Goal: Task Accomplishment & Management: Complete application form

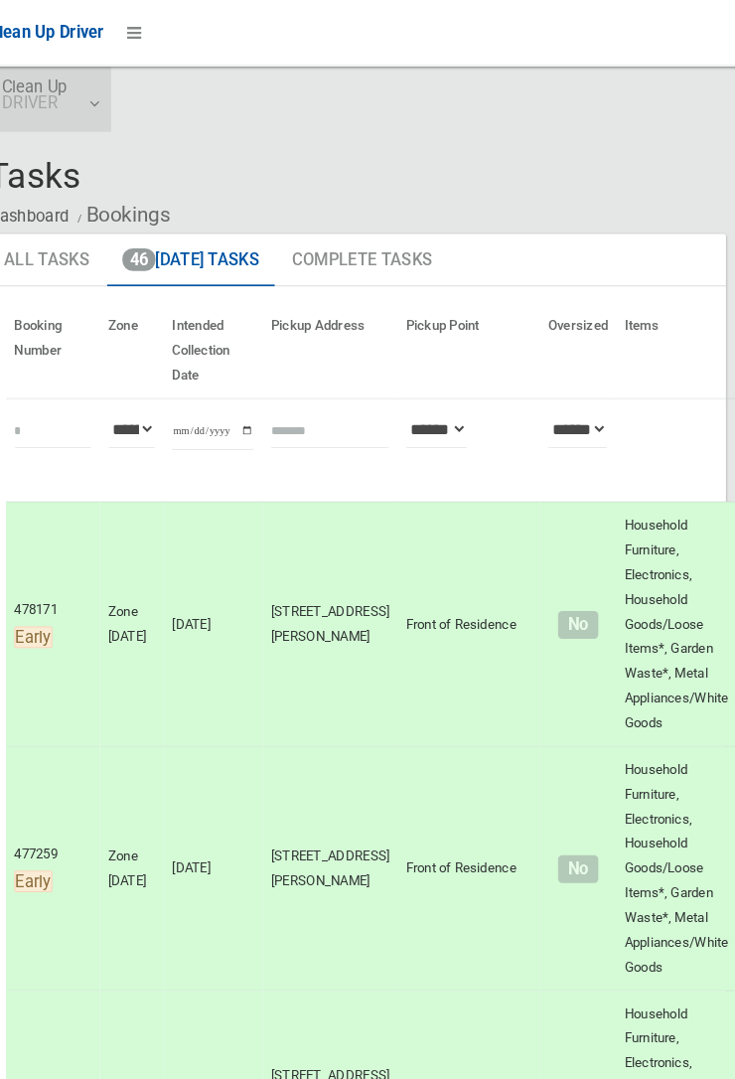
click at [119, 94] on link "Clean Up DRIVER" at bounding box center [71, 96] width 118 height 64
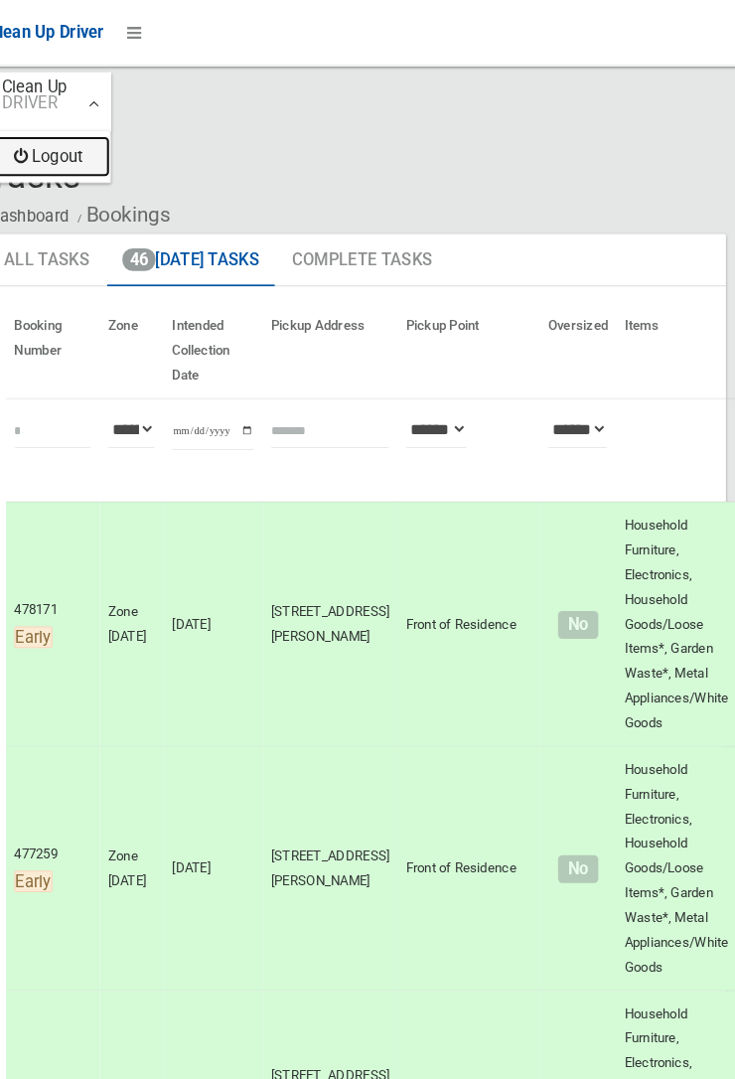
click at [90, 150] on link "Logout" at bounding box center [71, 151] width 116 height 40
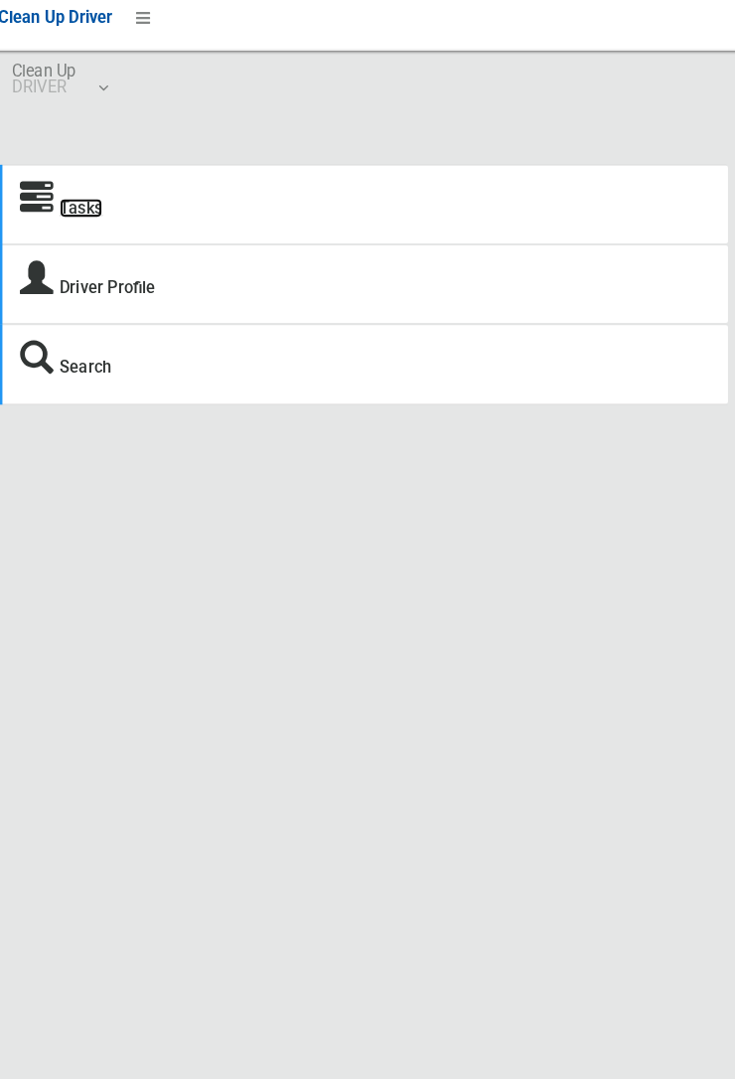
click at [76, 223] on link "Tasks" at bounding box center [93, 217] width 42 height 19
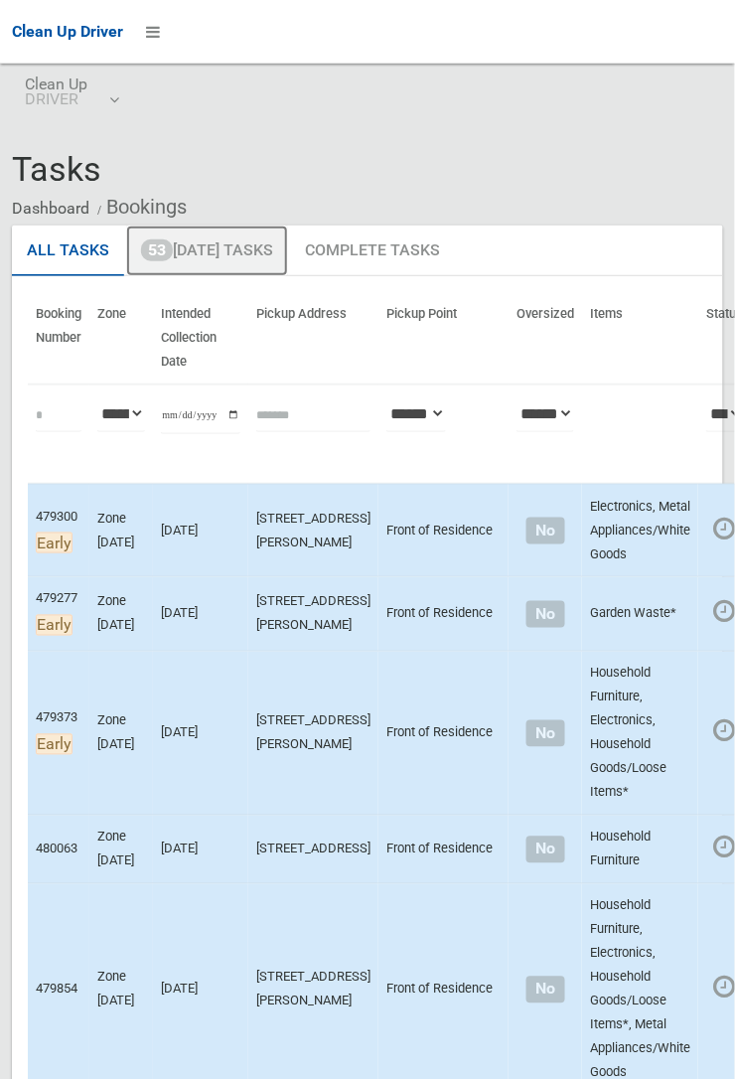
click at [232, 254] on link "53 Today's Tasks" at bounding box center [207, 251] width 162 height 52
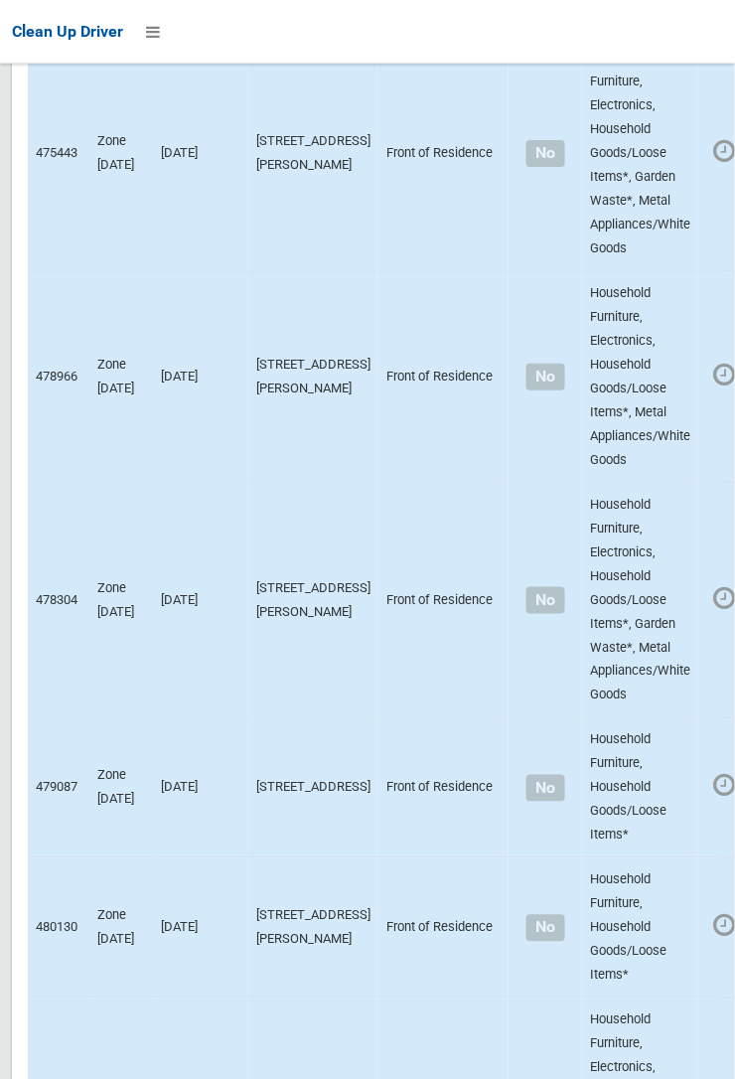
scroll to position [13758, 0]
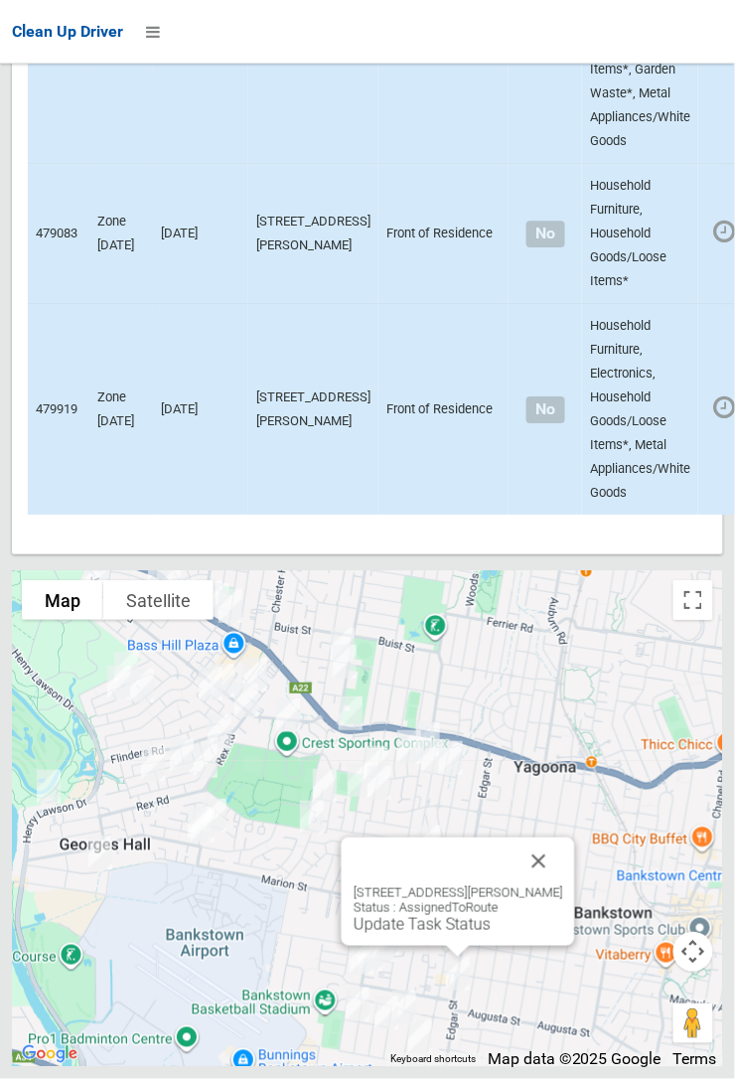
click at [563, 885] on button "Close" at bounding box center [540, 861] width 48 height 48
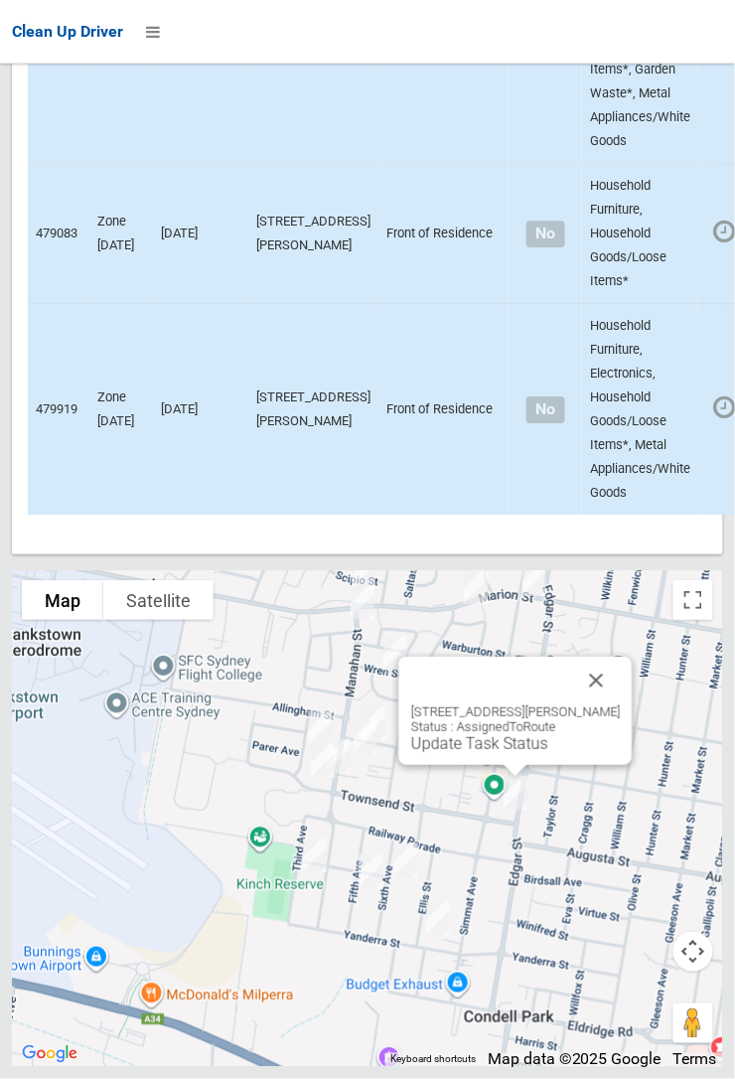
click at [621, 704] on button "Close" at bounding box center [597, 681] width 48 height 48
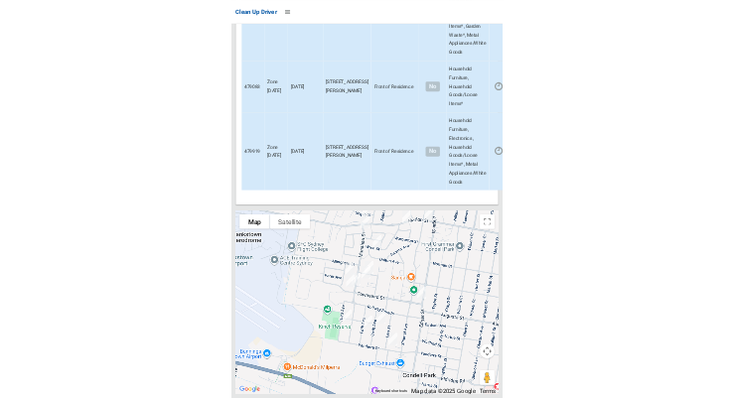
scroll to position [13756, 0]
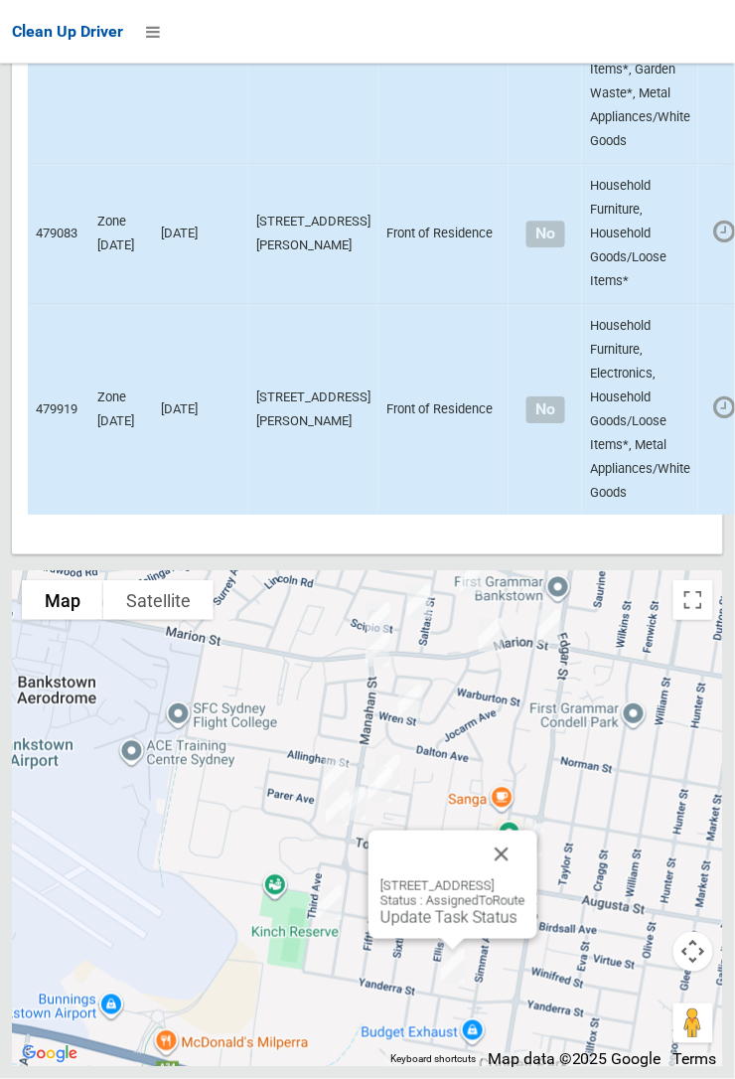
click at [525, 878] on button "Close" at bounding box center [502, 854] width 48 height 48
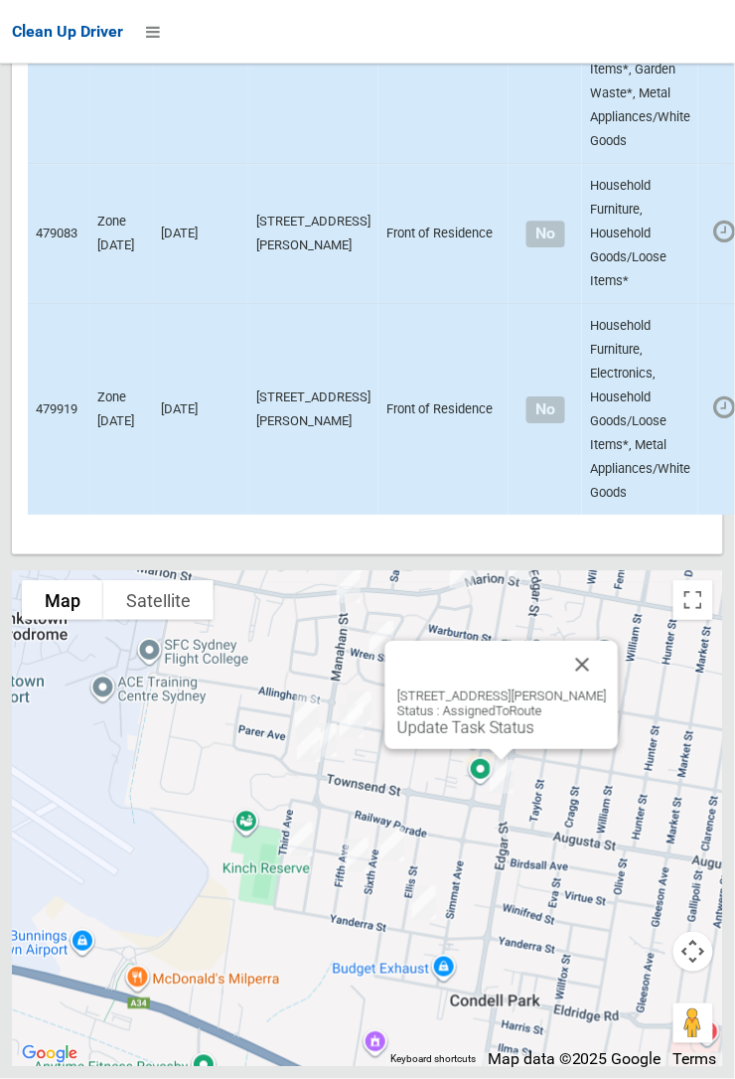
click at [607, 688] on button "Close" at bounding box center [583, 665] width 48 height 48
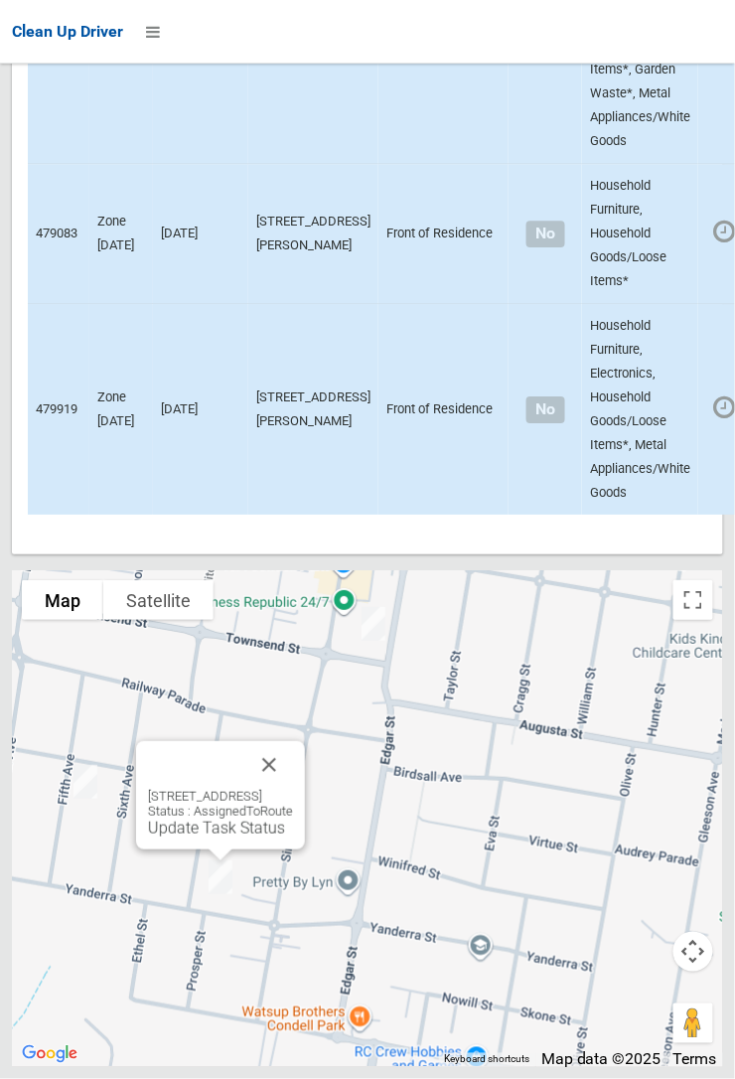
click at [200, 837] on link "Update Task Status" at bounding box center [216, 827] width 137 height 19
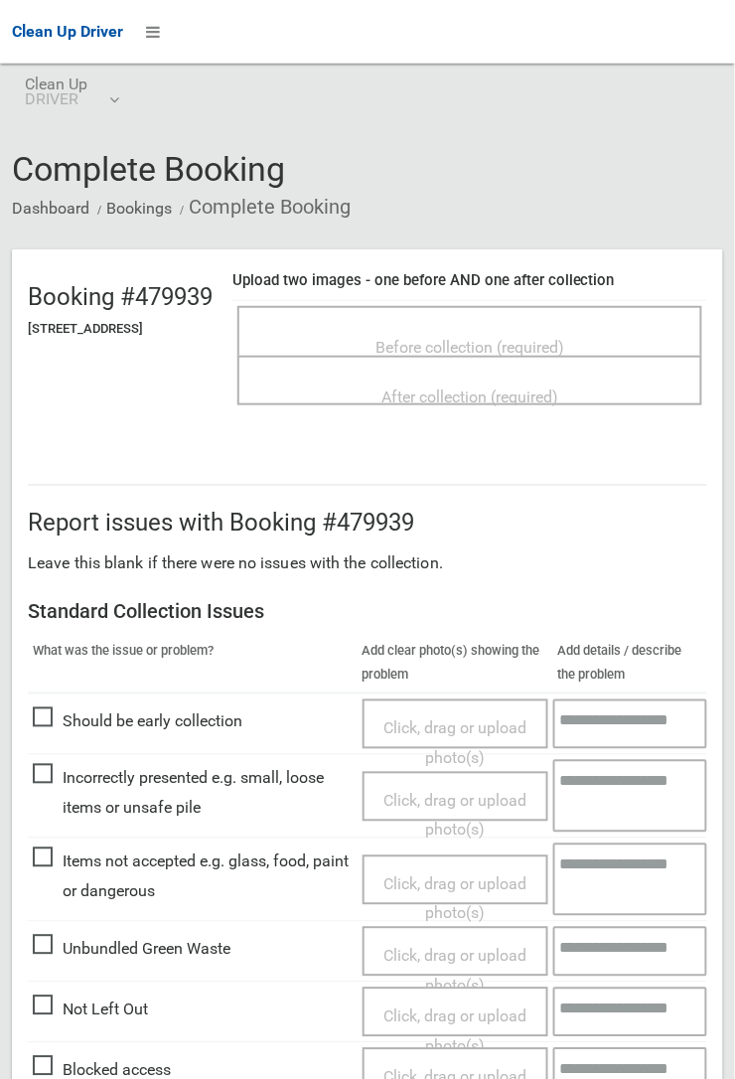
click at [461, 338] on span "Before collection (required)" at bounding box center [469, 347] width 189 height 19
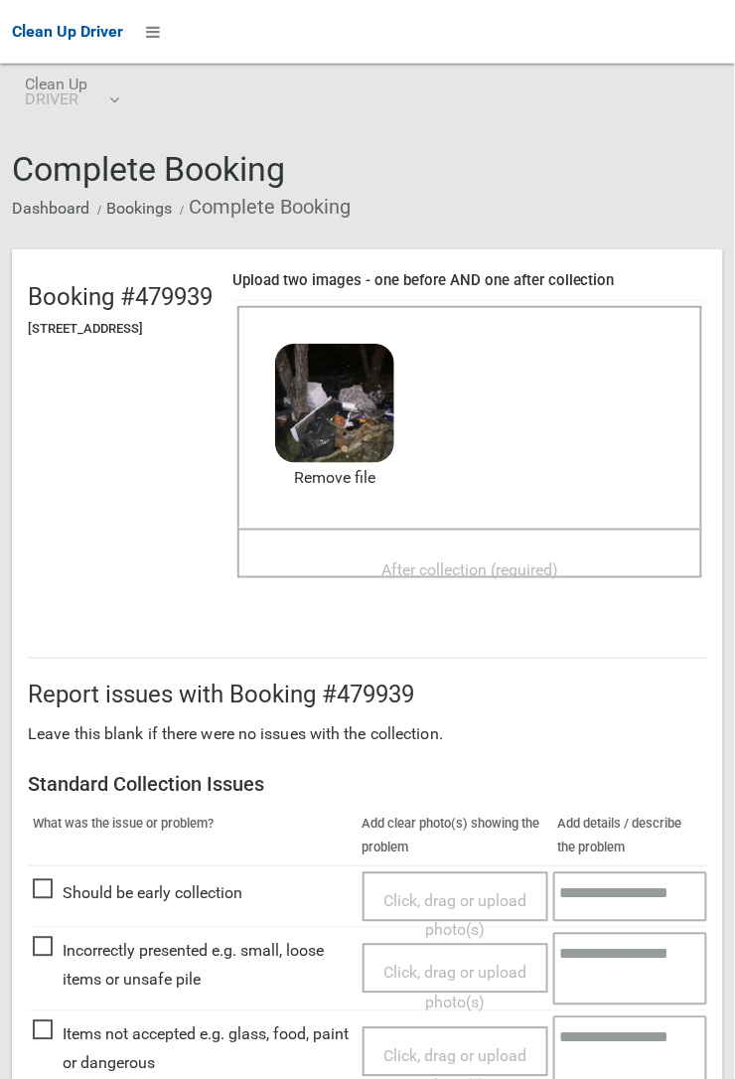
click at [460, 397] on span "After collection (required)" at bounding box center [469, 569] width 177 height 19
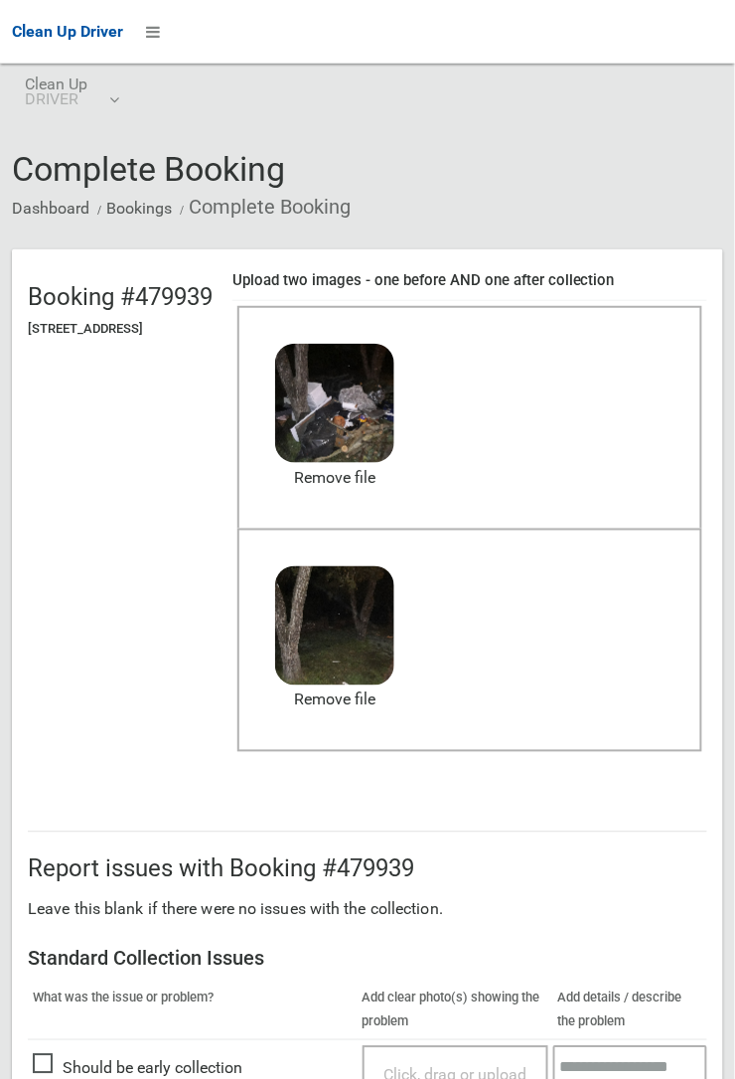
scroll to position [1090, 0]
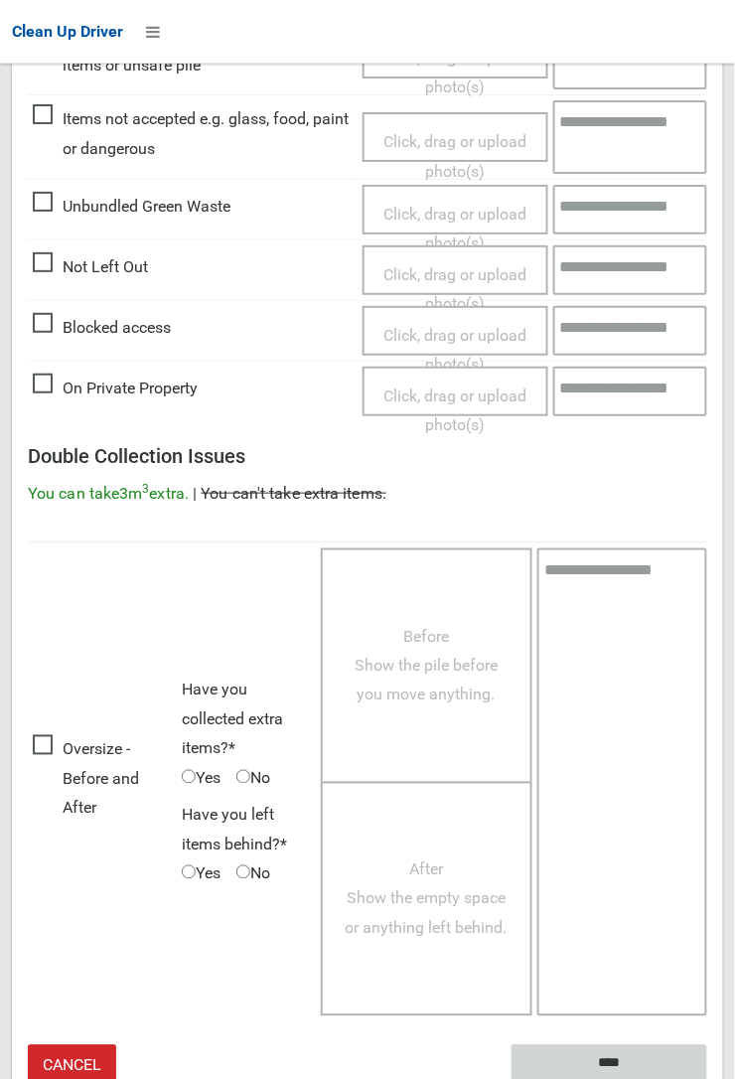
click at [605, 397] on input "****" at bounding box center [610, 1063] width 196 height 37
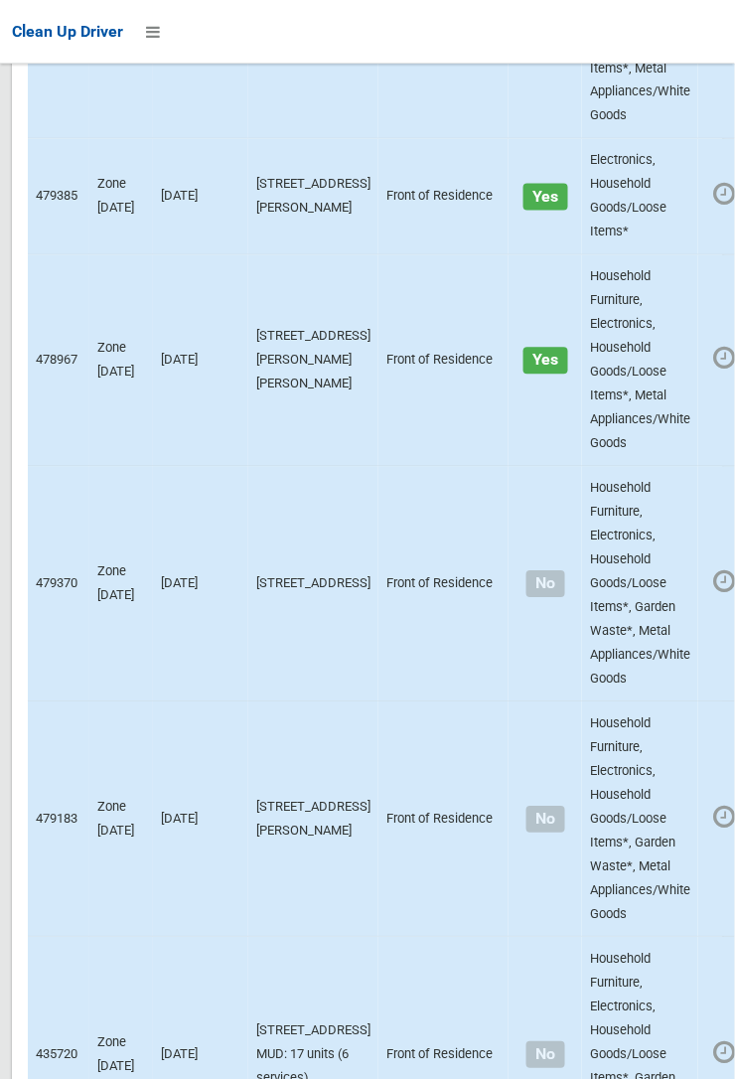
scroll to position [13758, 0]
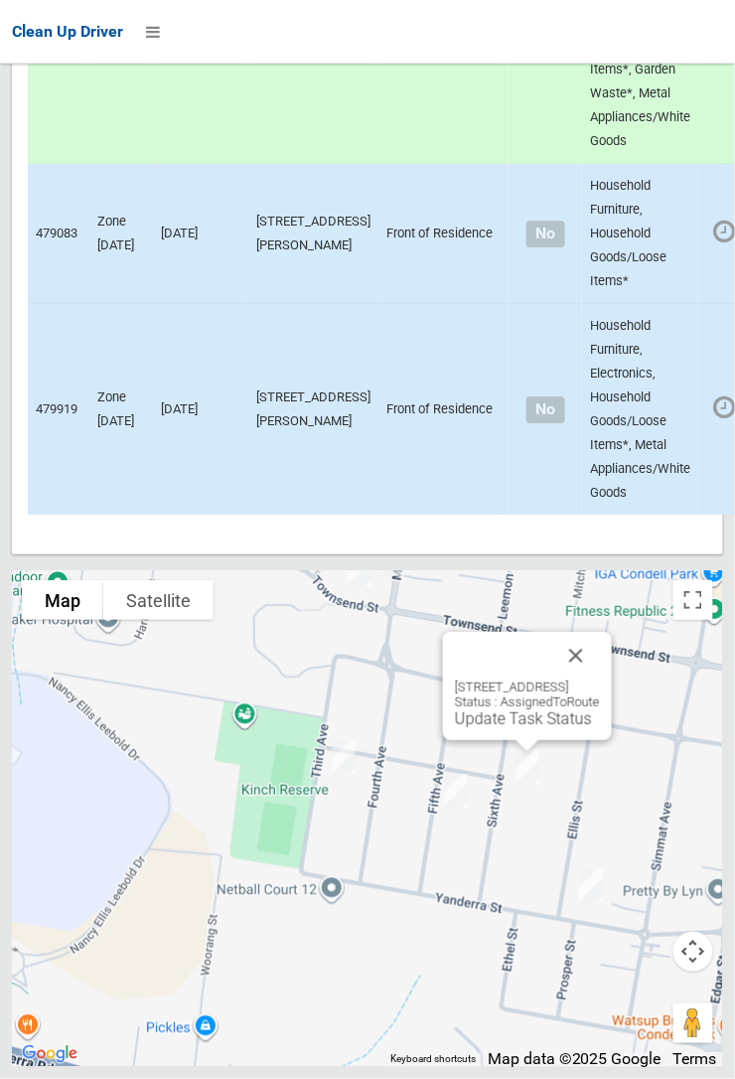
click at [469, 728] on link "Update Task Status" at bounding box center [523, 718] width 137 height 19
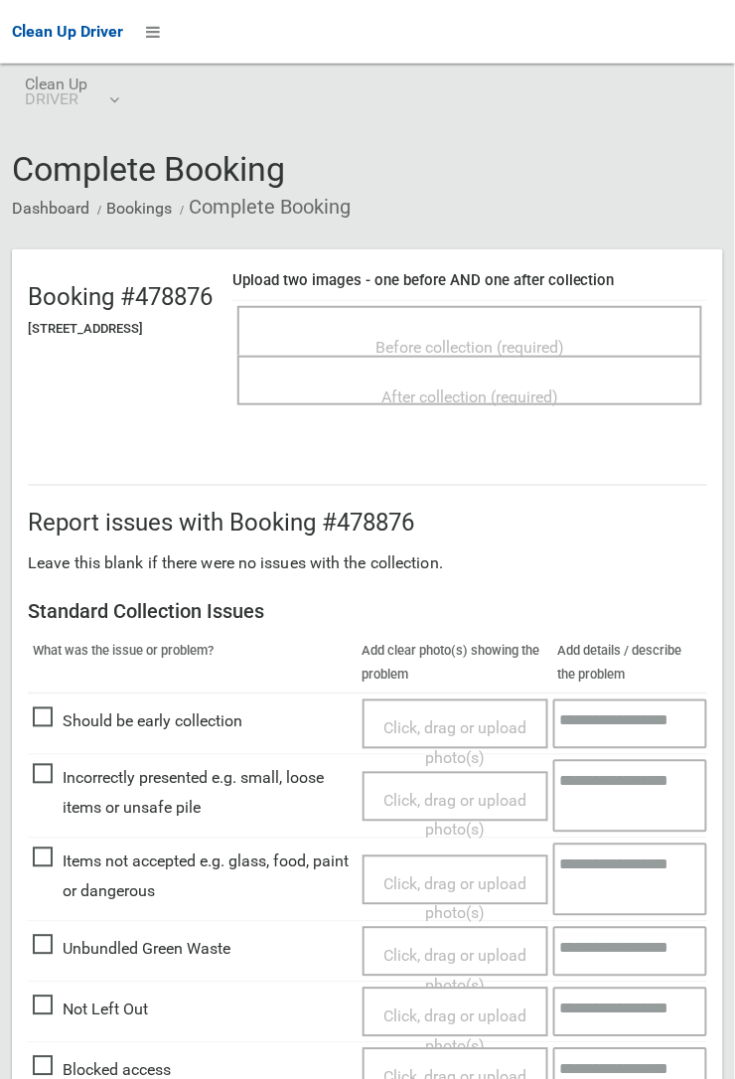
click at [472, 338] on span "Before collection (required)" at bounding box center [469, 347] width 189 height 19
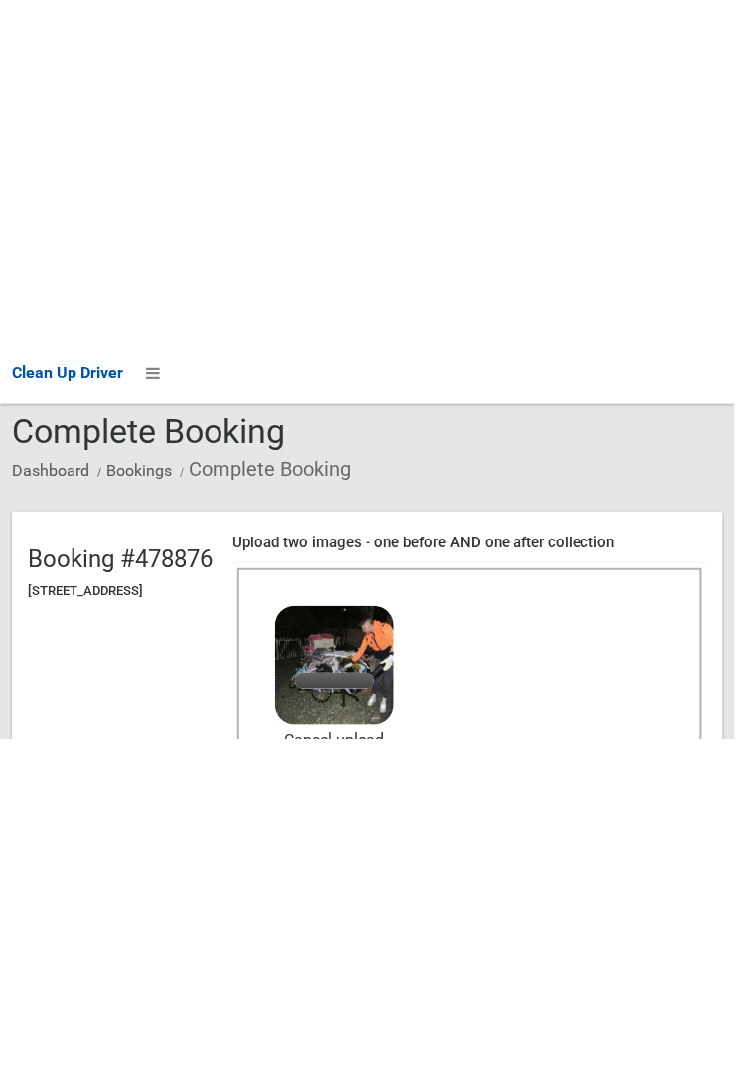
scroll to position [89, 0]
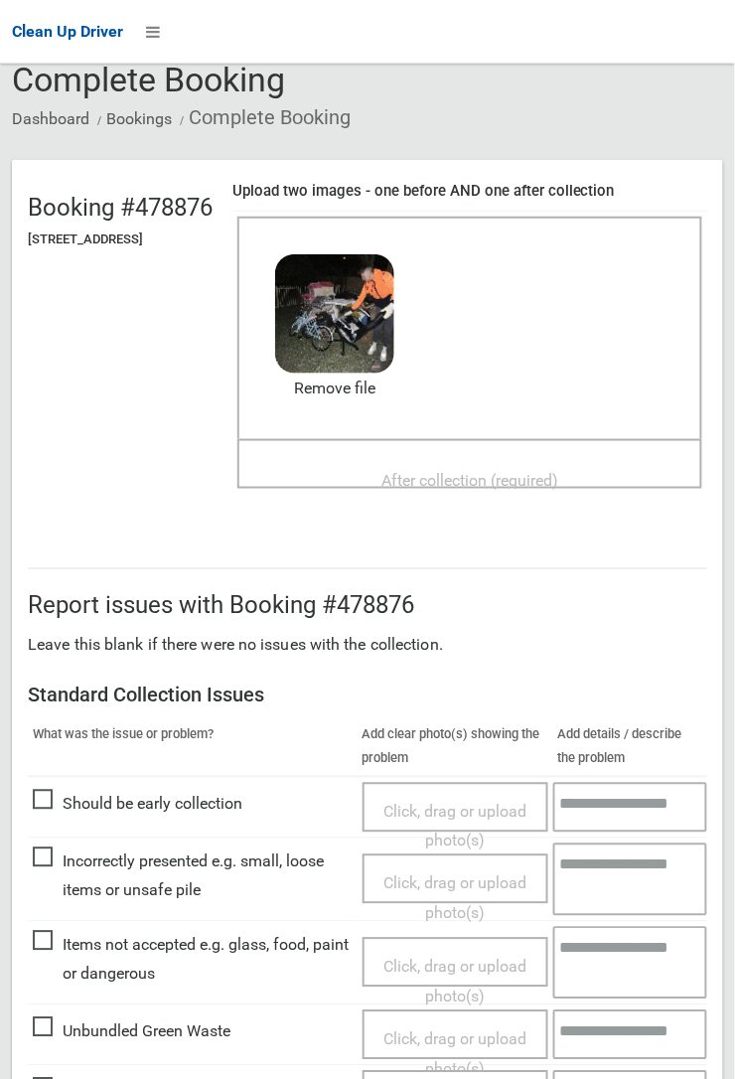
click at [490, 471] on span "After collection (required)" at bounding box center [469, 480] width 177 height 19
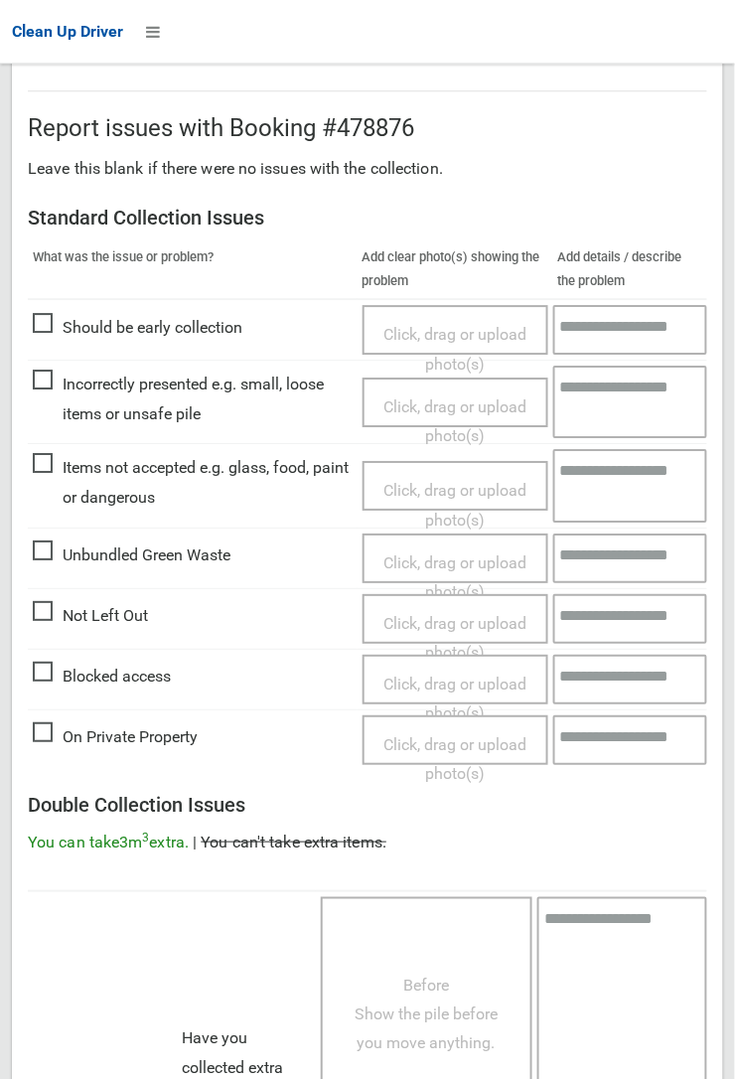
scroll to position [1090, 0]
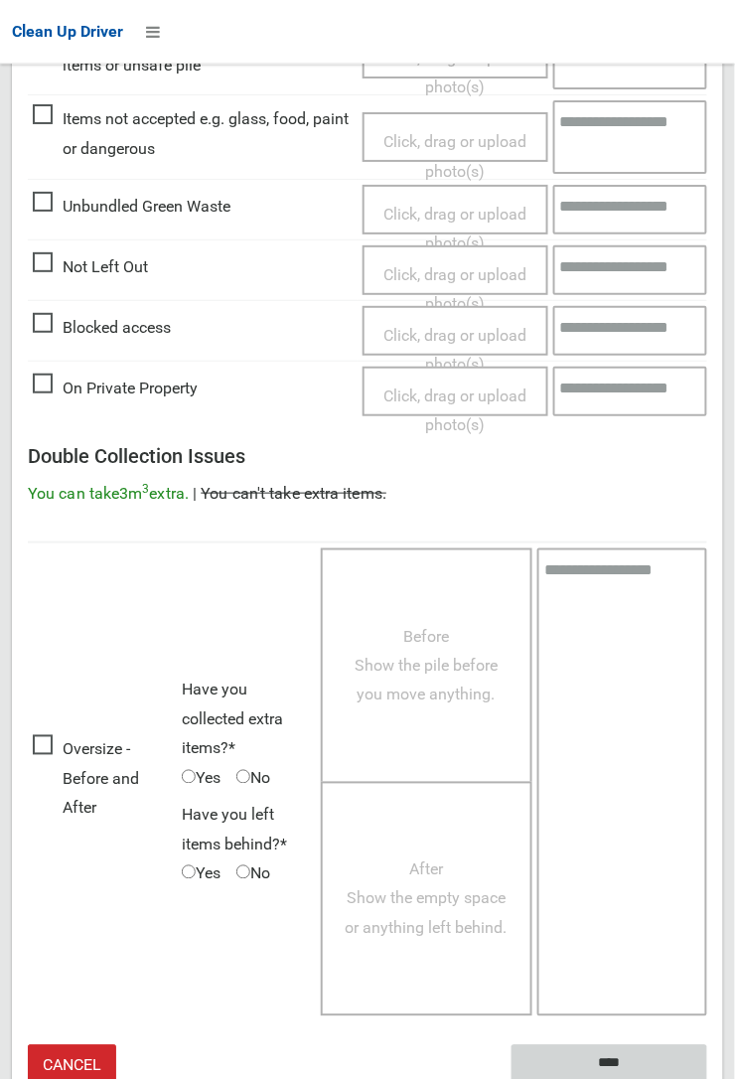
click at [613, 1056] on input "****" at bounding box center [610, 1063] width 196 height 37
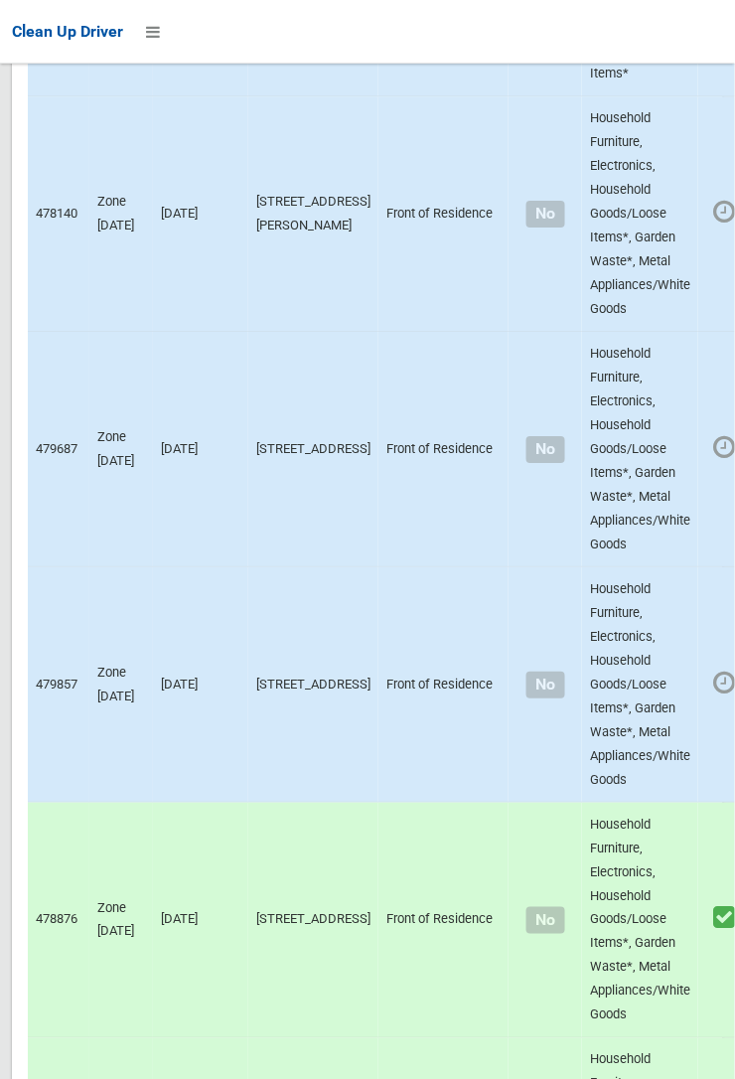
scroll to position [13758, 0]
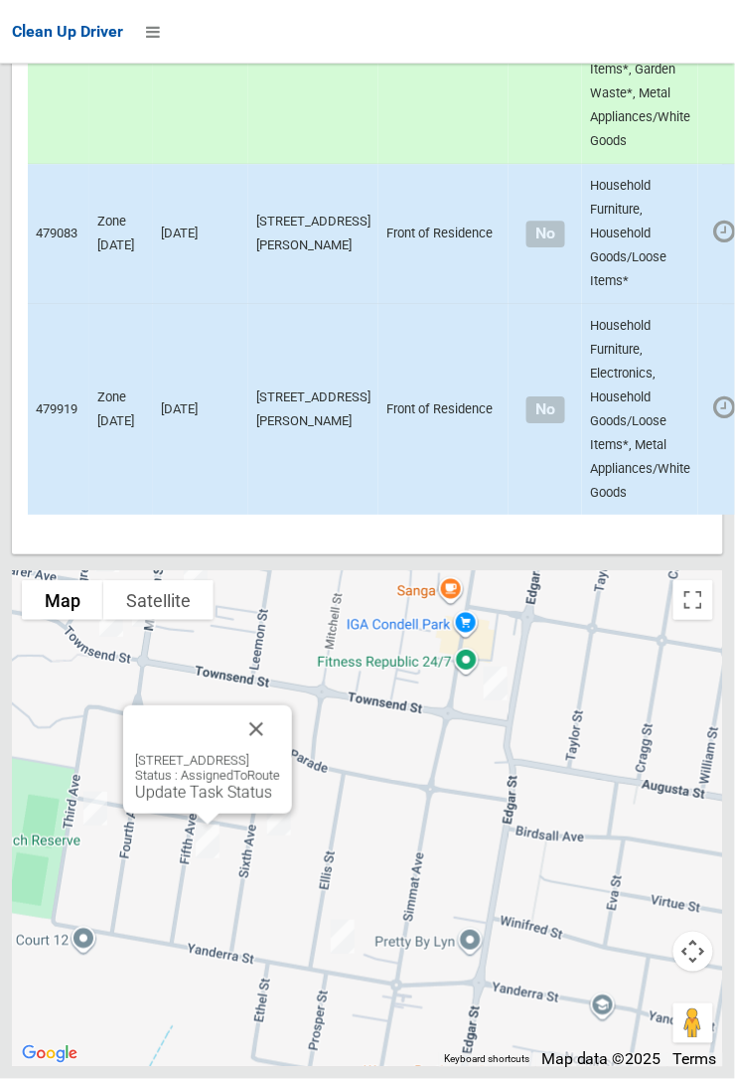
click at [159, 802] on link "Update Task Status" at bounding box center [203, 792] width 137 height 19
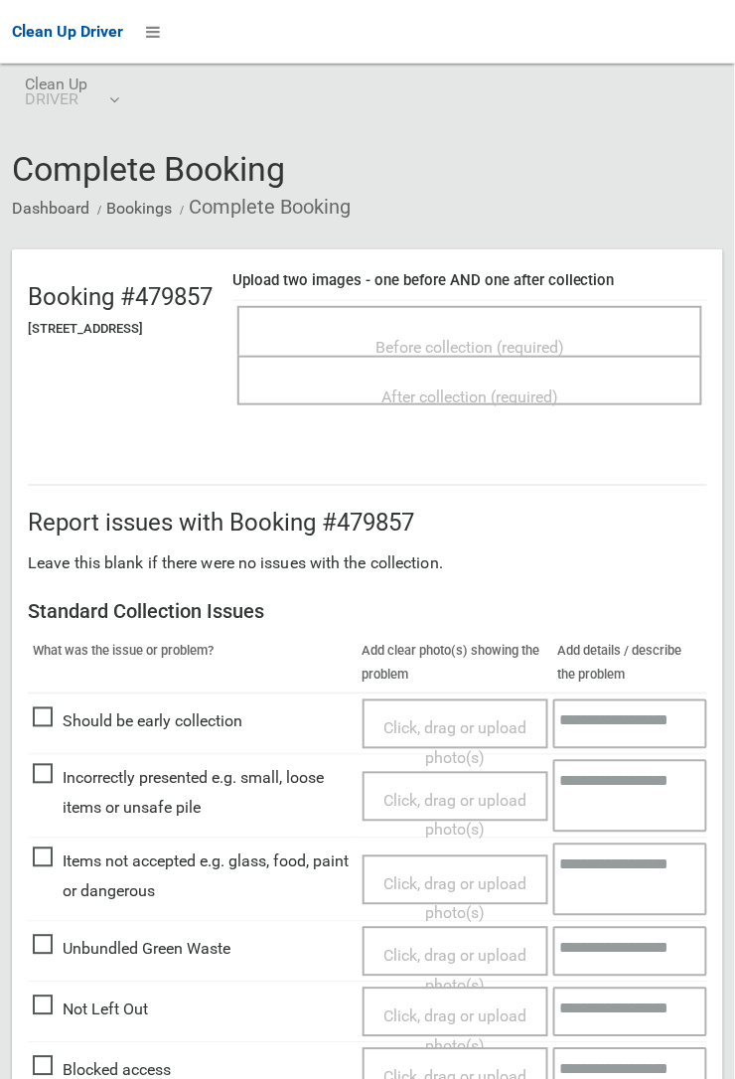
click at [473, 338] on span "Before collection (required)" at bounding box center [469, 347] width 189 height 19
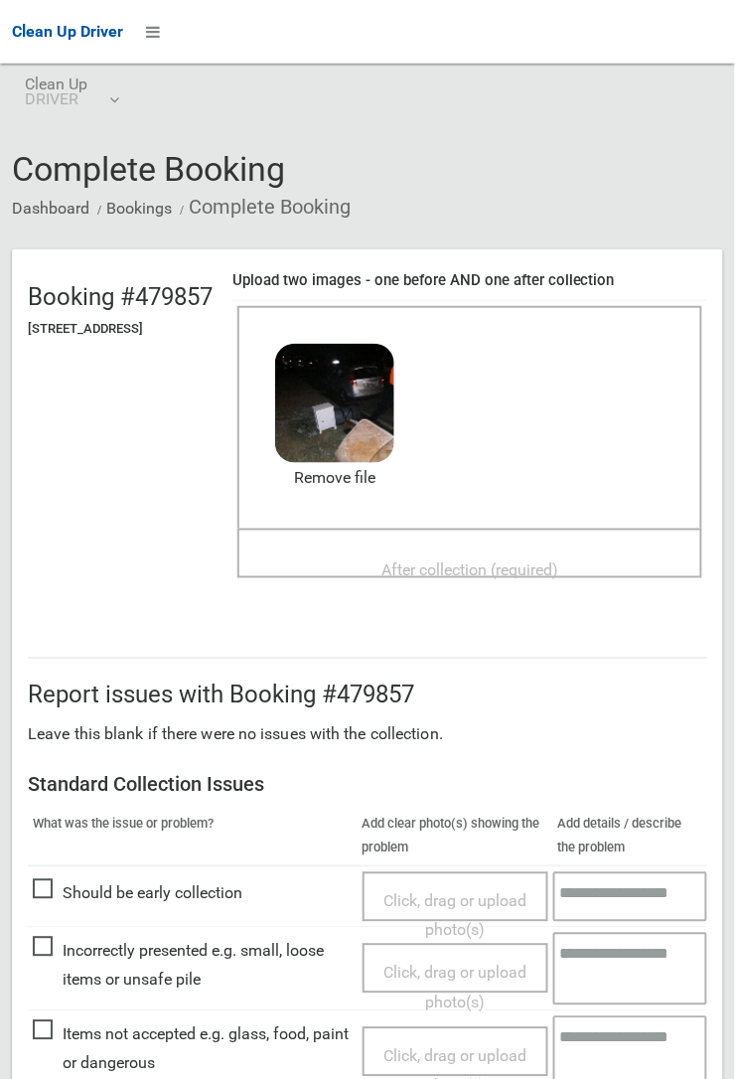
click at [447, 560] on span "After collection (required)" at bounding box center [469, 569] width 177 height 19
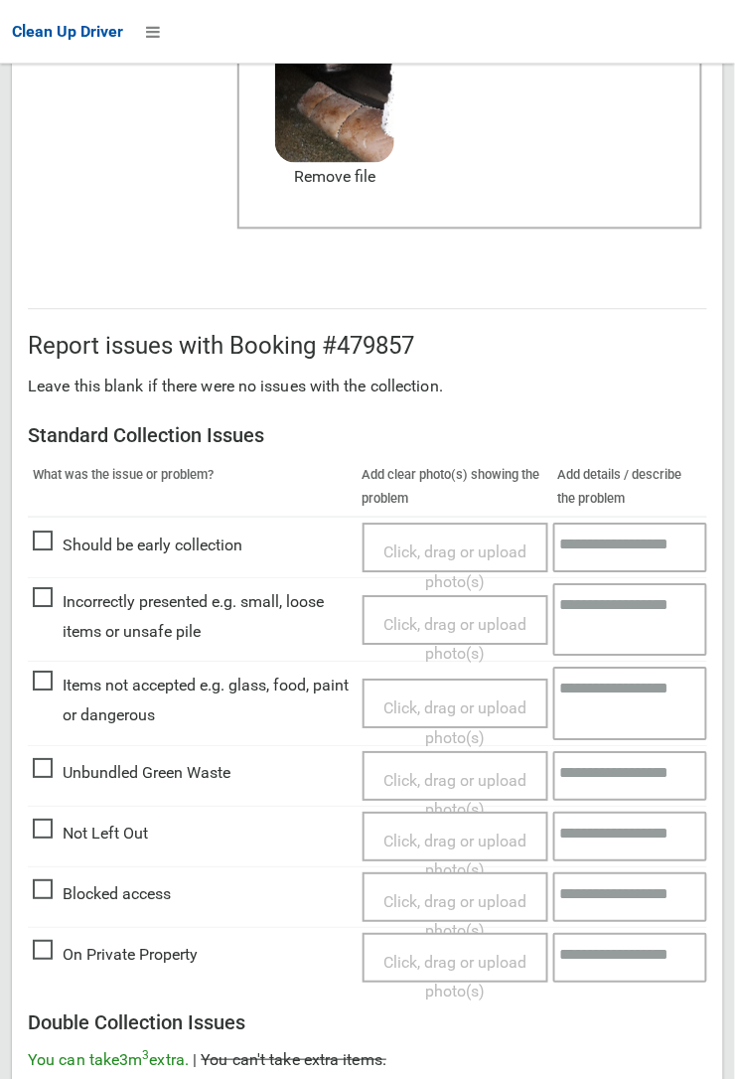
scroll to position [1090, 0]
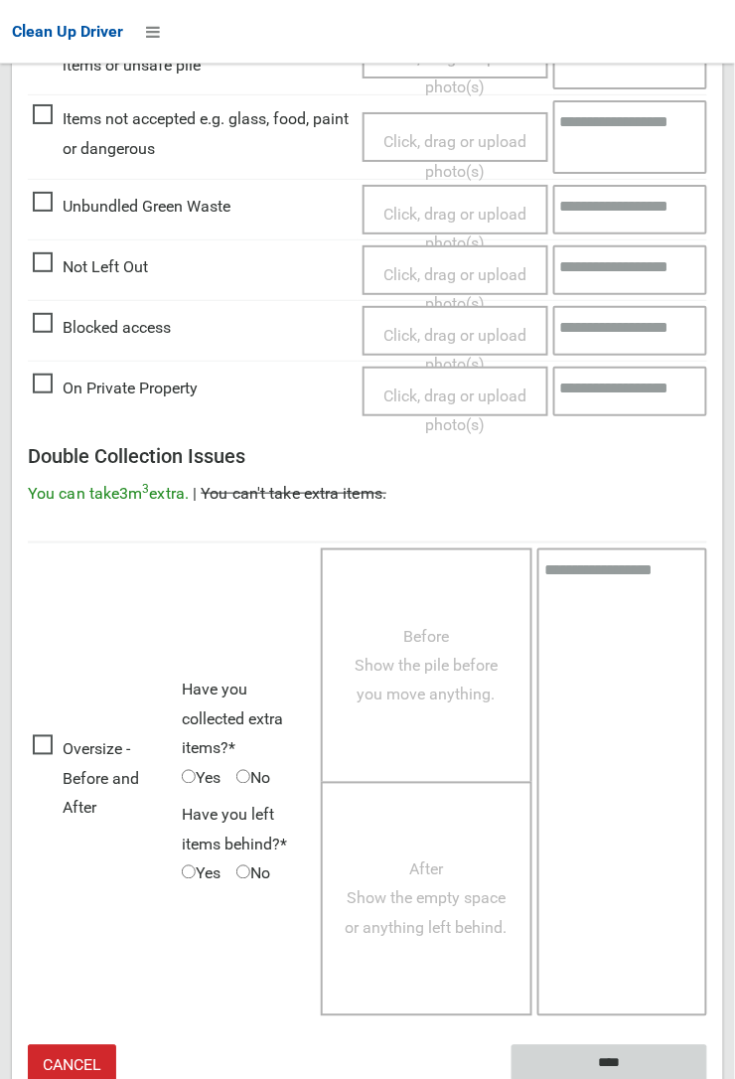
click at [614, 1058] on input "****" at bounding box center [610, 1063] width 196 height 37
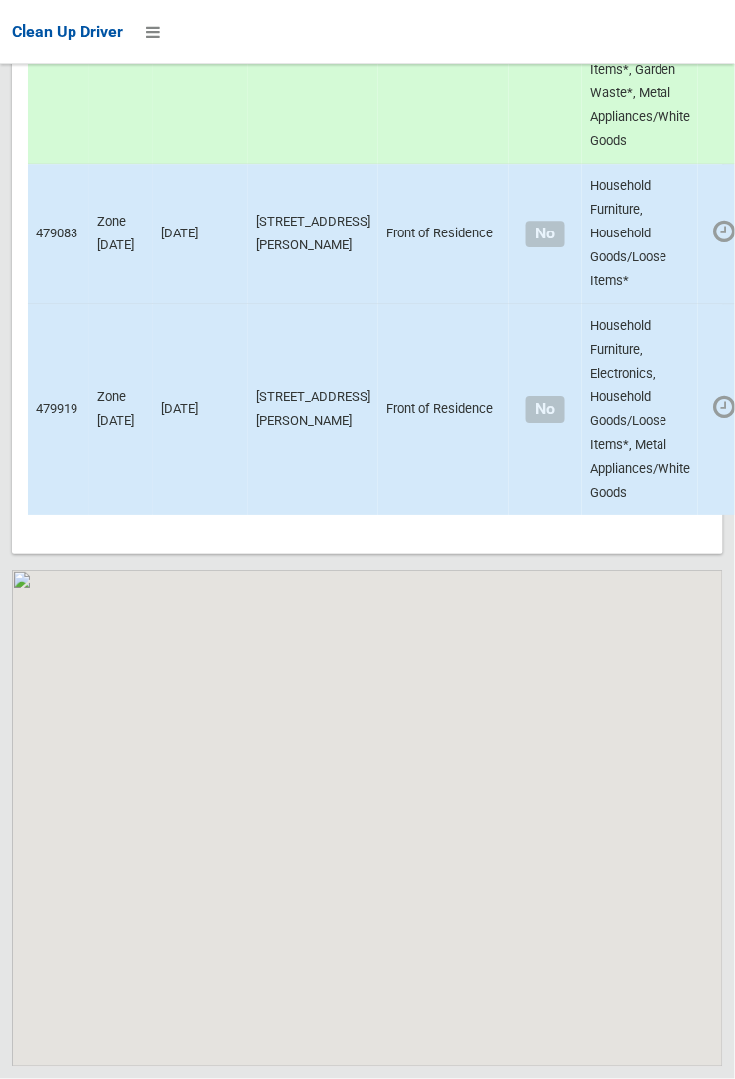
scroll to position [13758, 0]
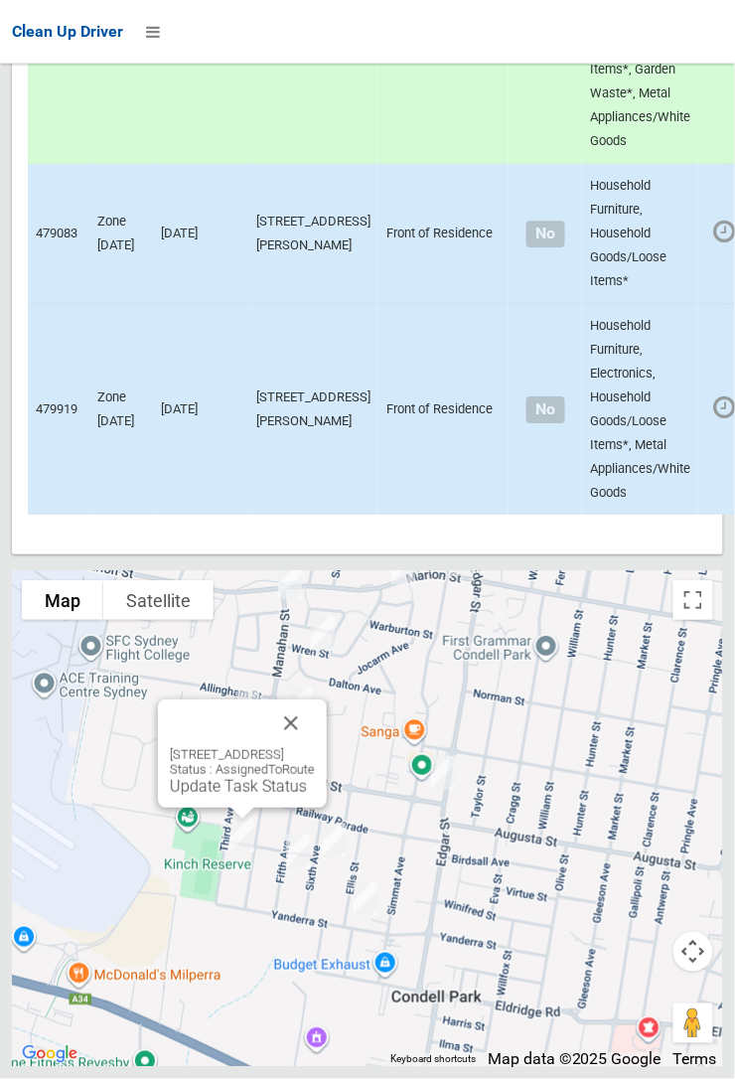
click at [204, 796] on link "Update Task Status" at bounding box center [238, 786] width 137 height 19
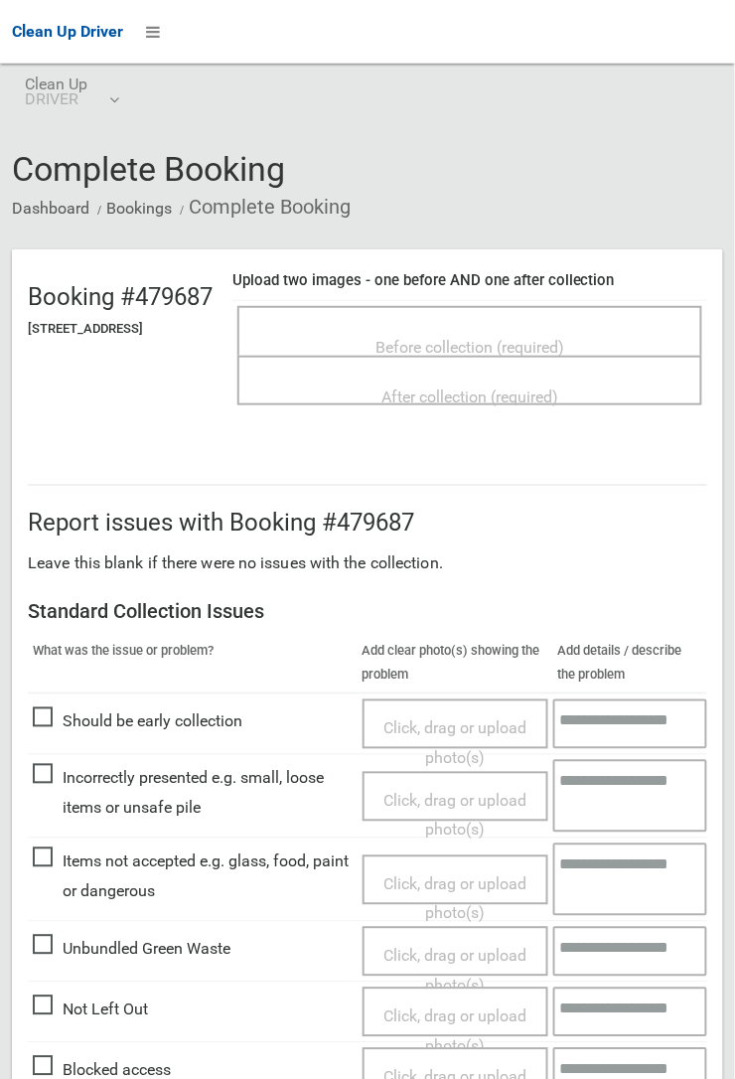
click at [463, 338] on span "Before collection (required)" at bounding box center [469, 347] width 189 height 19
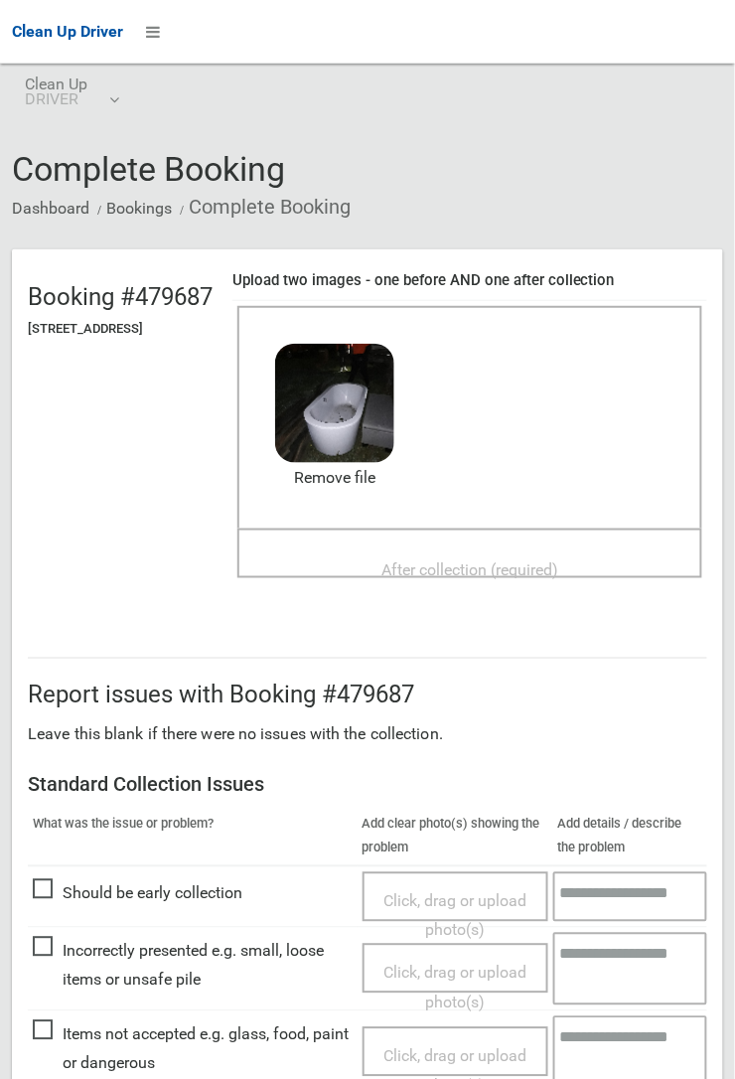
click at [415, 560] on span "After collection (required)" at bounding box center [469, 569] width 177 height 19
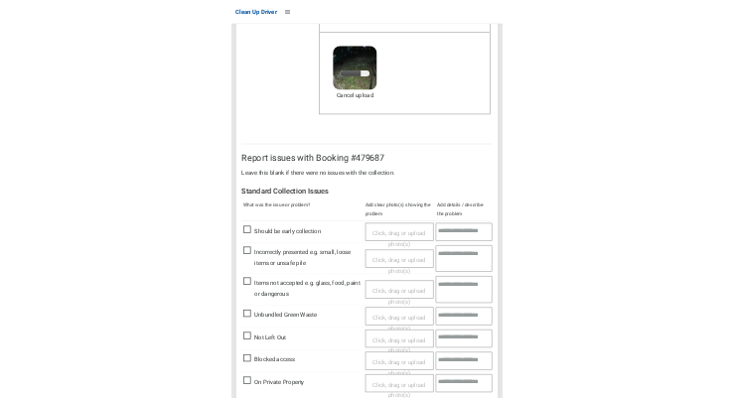
scroll to position [473, 0]
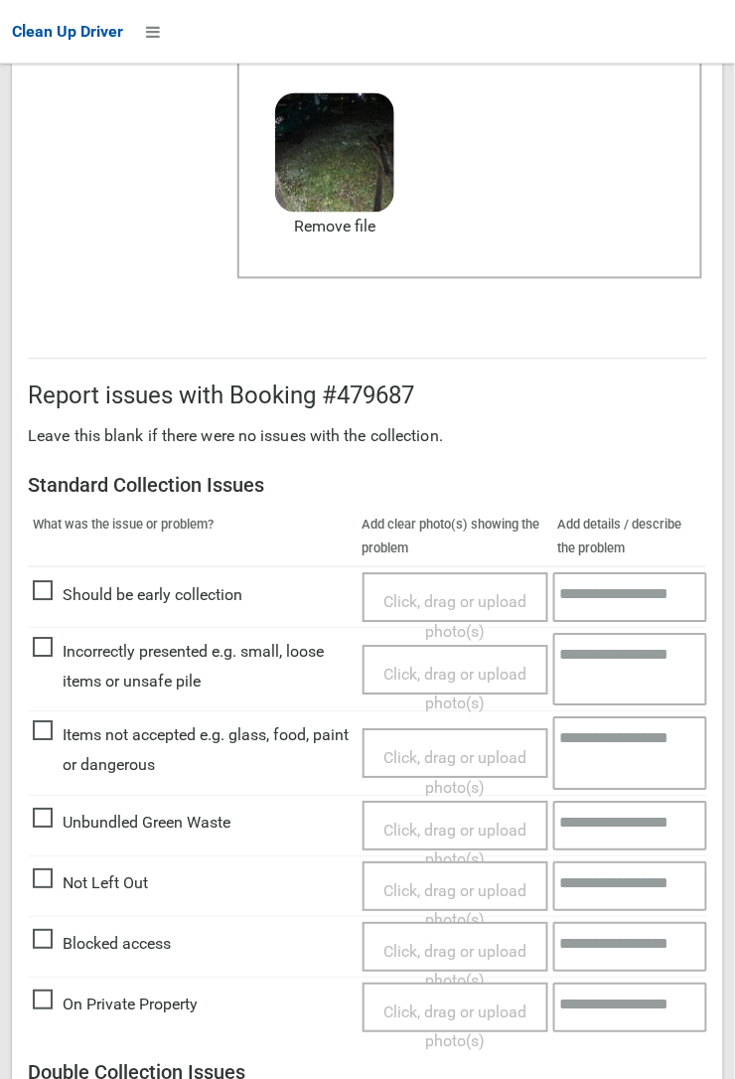
click at [41, 736] on span "Items not accepted e.g. glass, food, paint or dangerous" at bounding box center [193, 750] width 320 height 59
click at [423, 749] on span "Click, drag or upload photo(s)" at bounding box center [454, 773] width 143 height 49
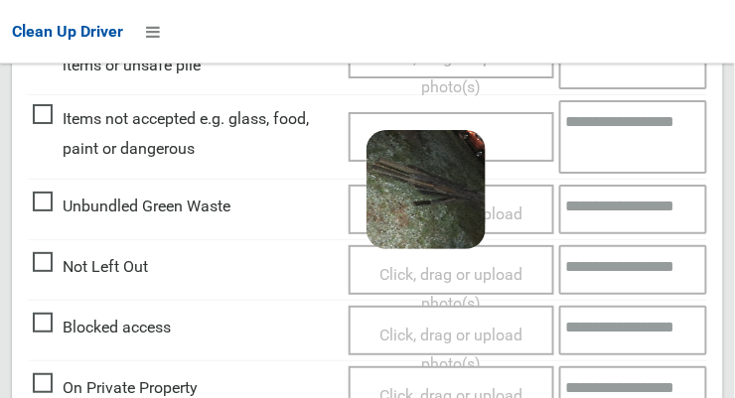
scroll to position [1096, 0]
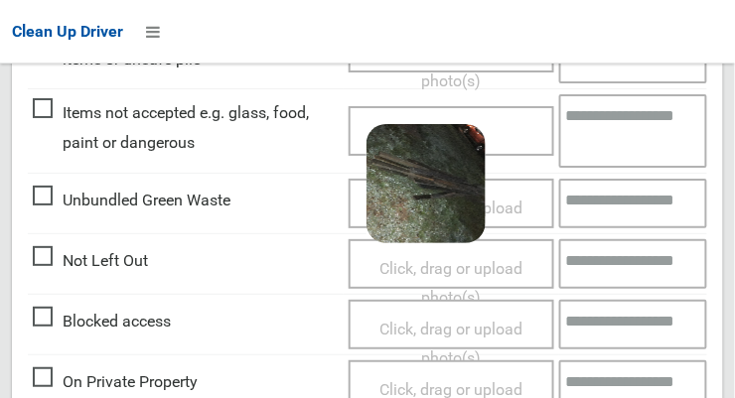
click at [595, 134] on textarea at bounding box center [633, 130] width 149 height 73
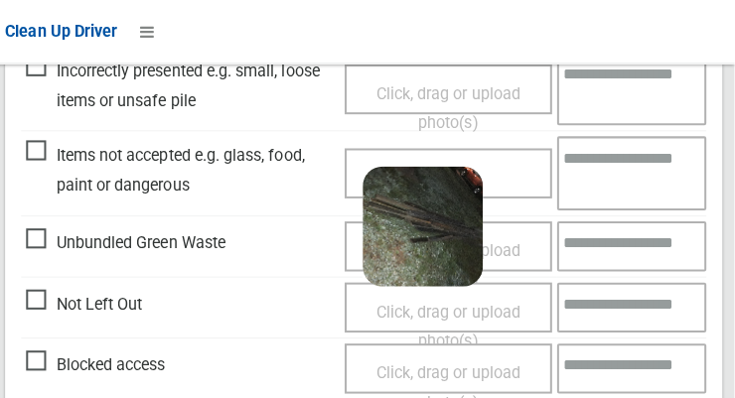
scroll to position [1007, 0]
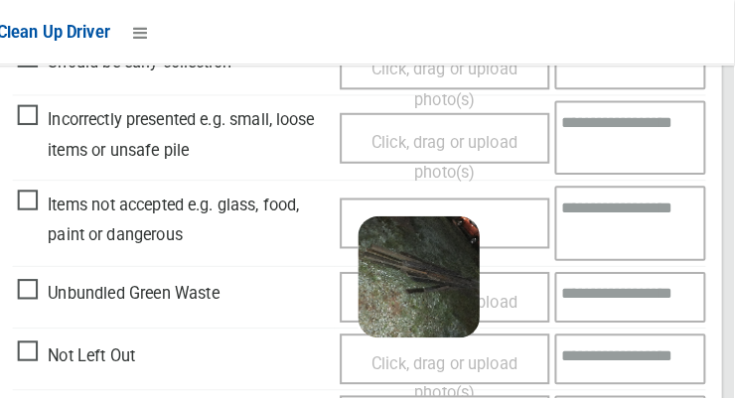
type textarea "*"
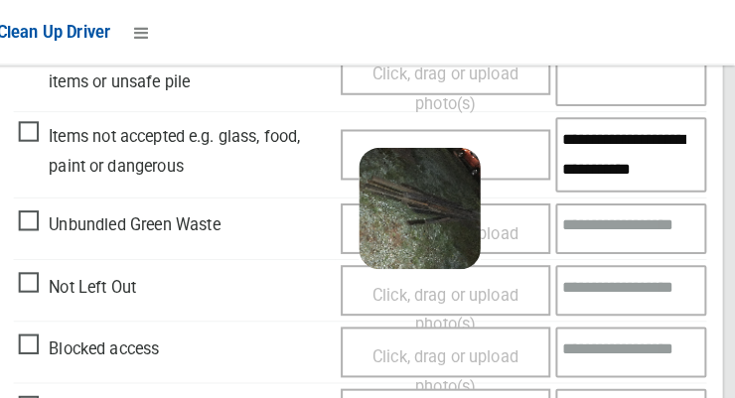
scroll to position [1086, 0]
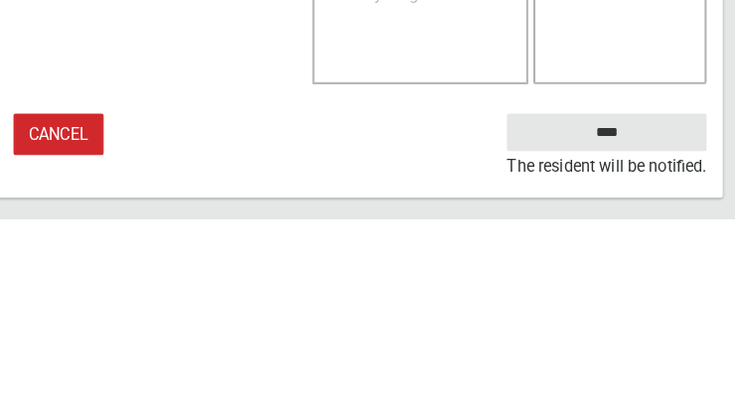
type textarea "**********"
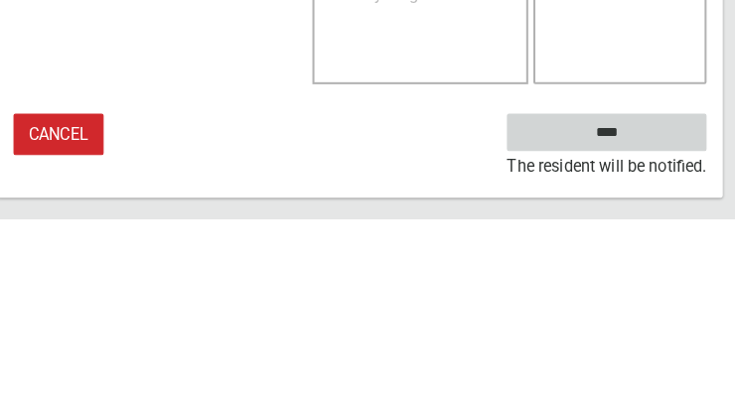
click at [640, 332] on input "****" at bounding box center [610, 313] width 196 height 37
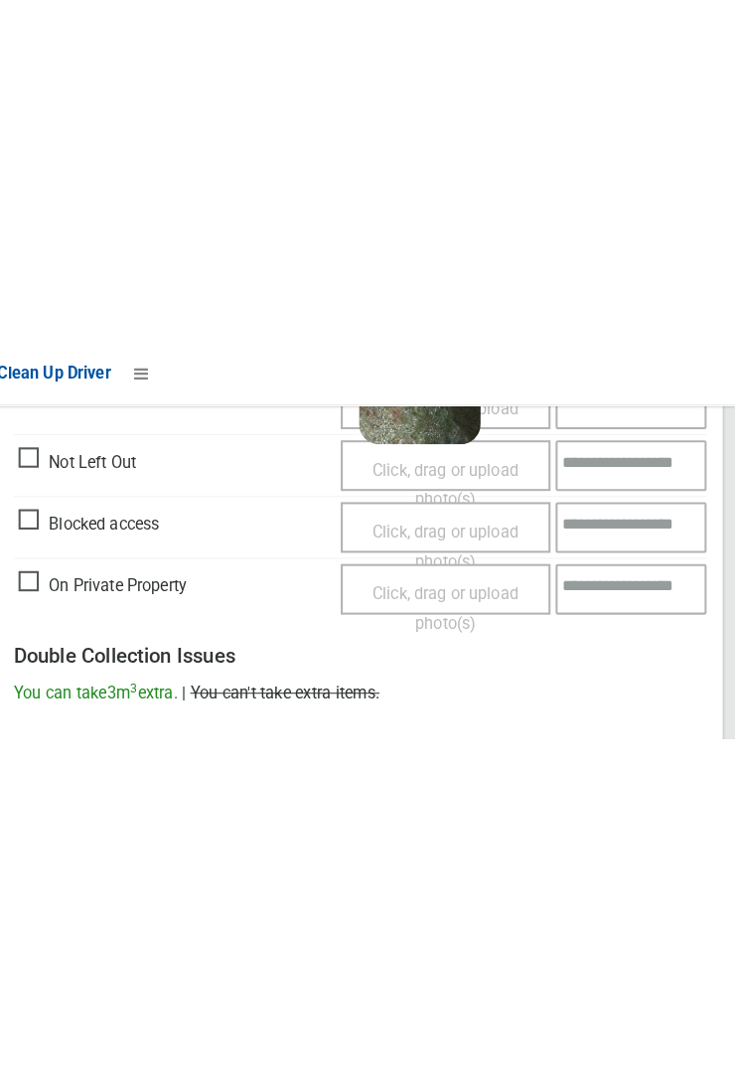
scroll to position [1159, 0]
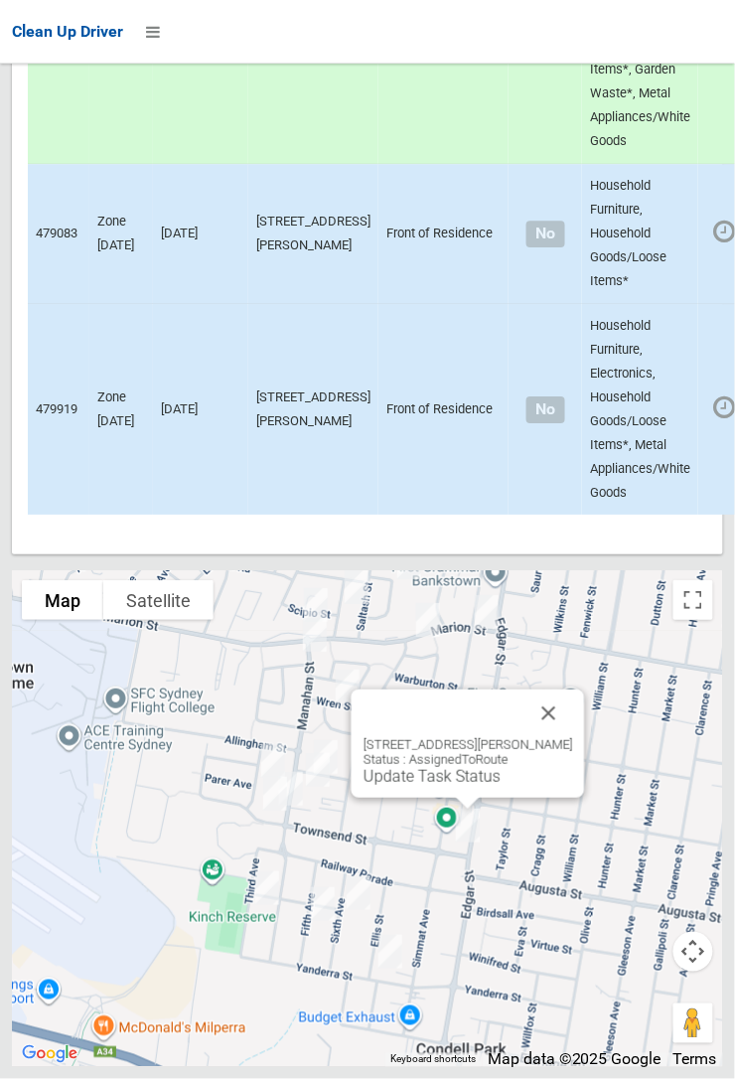
scroll to position [13682, 0]
click at [432, 917] on div at bounding box center [367, 539] width 735 height 1079
click at [438, 786] on link "Update Task Status" at bounding box center [432, 776] width 137 height 19
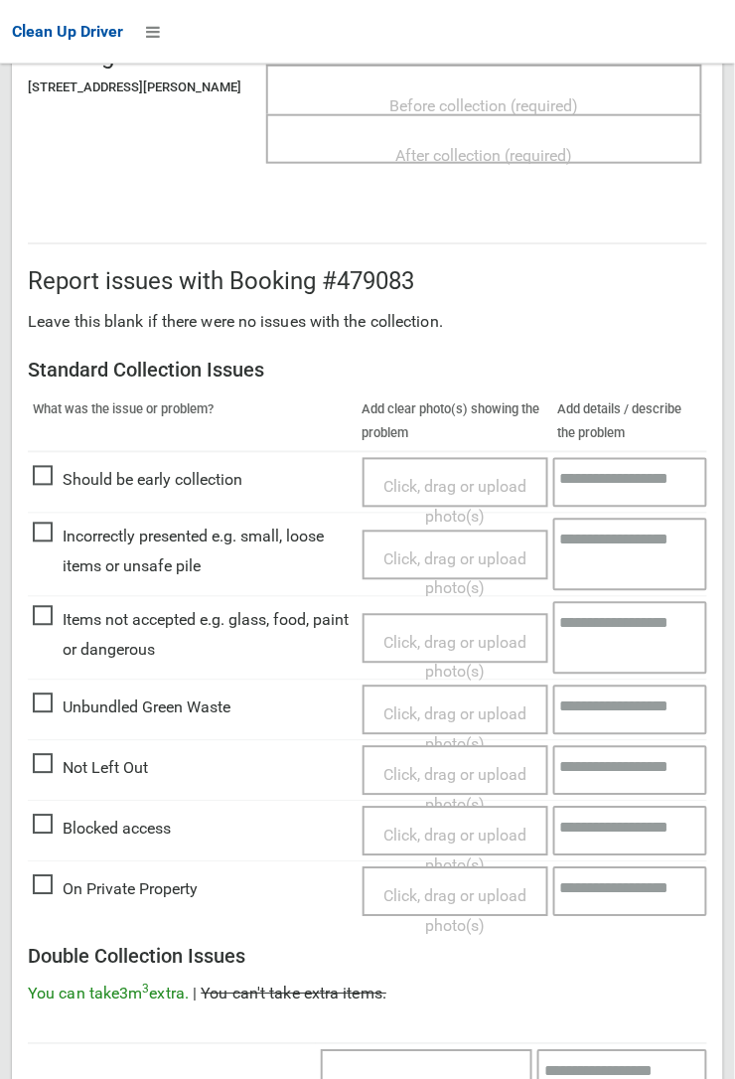
scroll to position [234, 0]
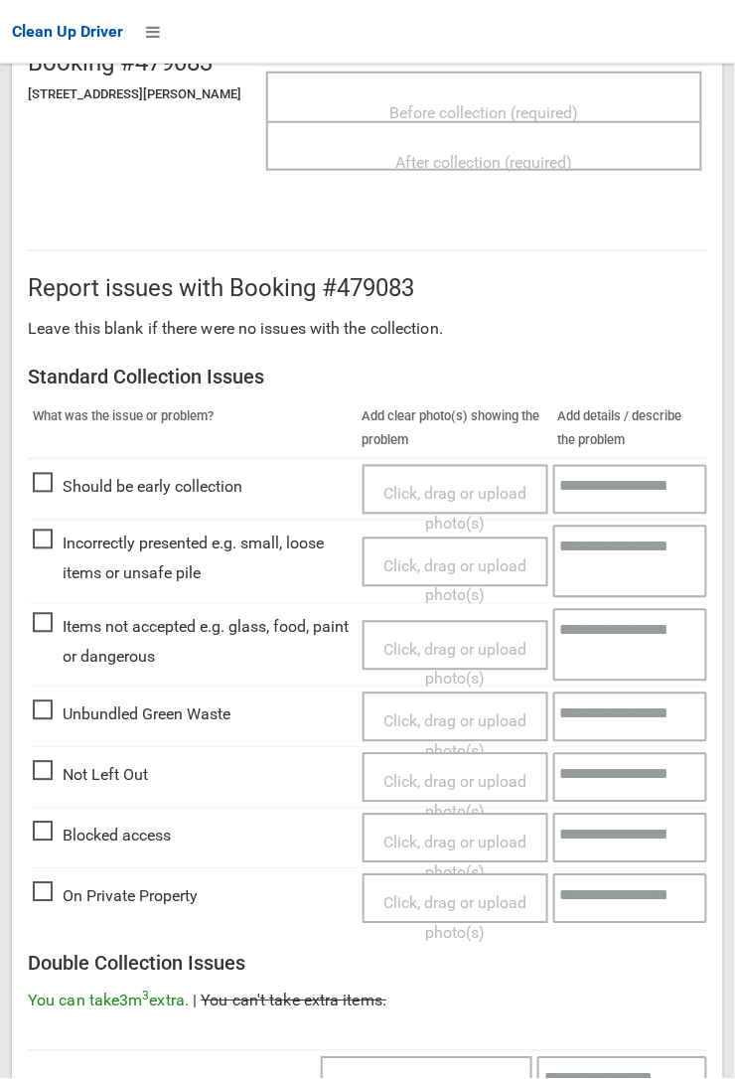
click at [50, 765] on span "Not Left Out" at bounding box center [90, 776] width 115 height 30
click at [461, 776] on span "Click, drag or upload photo(s)" at bounding box center [454, 797] width 143 height 49
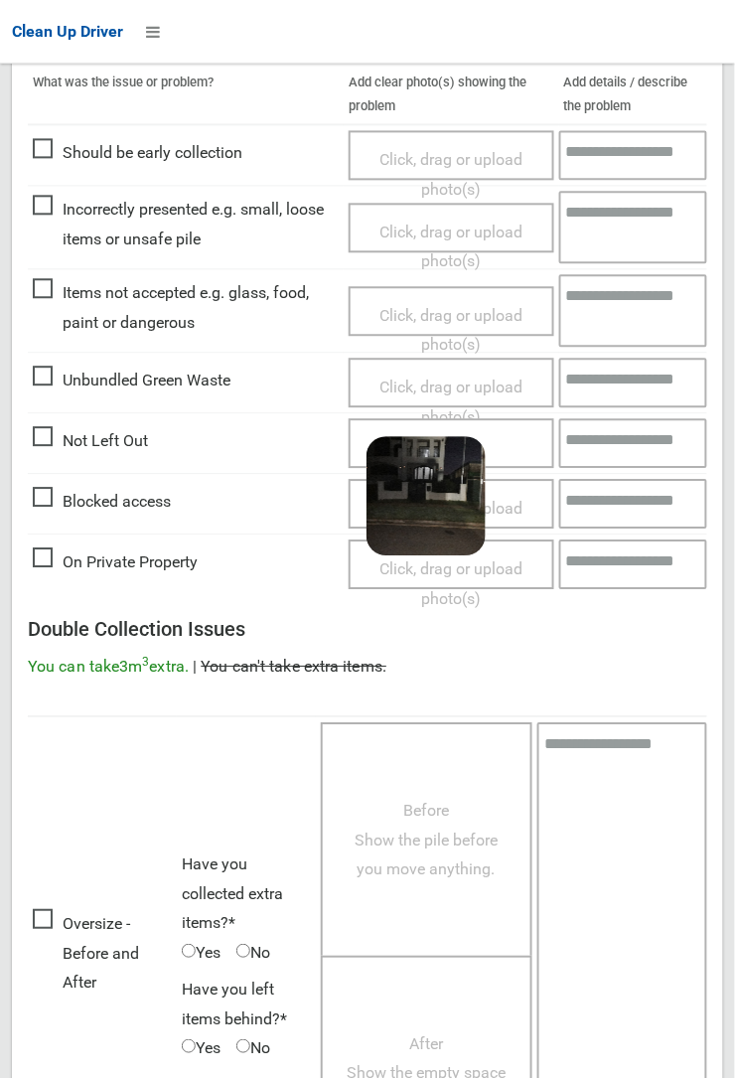
scroll to position [743, 0]
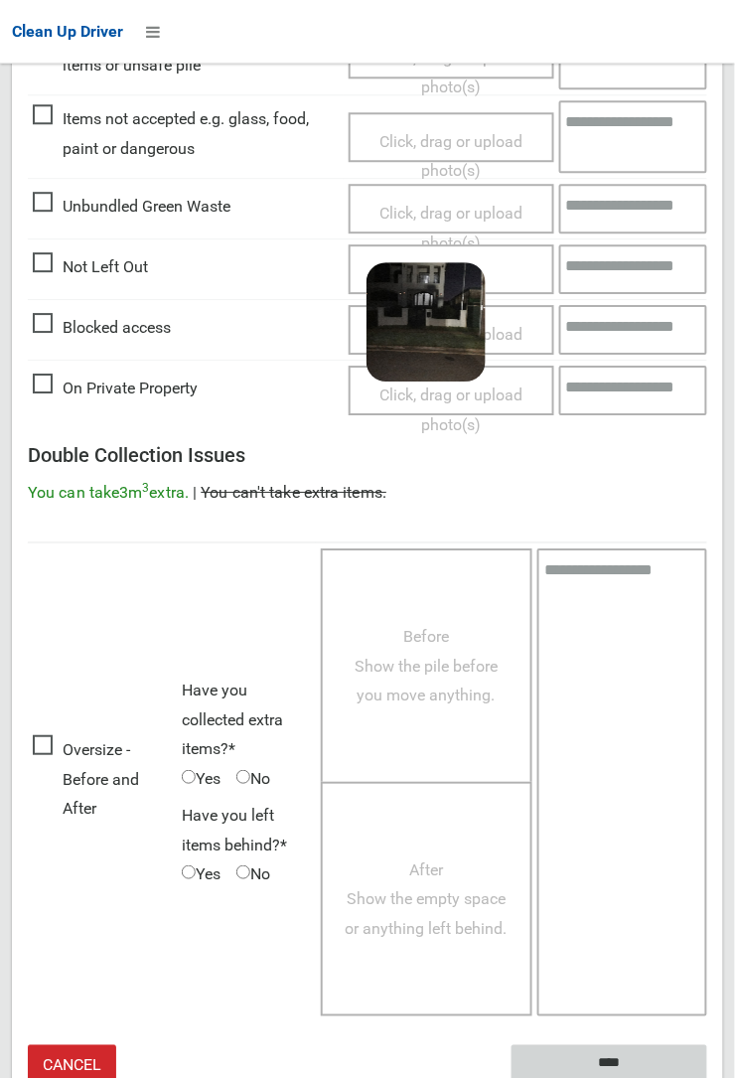
click at [598, 1065] on input "****" at bounding box center [610, 1063] width 196 height 37
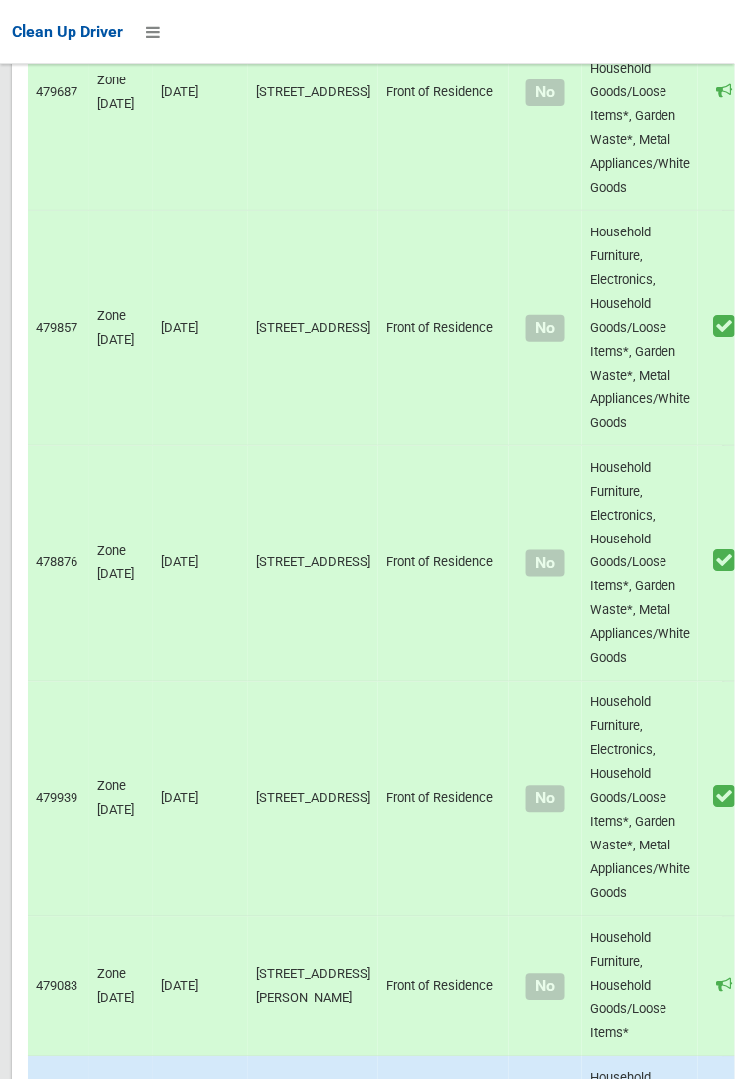
scroll to position [13758, 0]
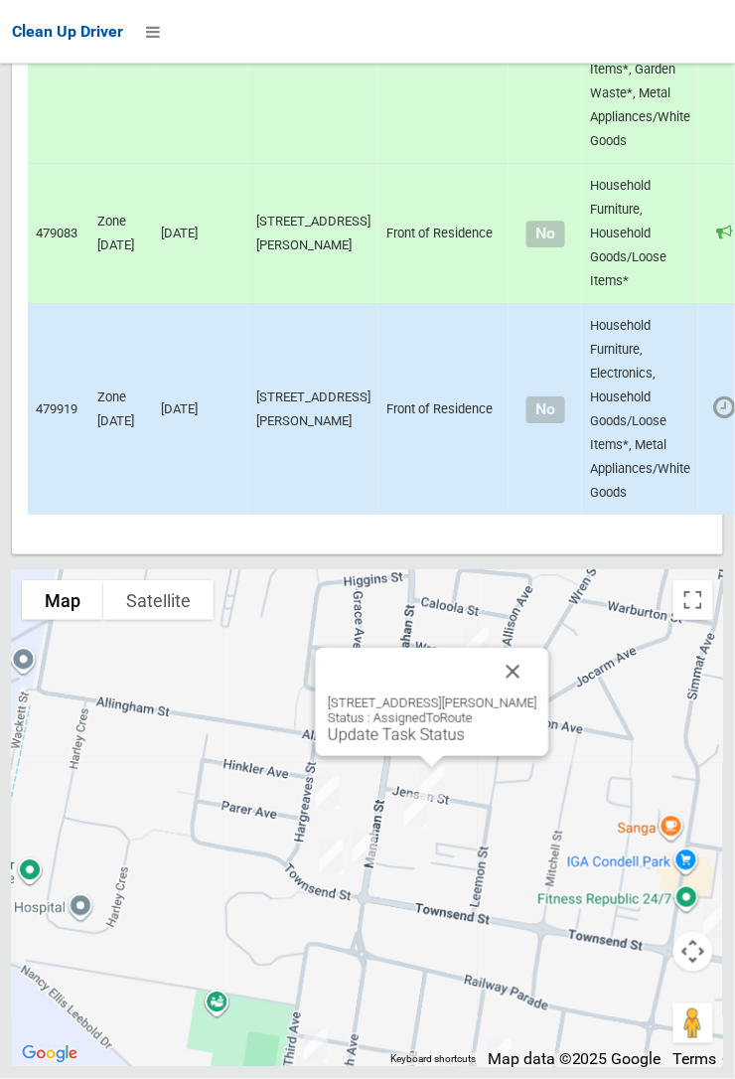
click at [386, 744] on link "Update Task Status" at bounding box center [396, 734] width 137 height 19
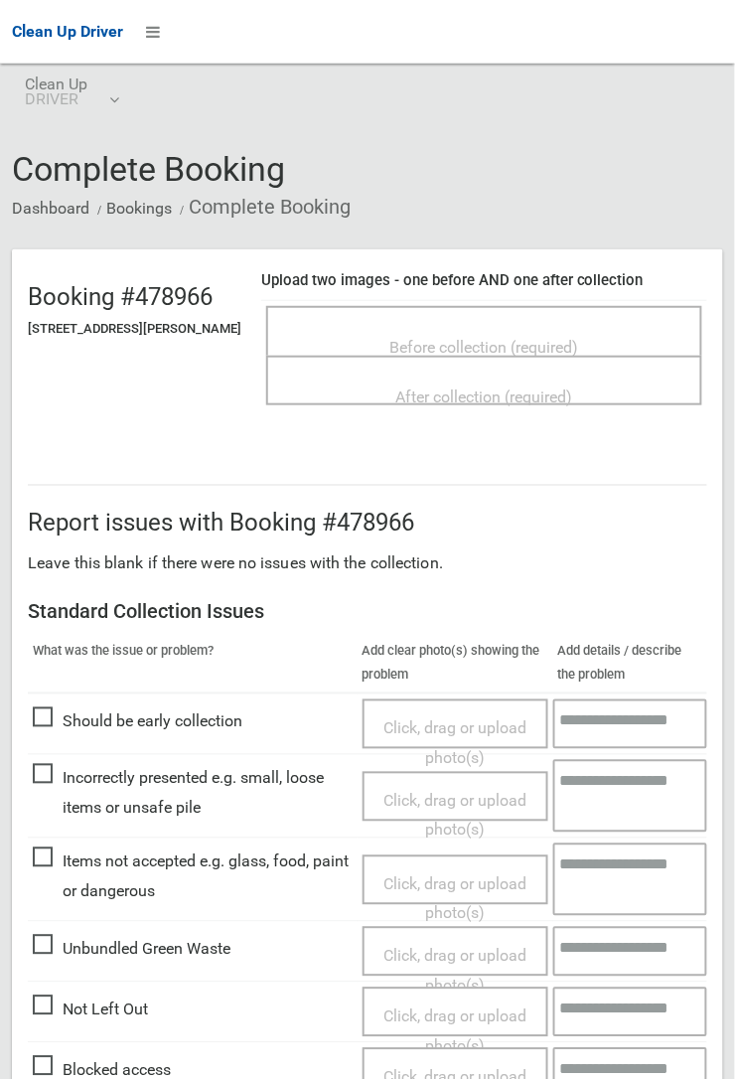
click at [449, 338] on span "Before collection (required)" at bounding box center [484, 347] width 189 height 19
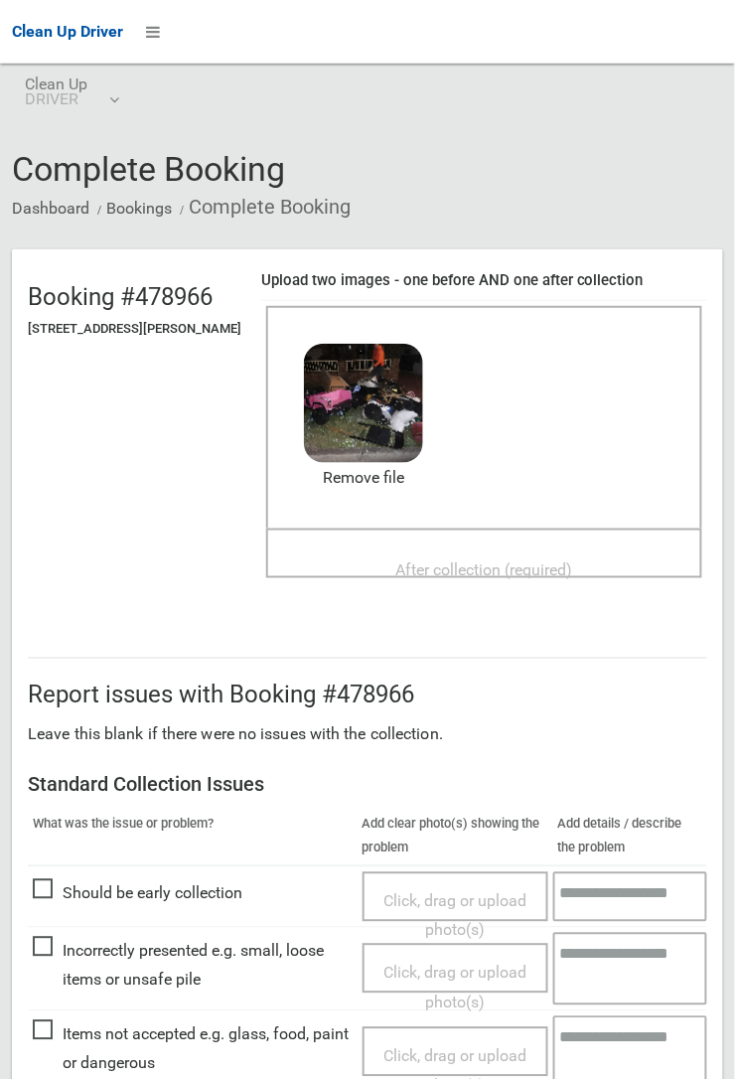
click at [495, 560] on span "After collection (required)" at bounding box center [484, 569] width 177 height 19
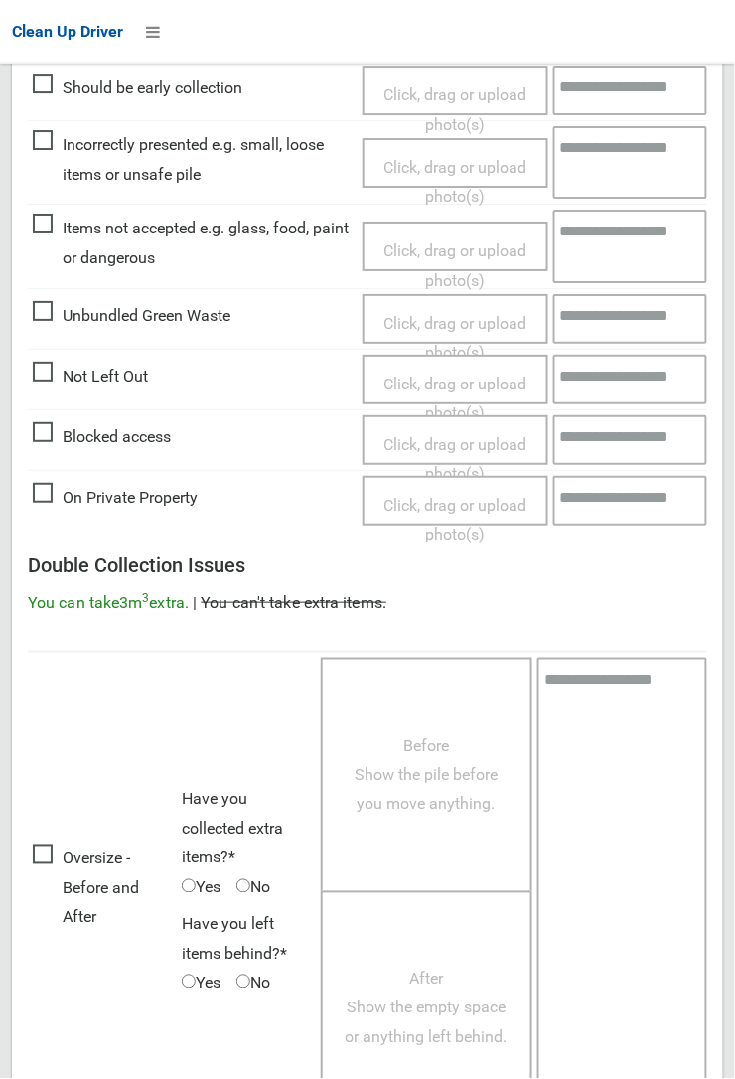
scroll to position [1090, 0]
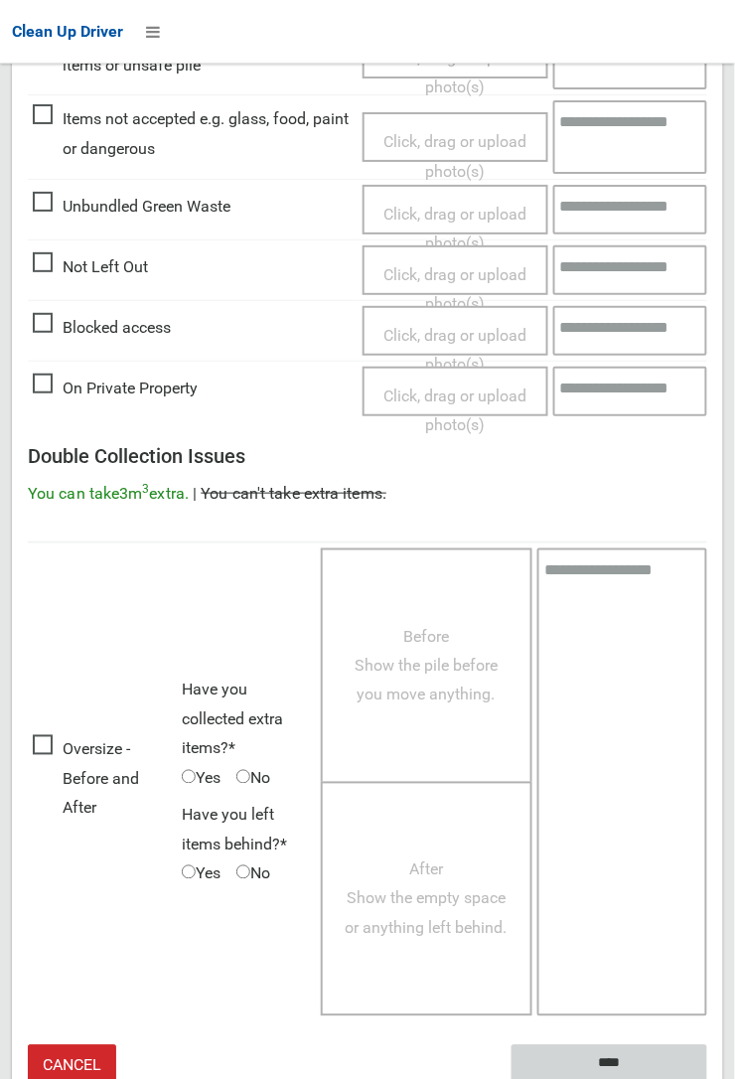
click at [603, 1051] on input "****" at bounding box center [610, 1063] width 196 height 37
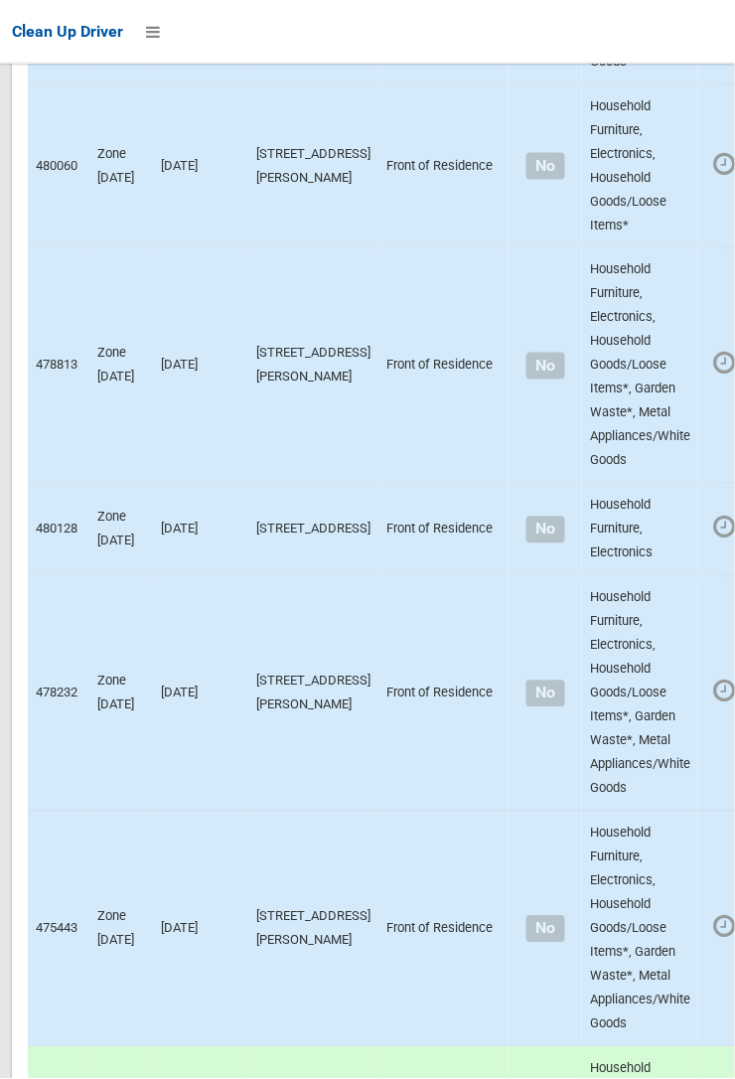
scroll to position [13758, 0]
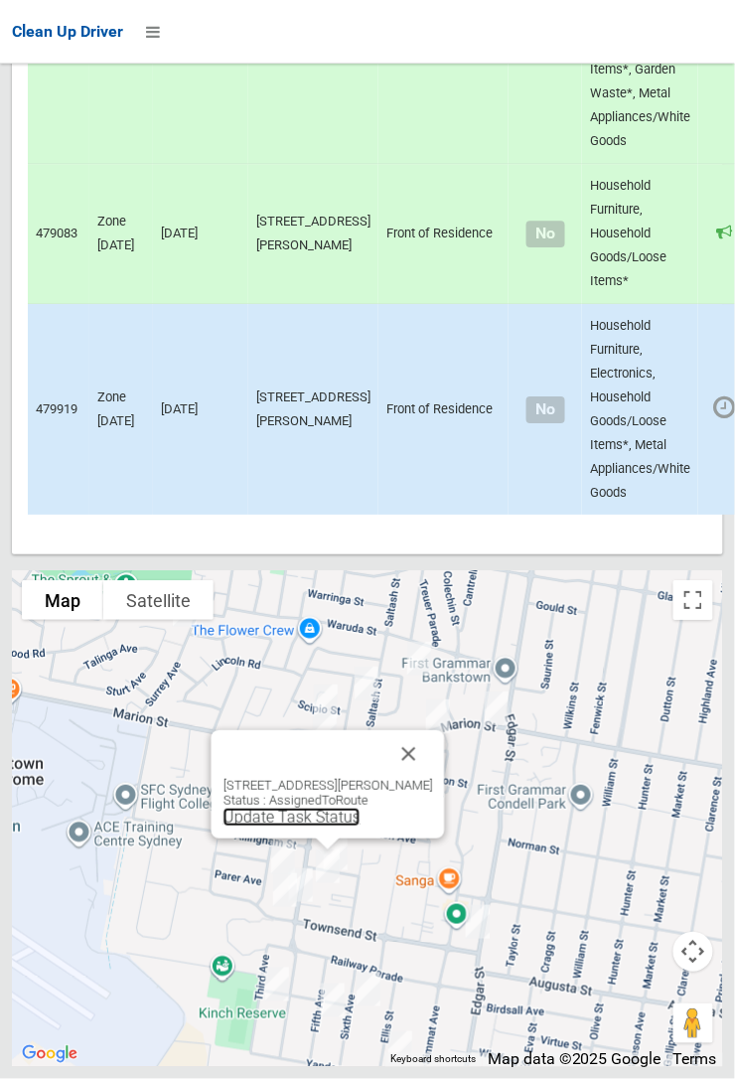
click at [289, 826] on link "Update Task Status" at bounding box center [291, 817] width 137 height 19
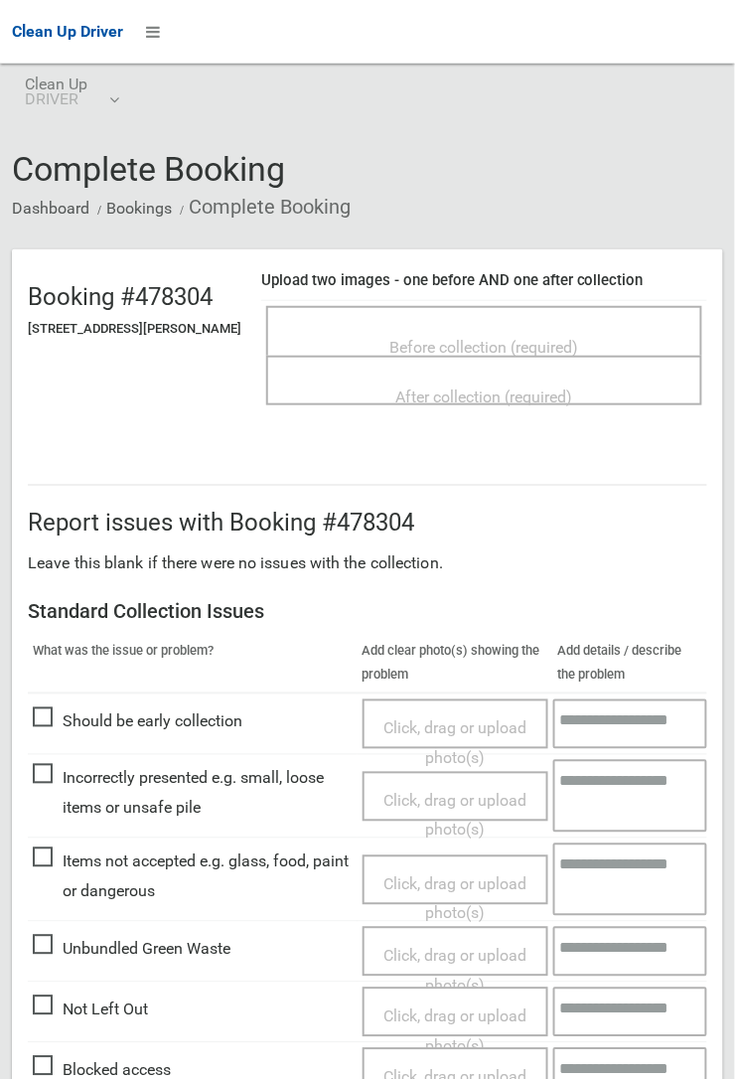
click at [433, 354] on span "Before collection (required)" at bounding box center [484, 347] width 189 height 19
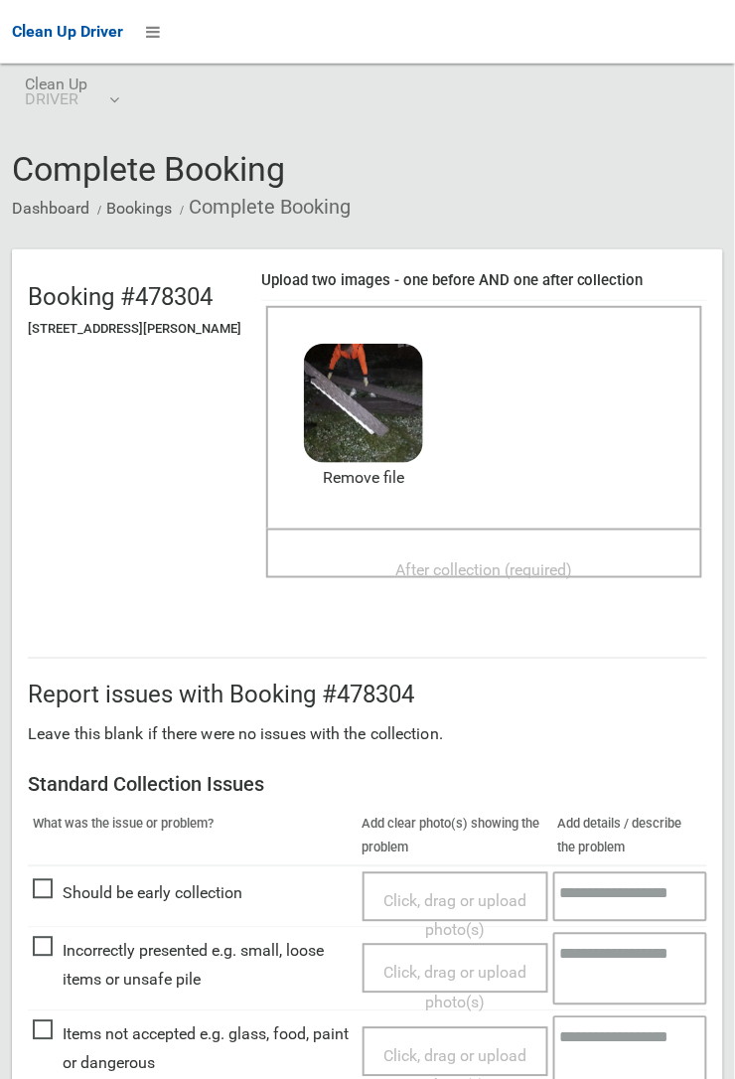
click at [455, 576] on span "After collection (required)" at bounding box center [484, 569] width 177 height 19
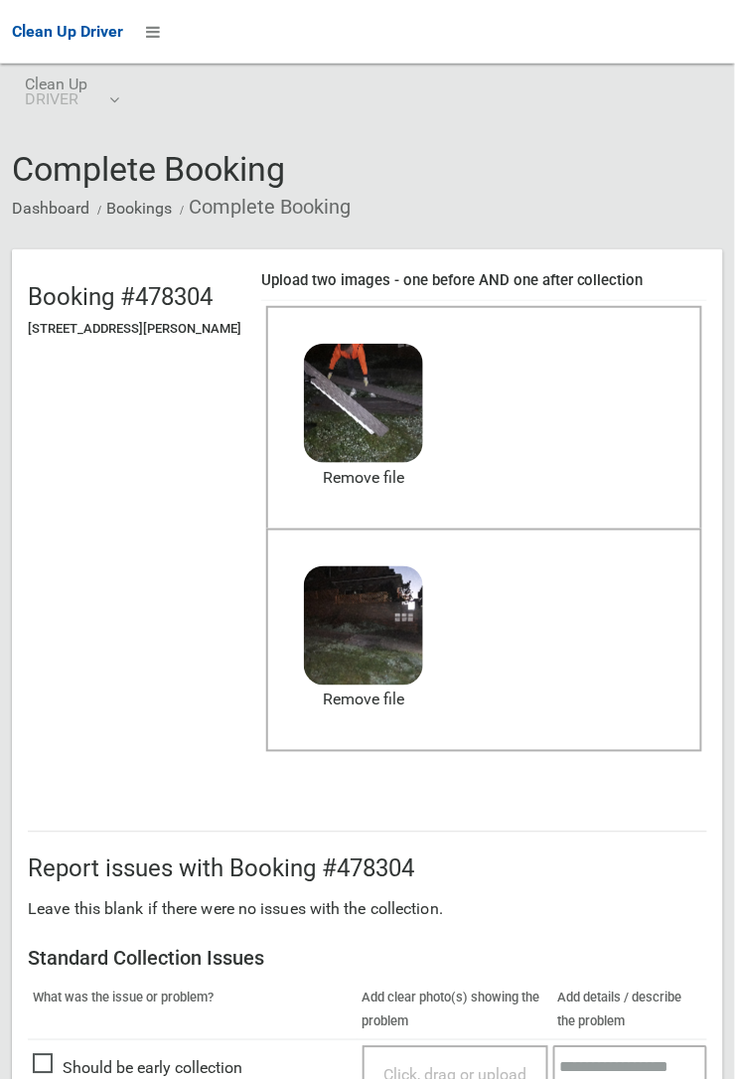
scroll to position [1106, 0]
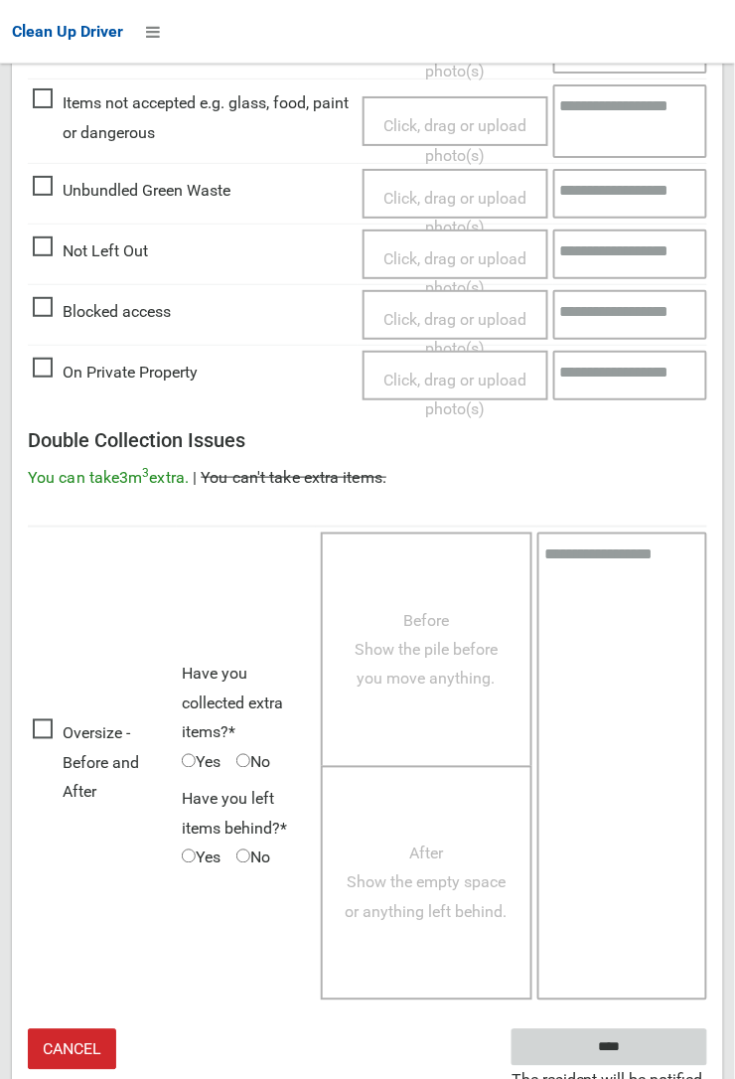
click at [615, 1064] on input "****" at bounding box center [610, 1047] width 196 height 37
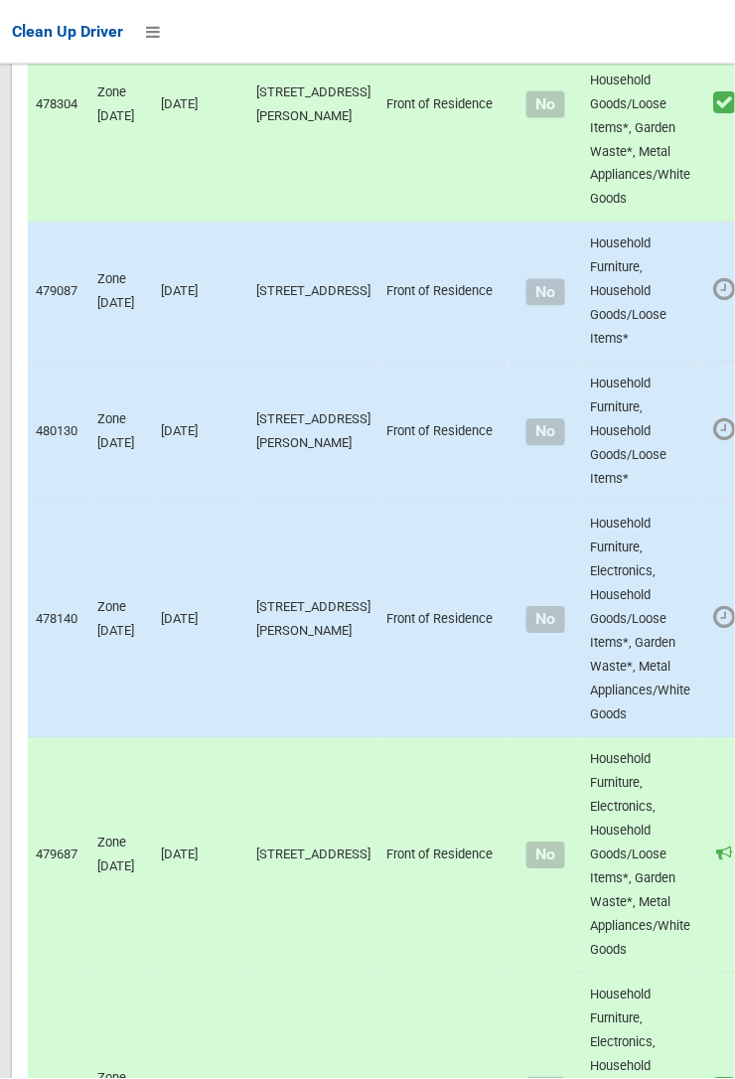
scroll to position [13758, 0]
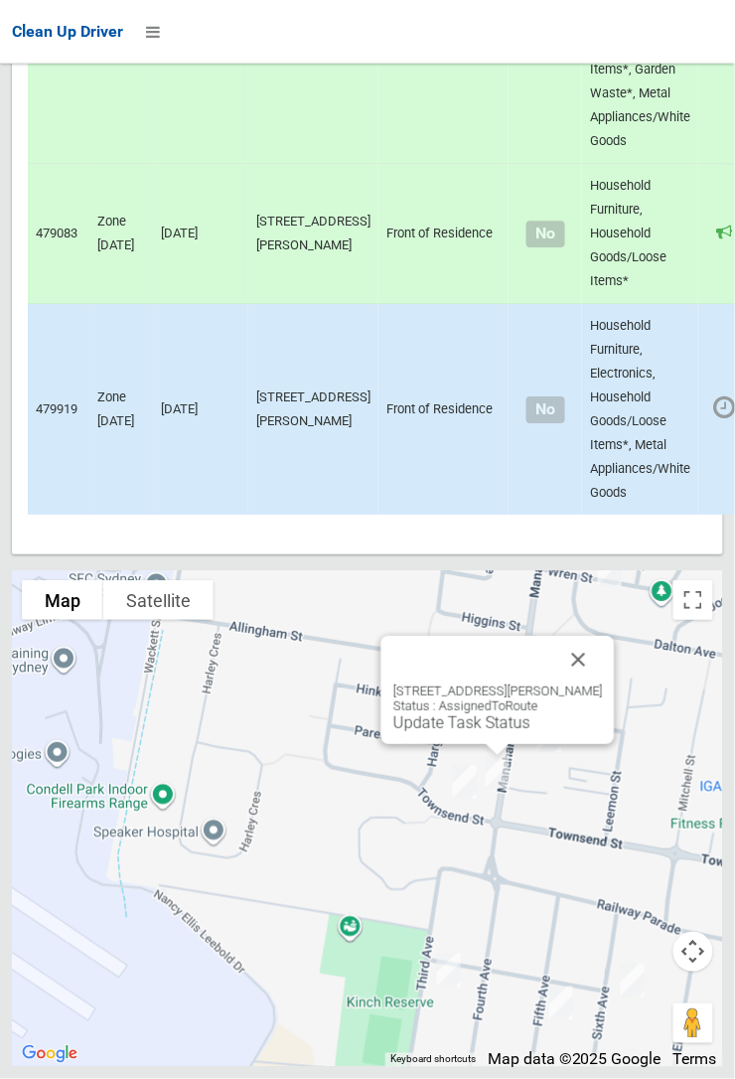
click at [463, 732] on link "Update Task Status" at bounding box center [461, 722] width 137 height 19
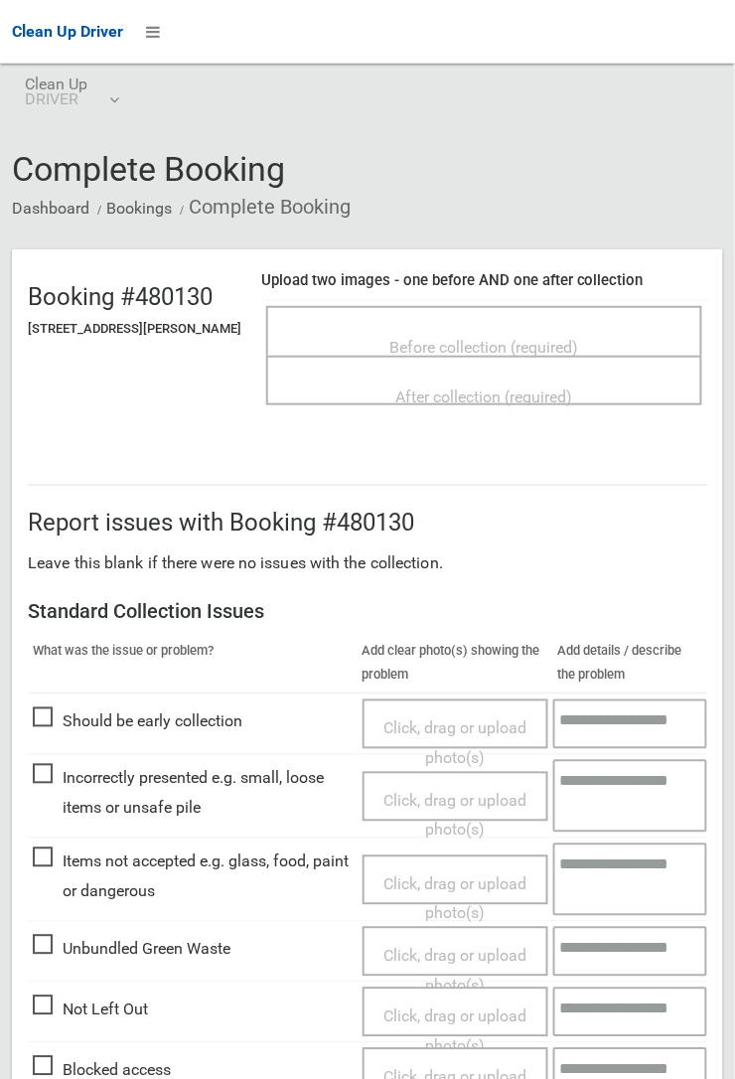
click at [465, 347] on span "Before collection (required)" at bounding box center [484, 347] width 189 height 19
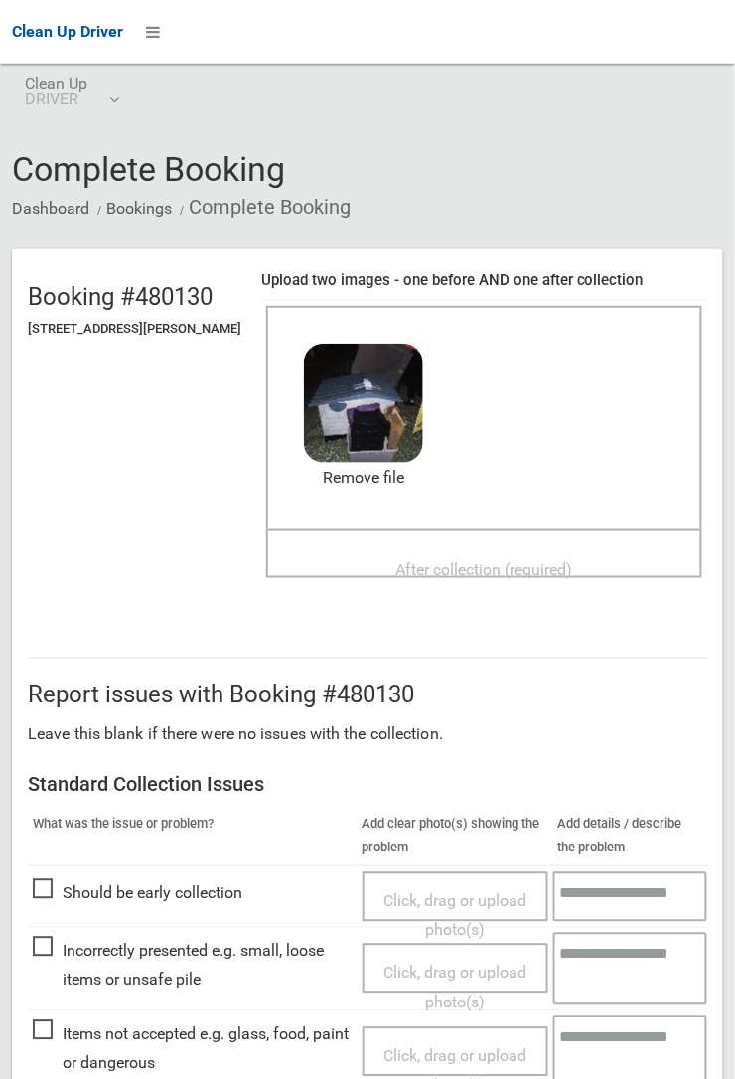
click at [463, 560] on span "After collection (required)" at bounding box center [484, 569] width 177 height 19
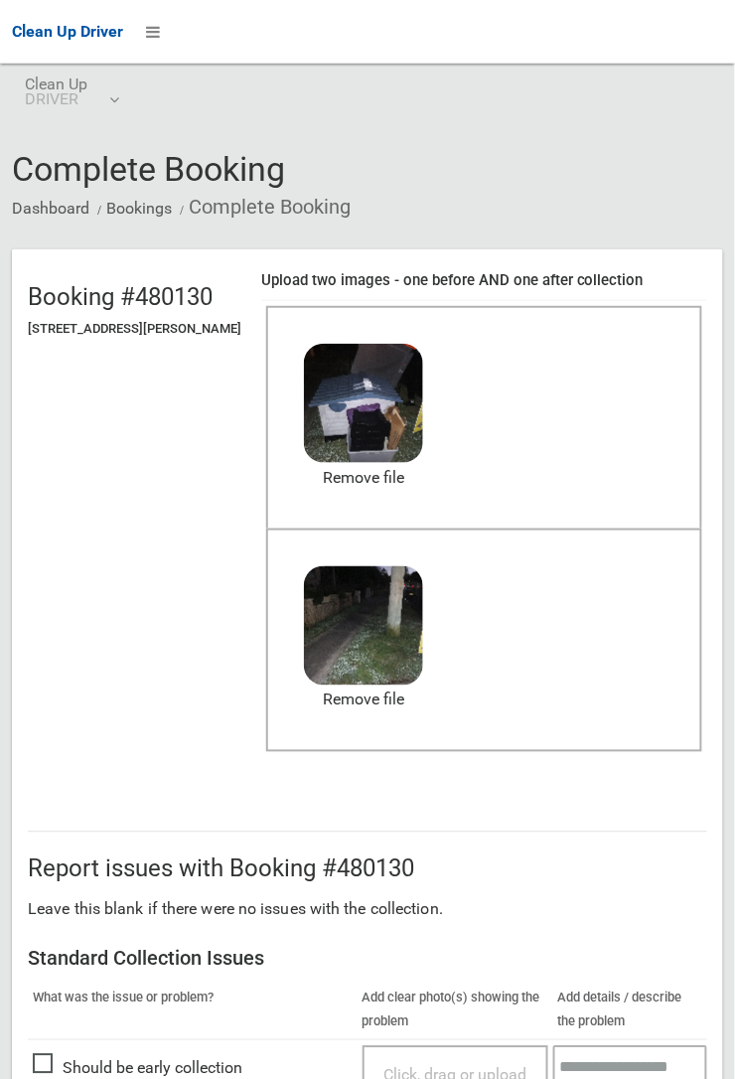
scroll to position [1090, 0]
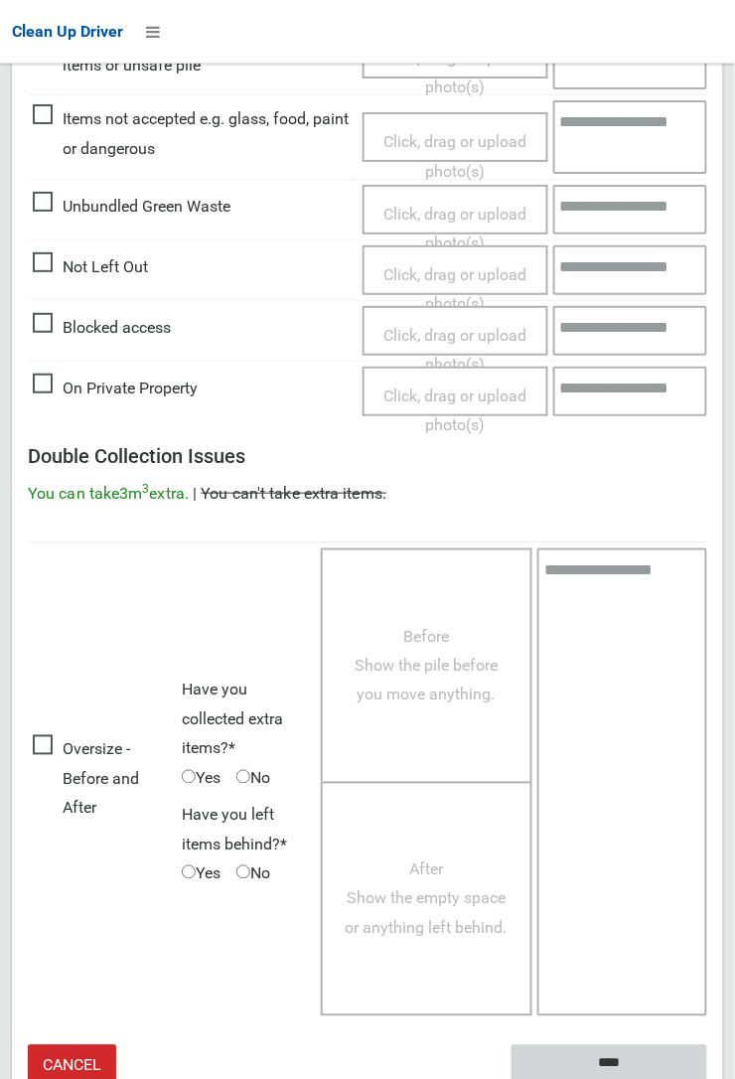
click at [707, 1078] on input "****" at bounding box center [610, 1063] width 196 height 37
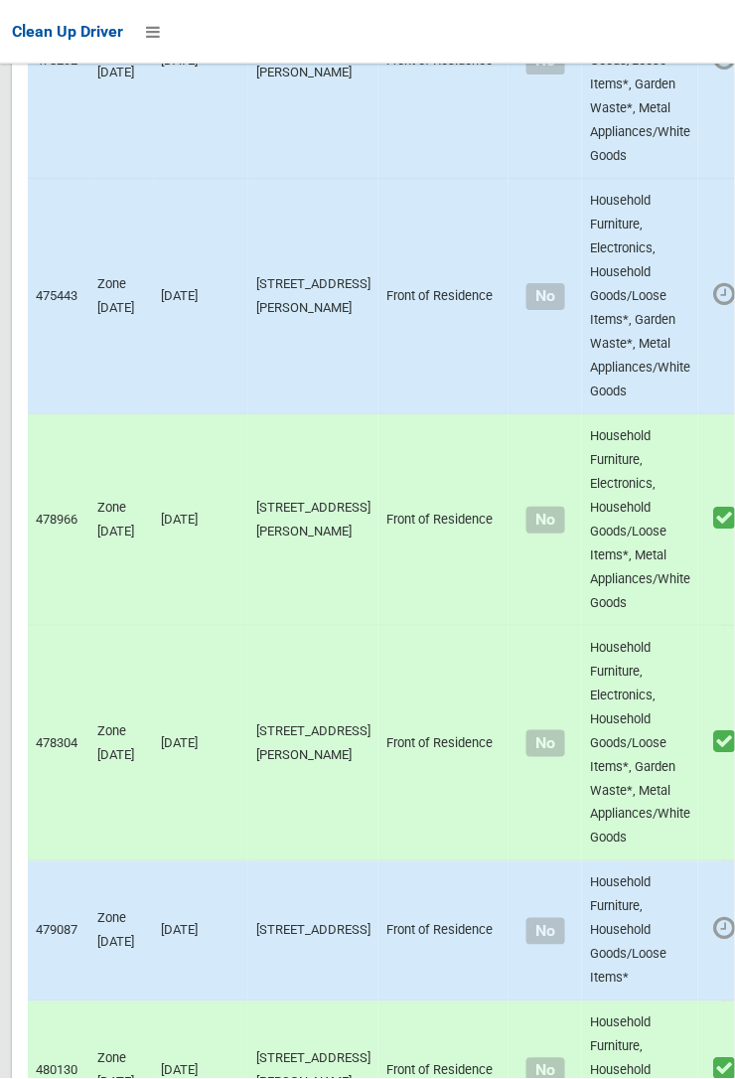
scroll to position [13758, 0]
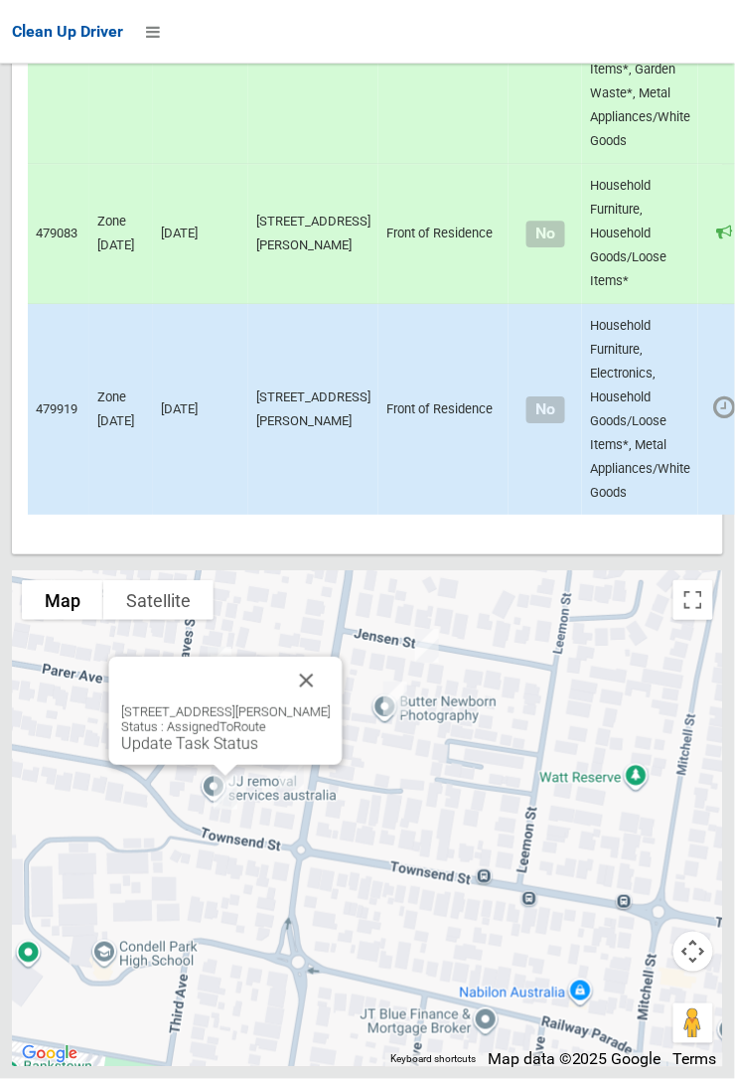
click at [189, 753] on link "Update Task Status" at bounding box center [189, 743] width 137 height 19
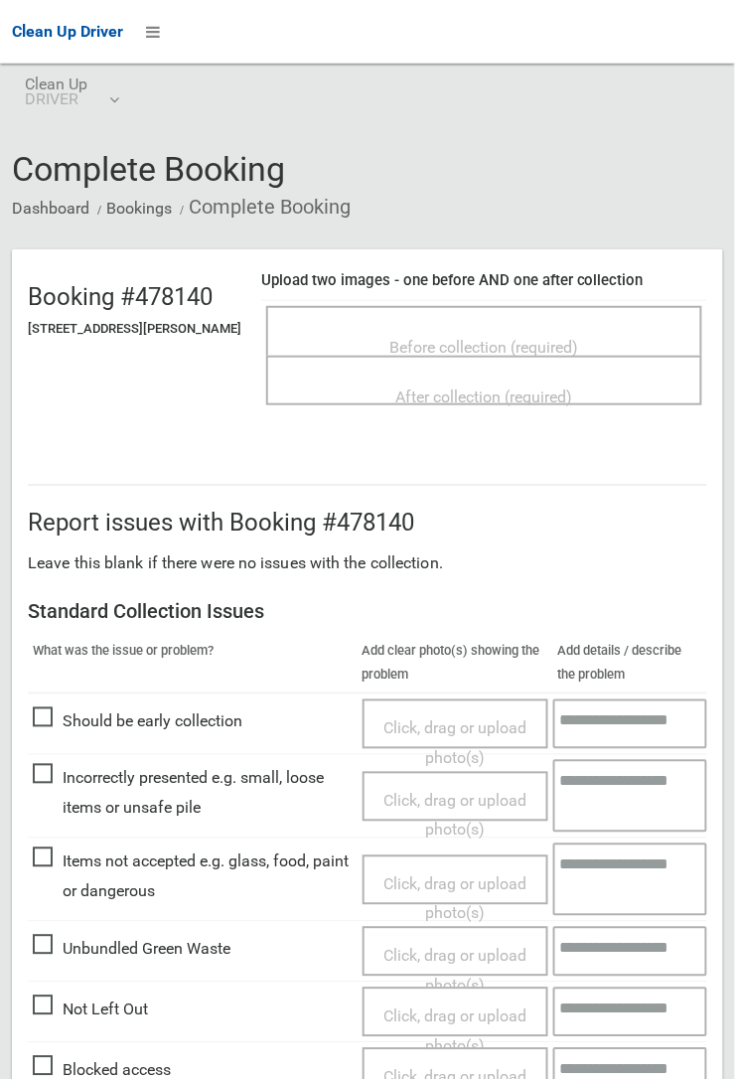
click at [496, 354] on span "Before collection (required)" at bounding box center [484, 347] width 189 height 19
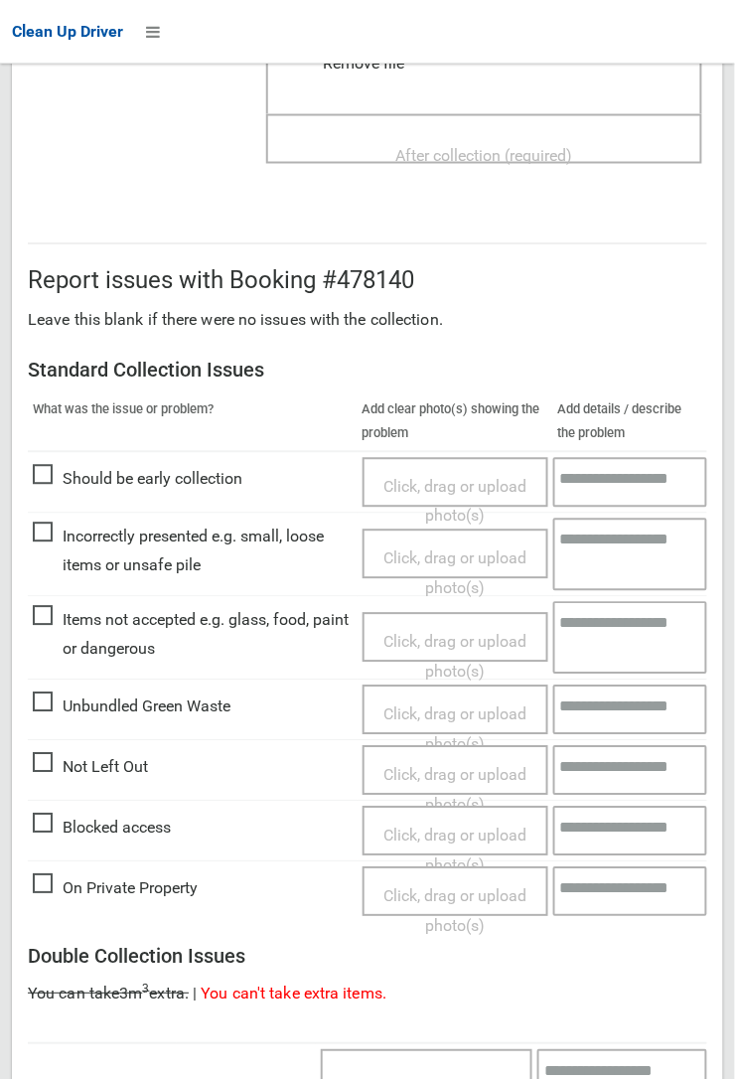
scroll to position [412, 0]
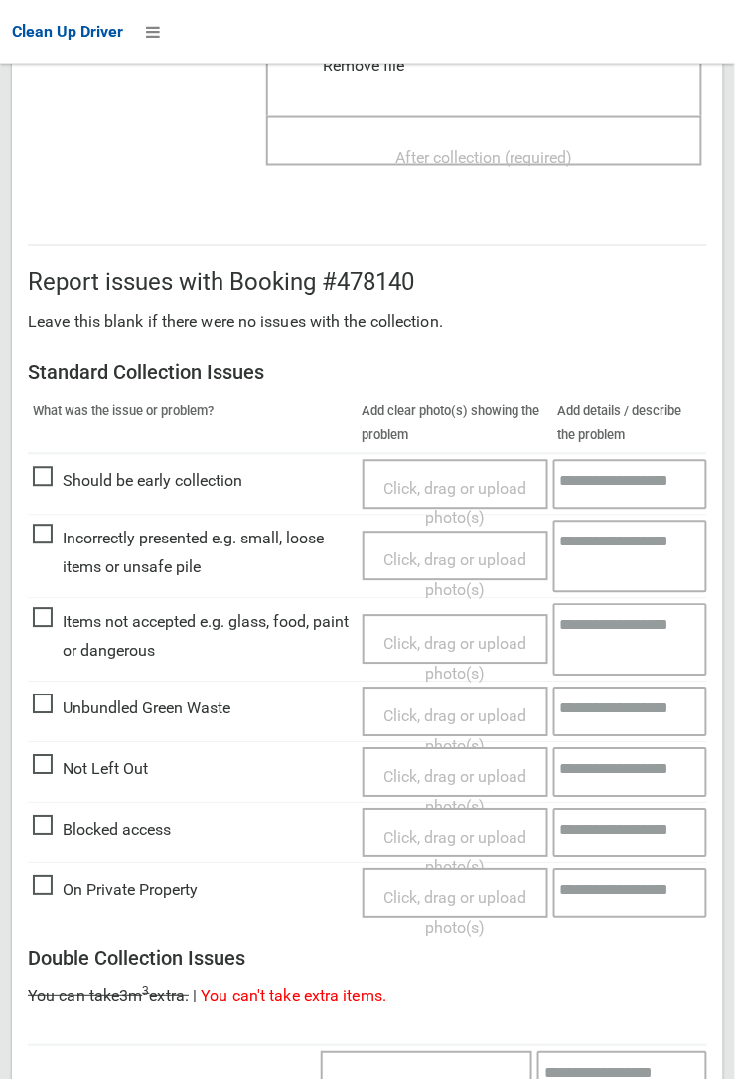
click at [38, 631] on span "Items not accepted e.g. glass, food, paint or dangerous" at bounding box center [193, 637] width 320 height 59
click at [437, 649] on span "Click, drag or upload photo(s)" at bounding box center [454, 659] width 143 height 49
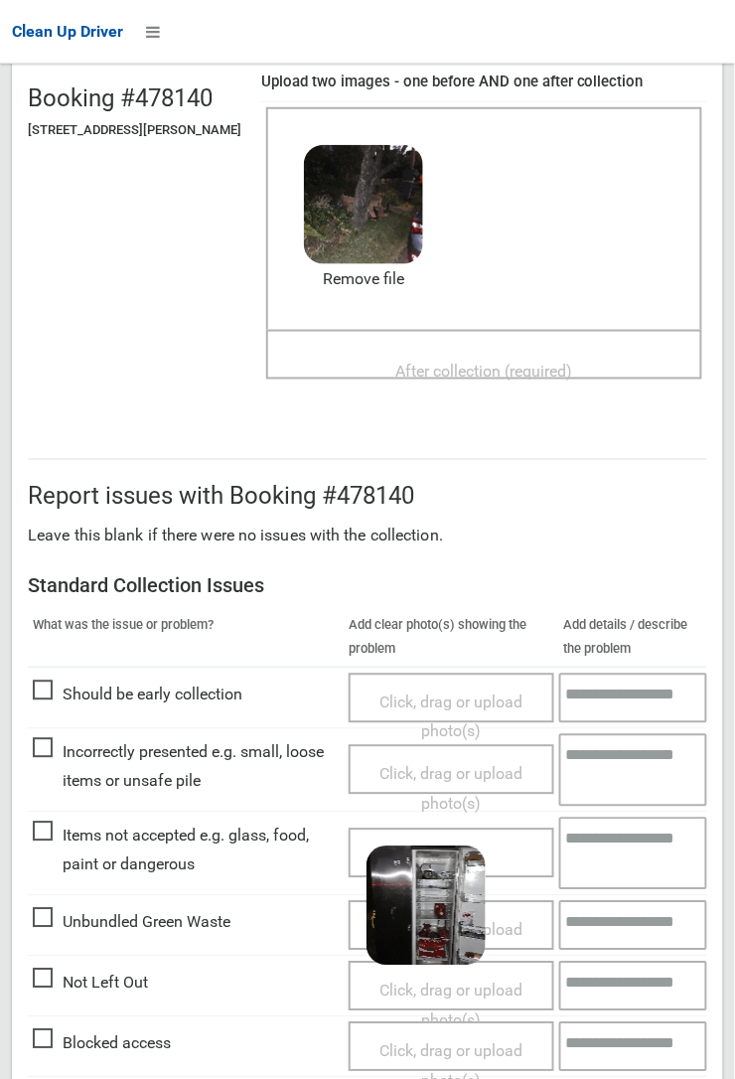
scroll to position [203, 0]
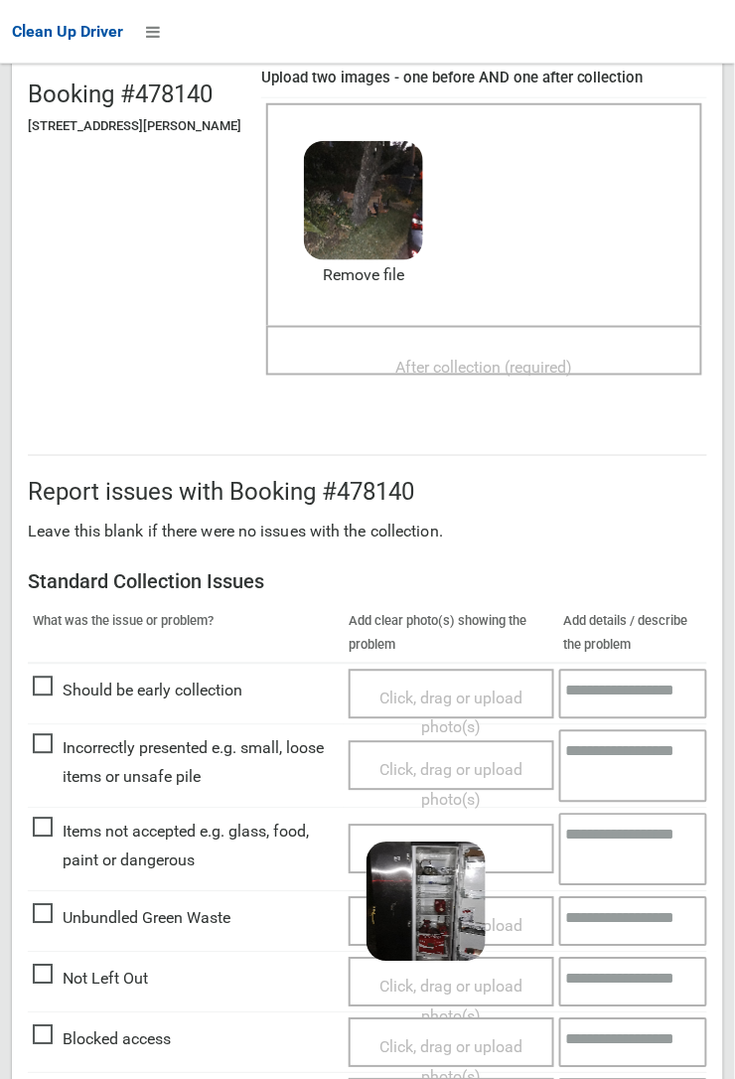
click at [472, 372] on span "After collection (required)" at bounding box center [484, 367] width 177 height 19
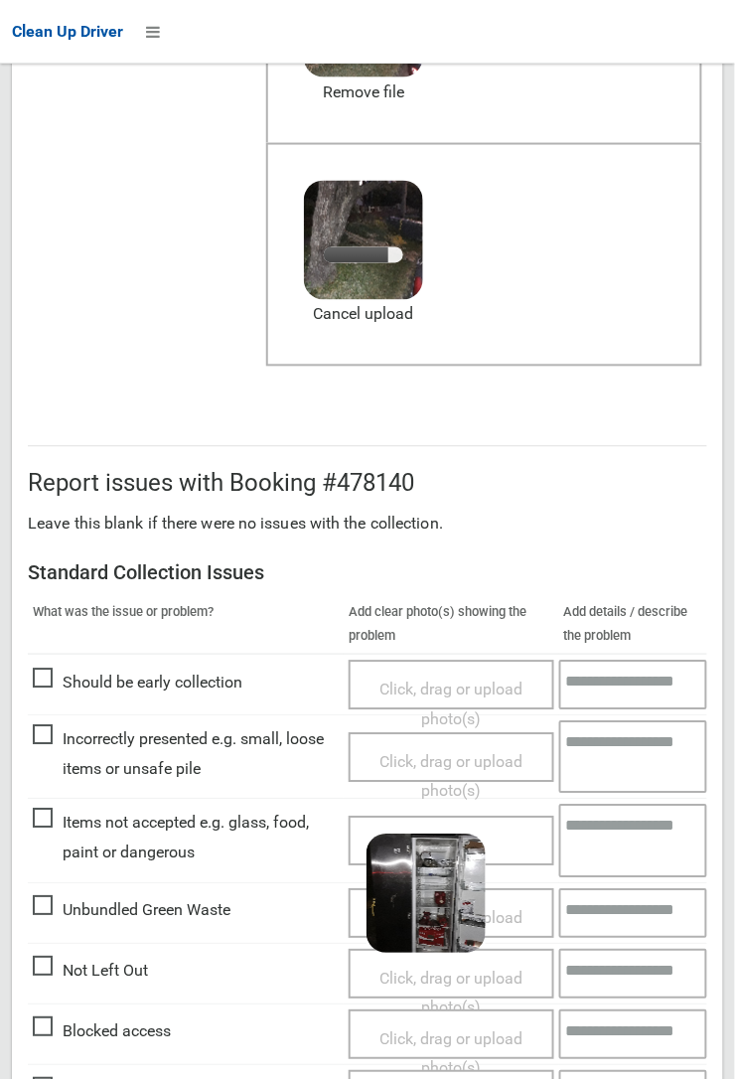
scroll to position [384, 0]
click at [44, 925] on span "Unbundled Green Waste" at bounding box center [132, 912] width 198 height 30
click at [522, 922] on span "Click, drag or upload photo(s)" at bounding box center [450, 934] width 143 height 49
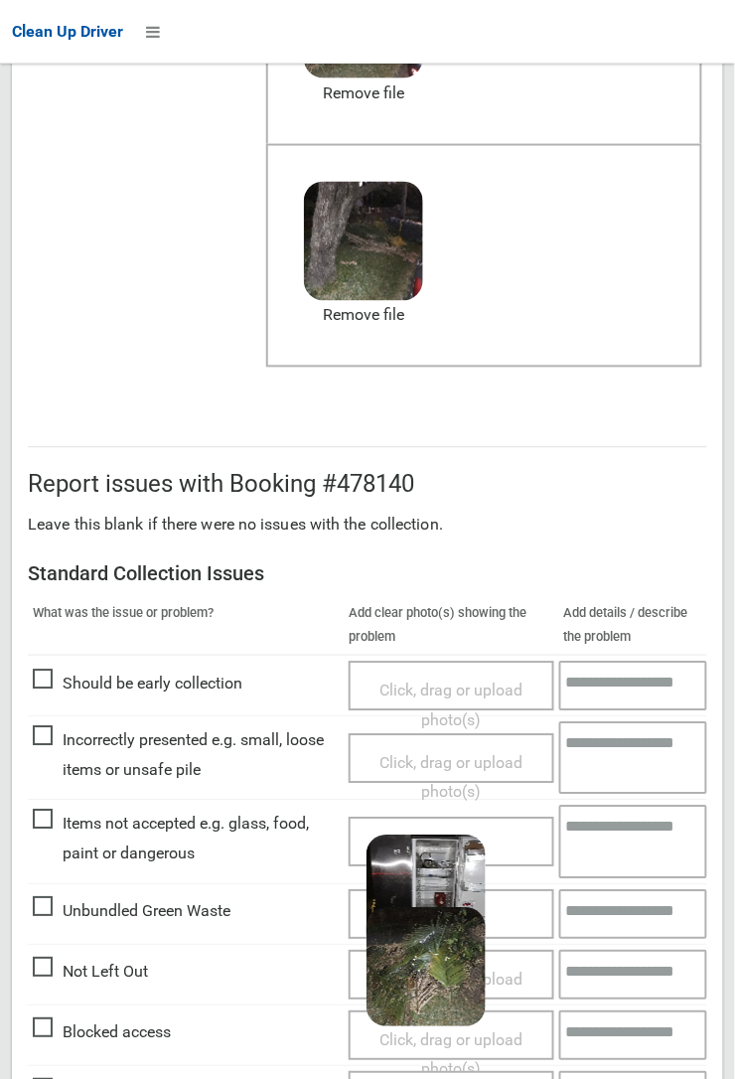
click at [707, 486] on h2 "Report issues with Booking #478140" at bounding box center [367, 485] width 679 height 26
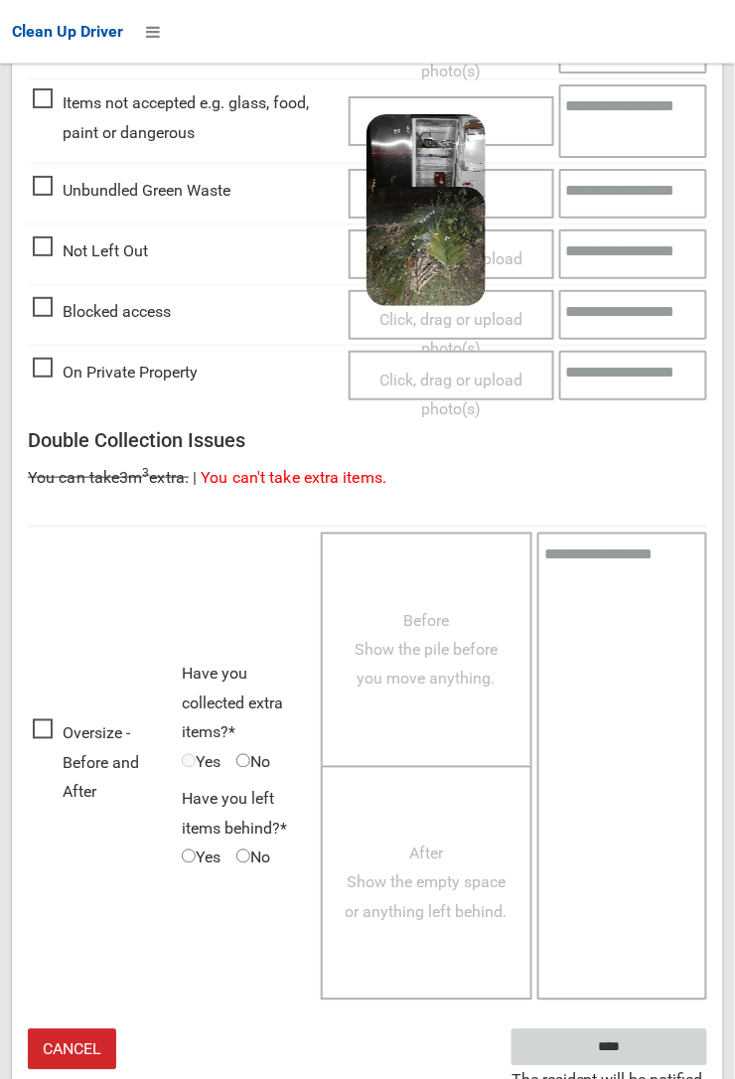
click at [707, 1066] on input "****" at bounding box center [610, 1047] width 196 height 37
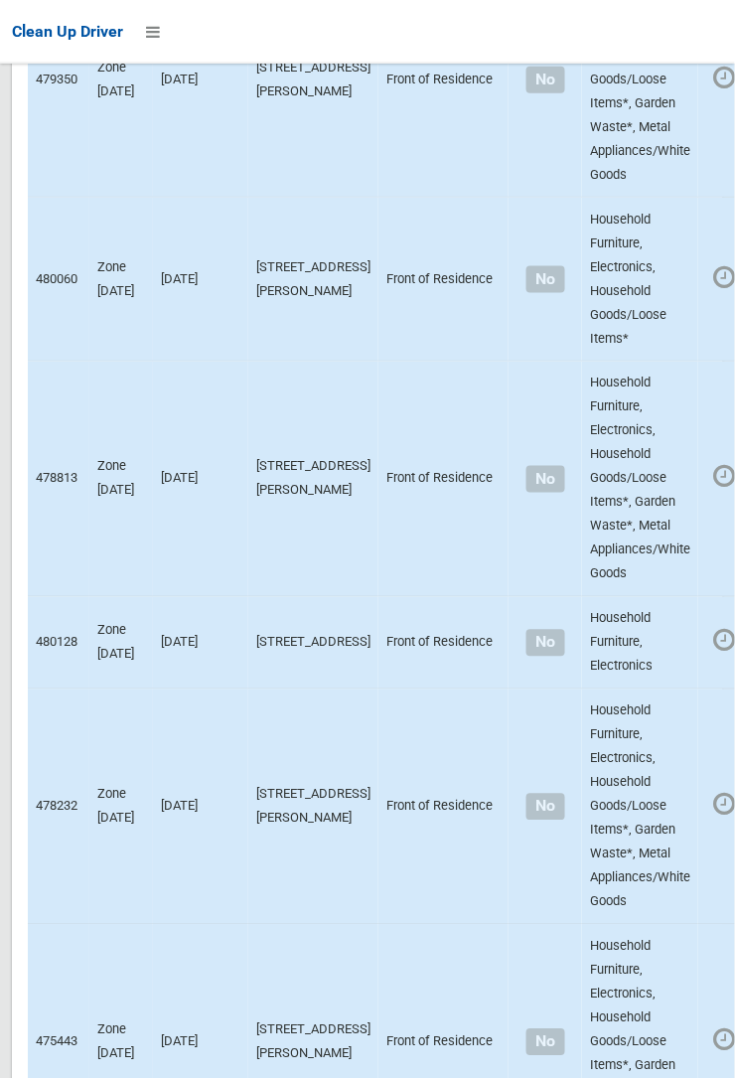
scroll to position [13758, 0]
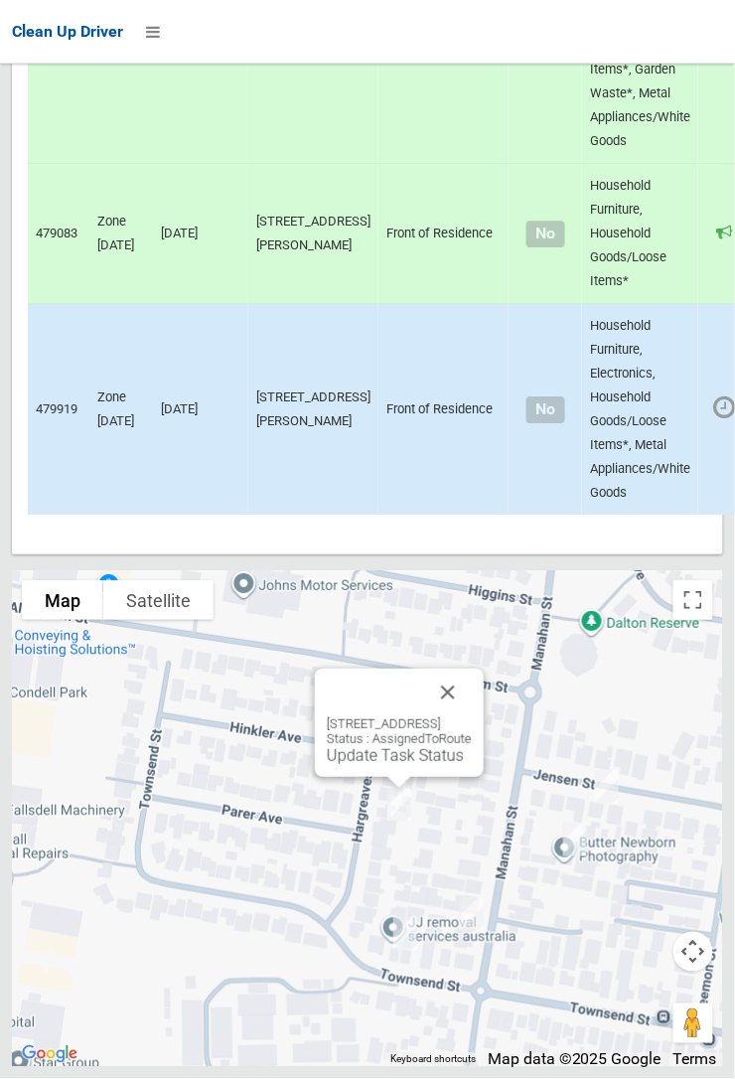
click at [341, 765] on link "Update Task Status" at bounding box center [395, 755] width 137 height 19
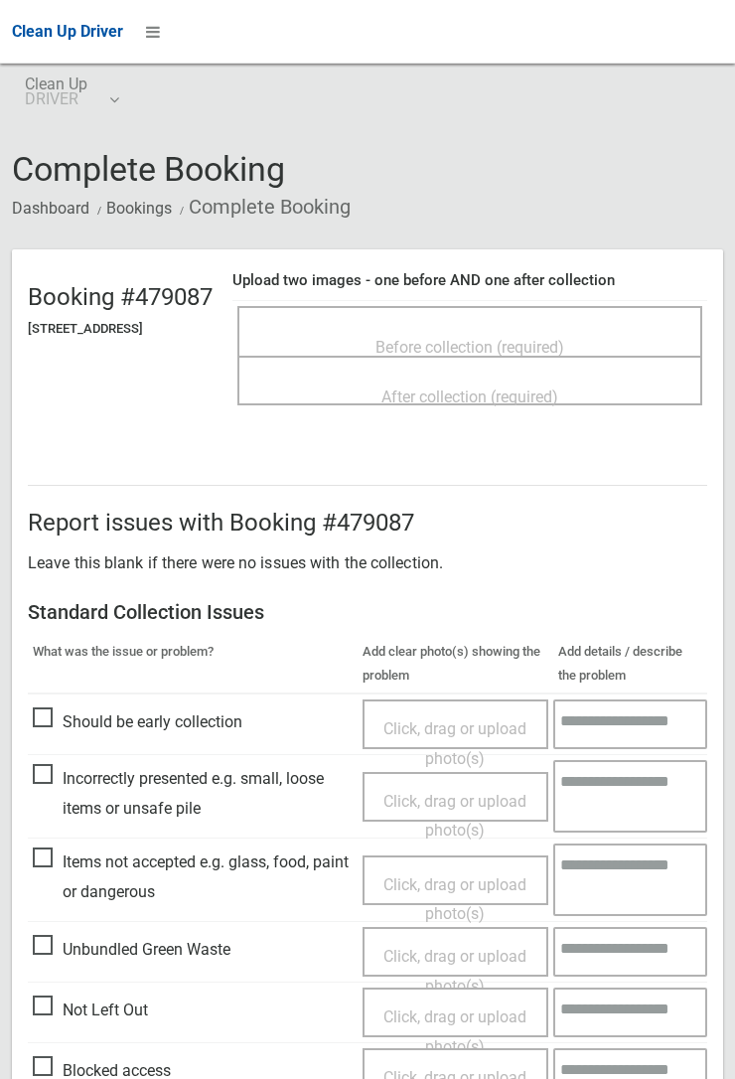
click at [467, 354] on span "Before collection (required)" at bounding box center [469, 347] width 189 height 19
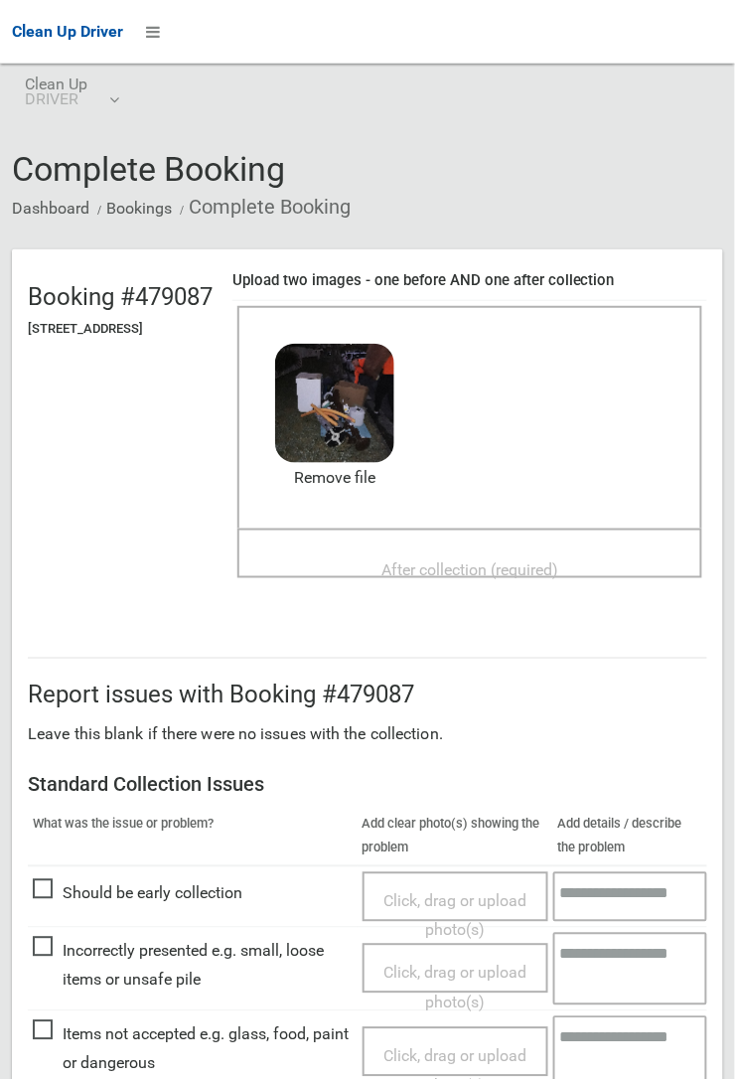
click at [481, 576] on span "After collection (required)" at bounding box center [469, 569] width 177 height 19
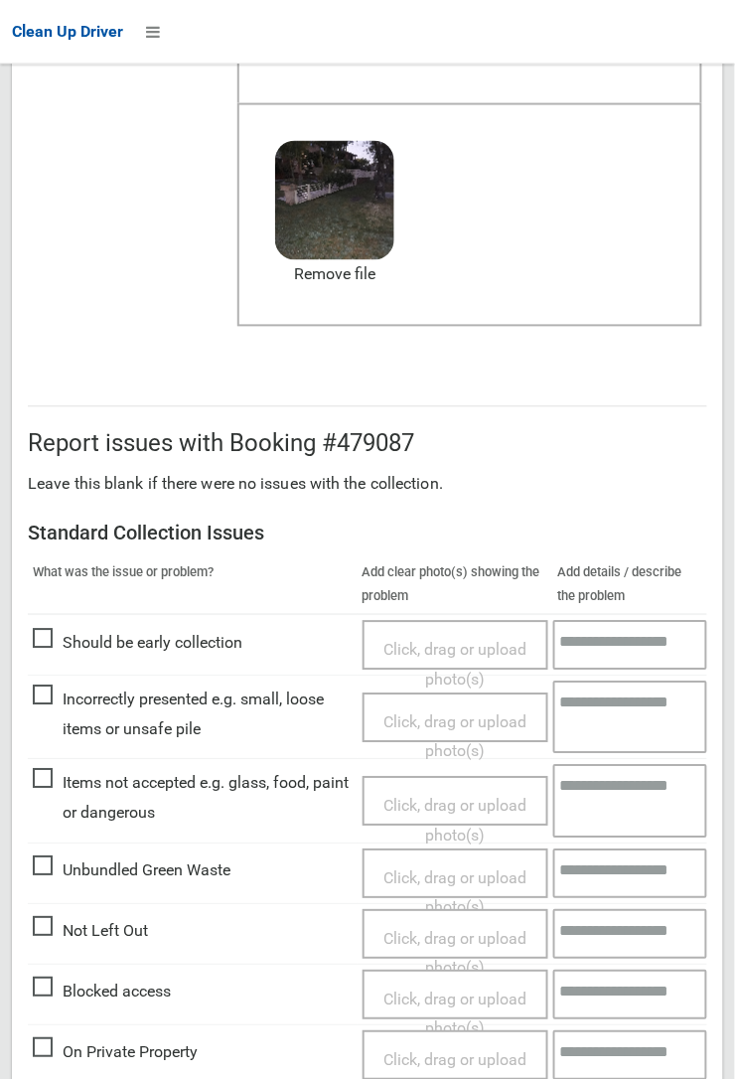
scroll to position [1106, 0]
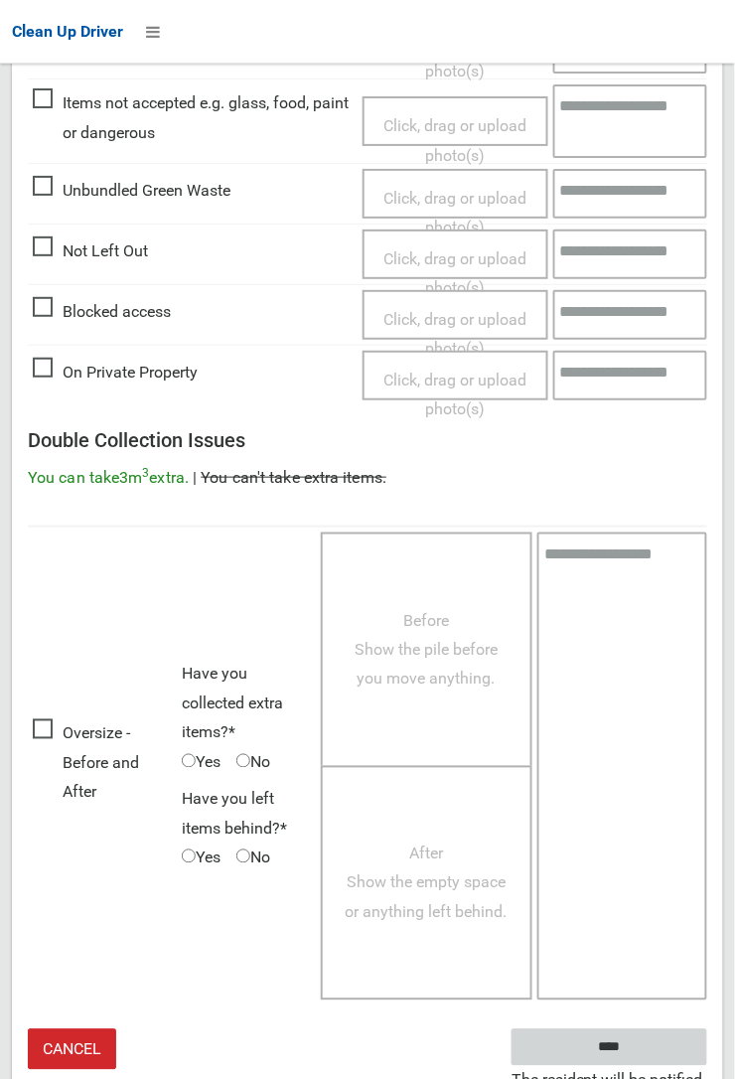
click at [626, 1053] on input "****" at bounding box center [610, 1047] width 196 height 37
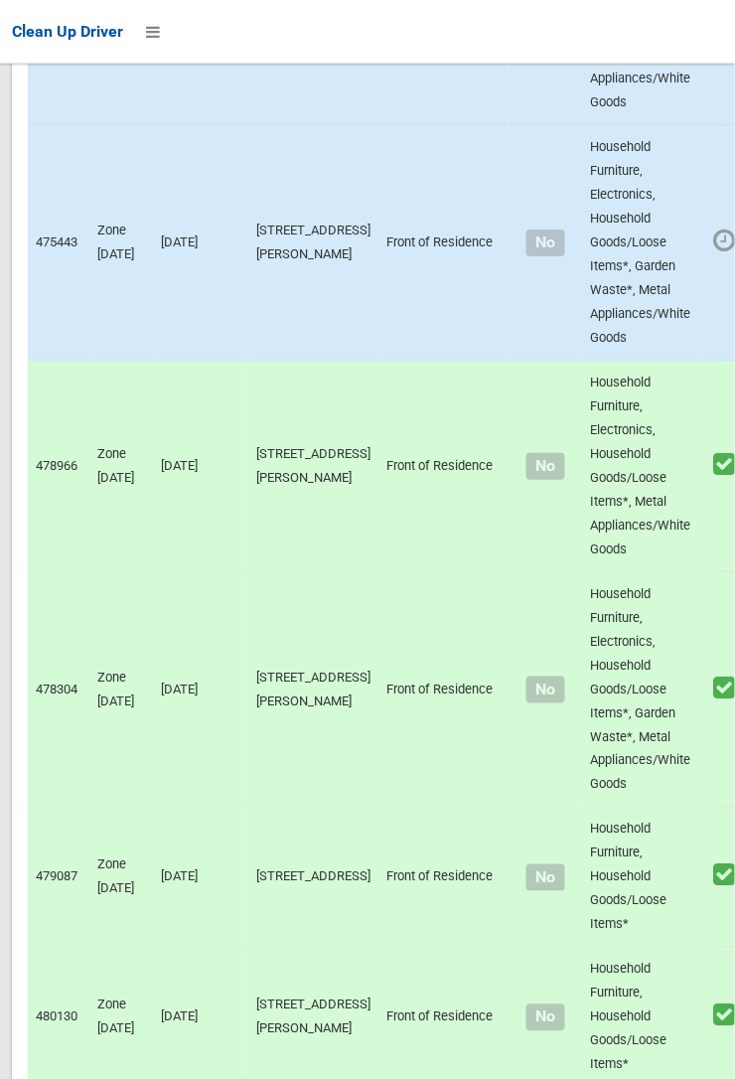
scroll to position [13758, 0]
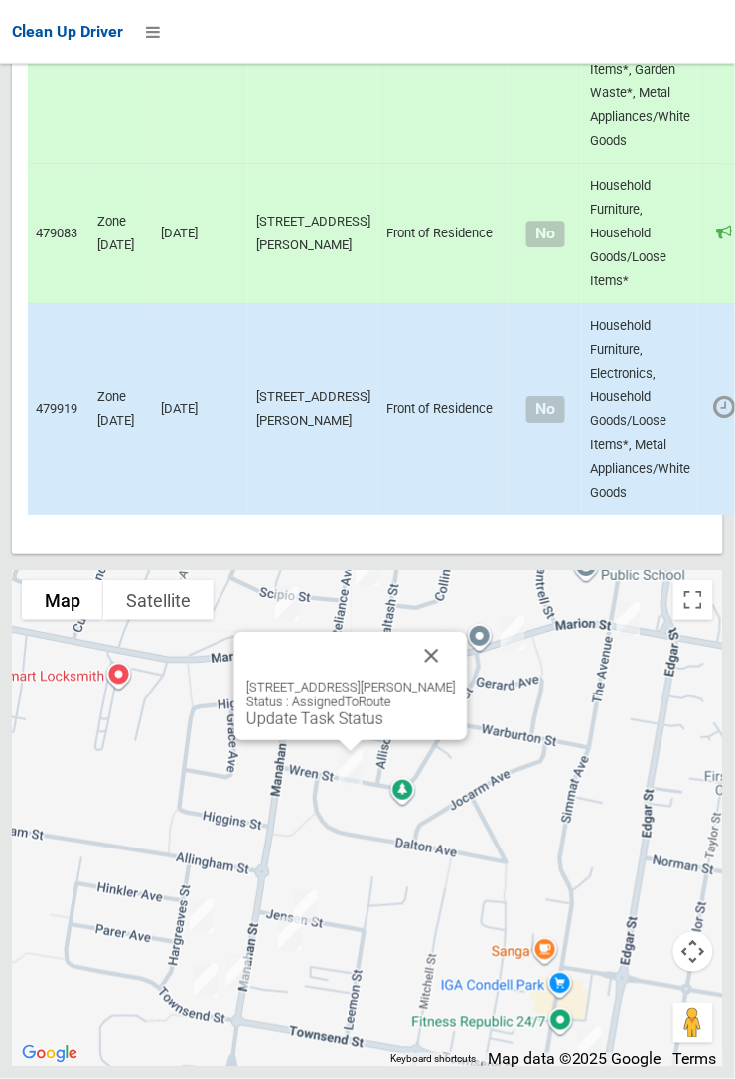
click at [456, 679] on button "Close" at bounding box center [432, 656] width 48 height 48
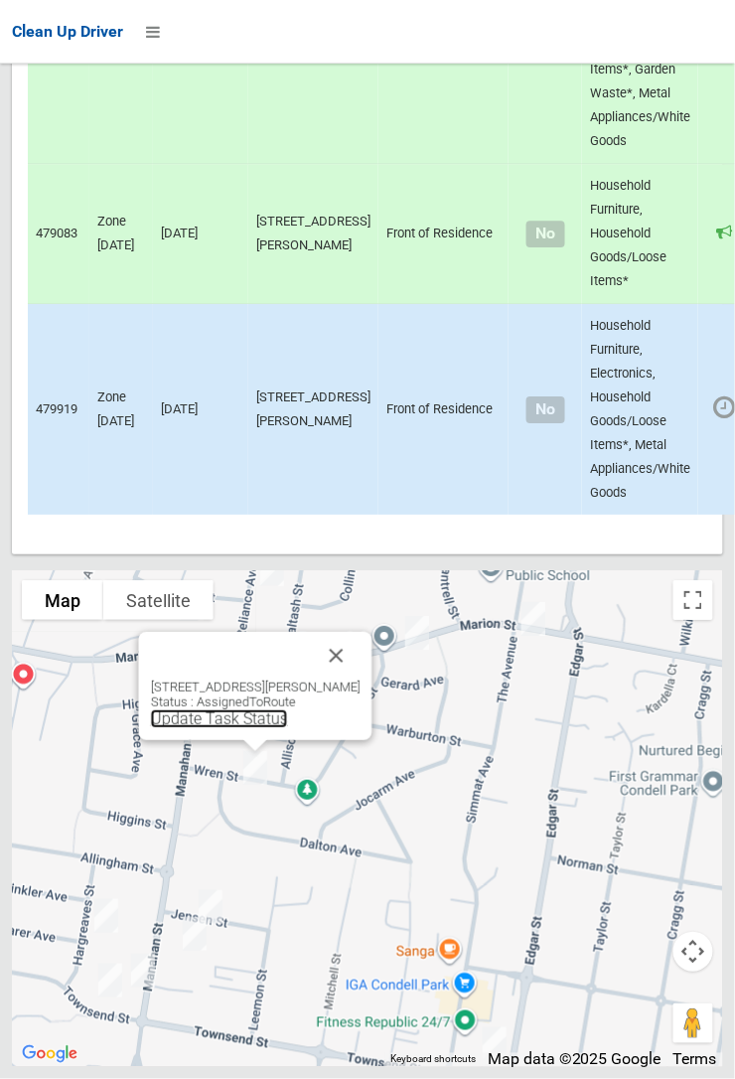
click at [254, 728] on link "Update Task Status" at bounding box center [219, 718] width 137 height 19
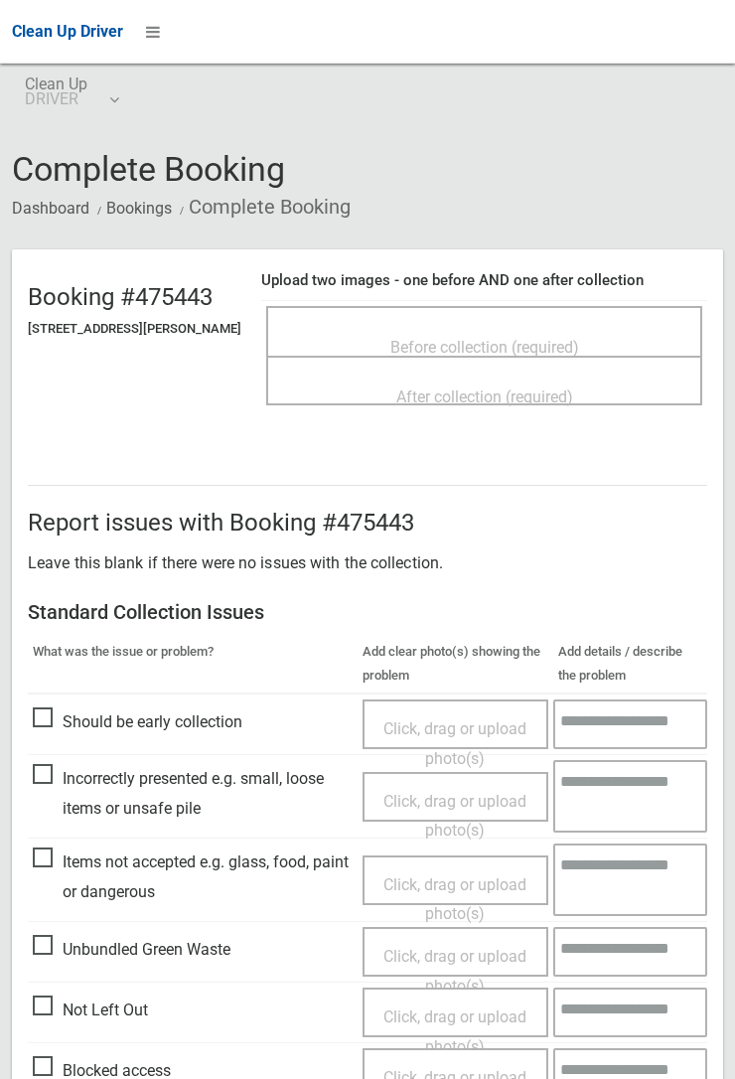
click at [480, 338] on span "Before collection (required)" at bounding box center [484, 347] width 189 height 19
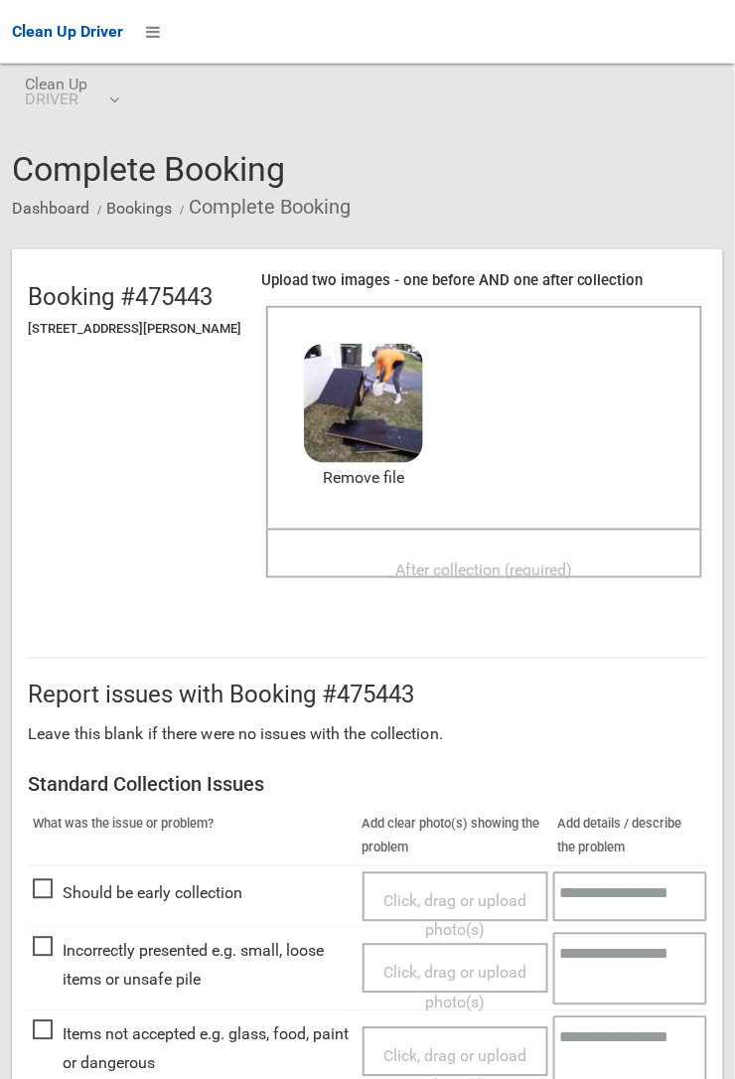
click at [443, 560] on span "After collection (required)" at bounding box center [484, 569] width 177 height 19
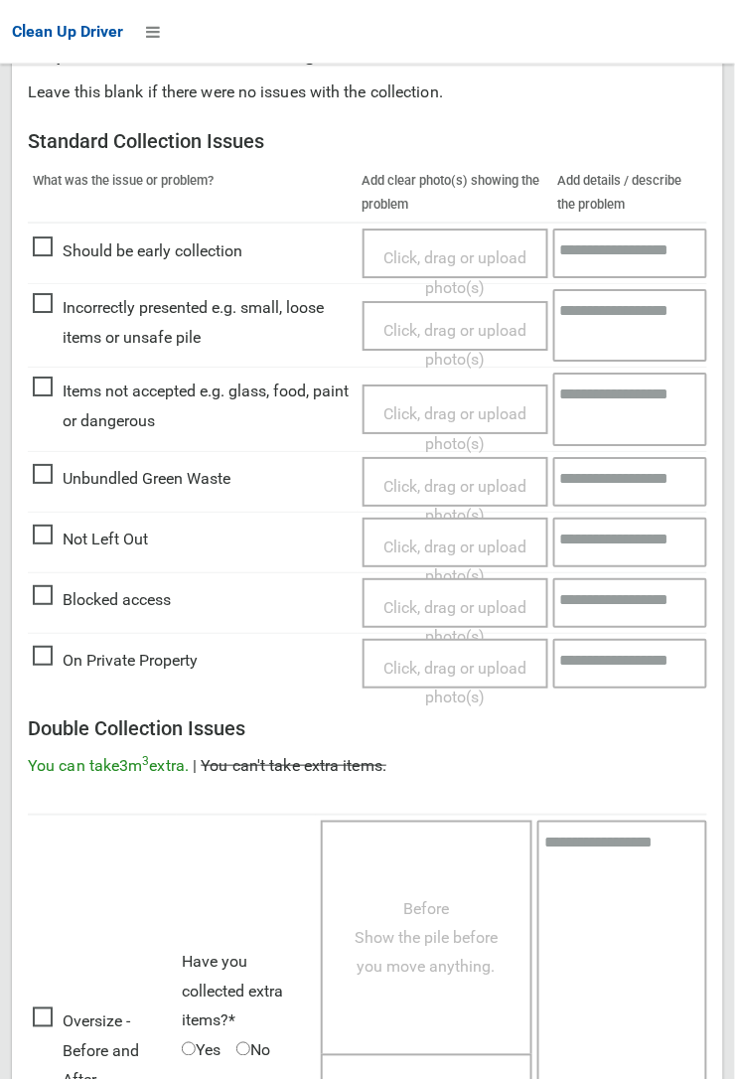
scroll to position [1090, 0]
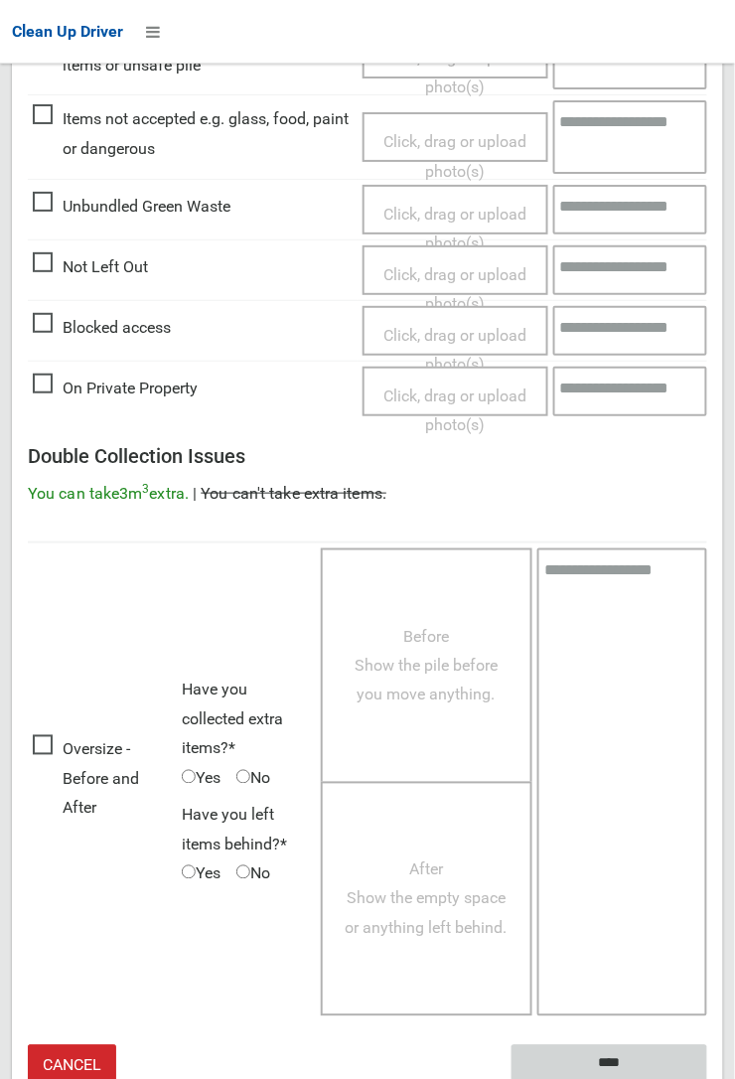
click at [621, 1060] on input "****" at bounding box center [610, 1063] width 196 height 37
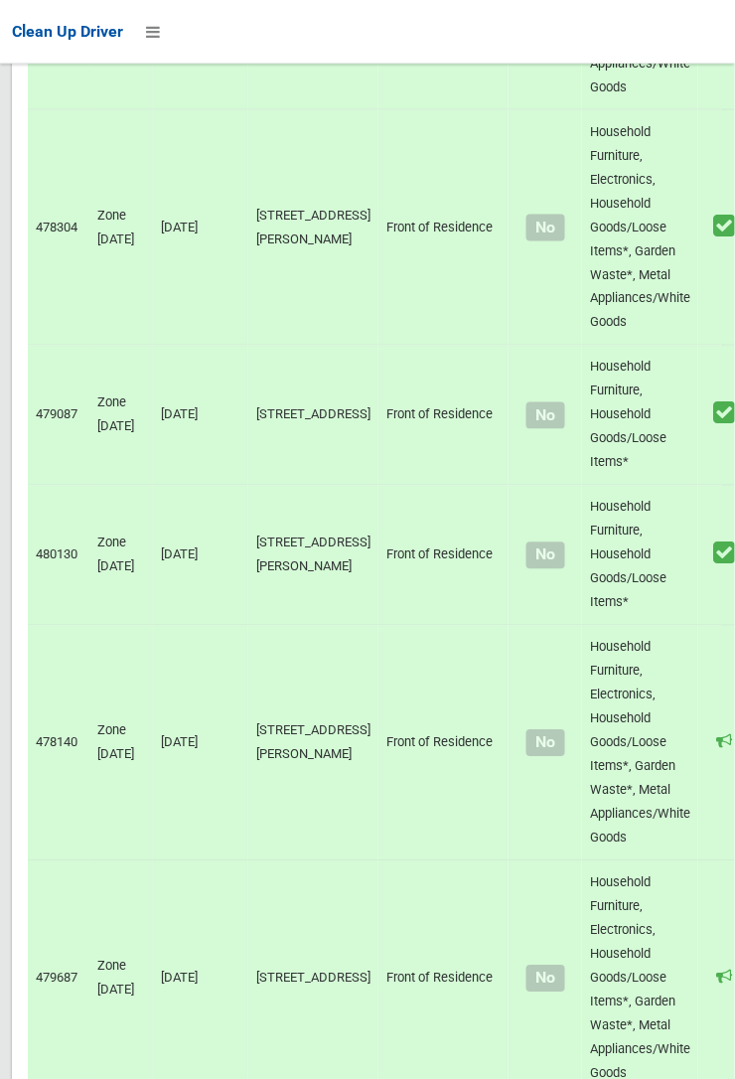
scroll to position [13758, 0]
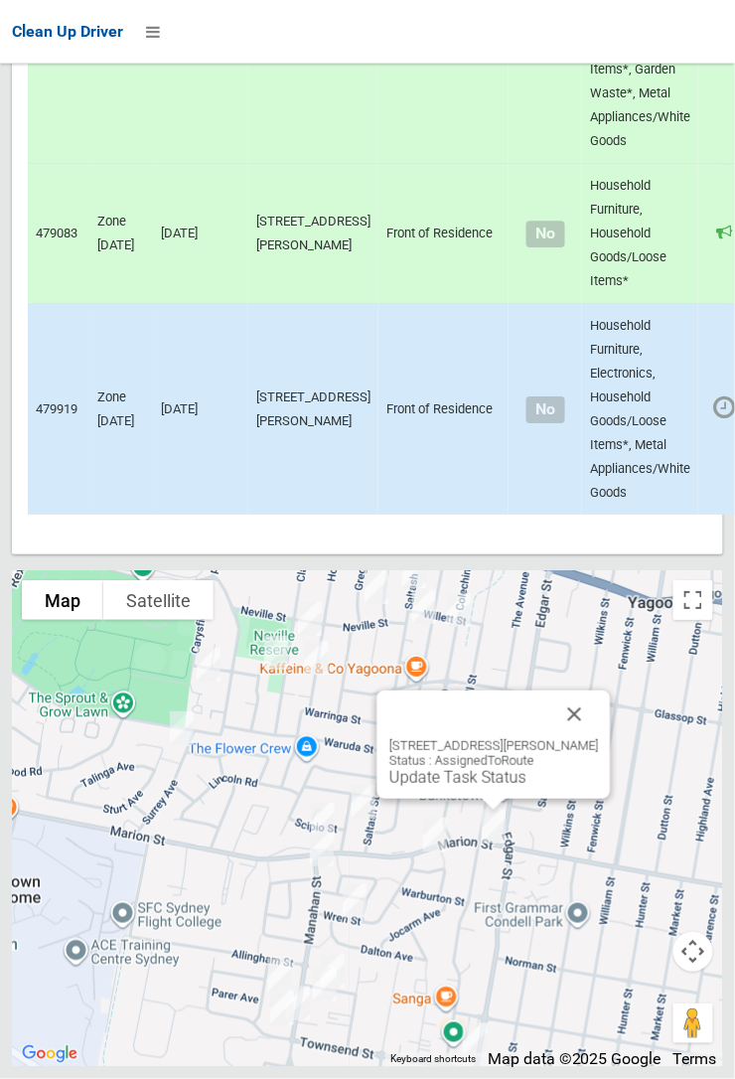
click at [495, 787] on link "Update Task Status" at bounding box center [457, 777] width 137 height 19
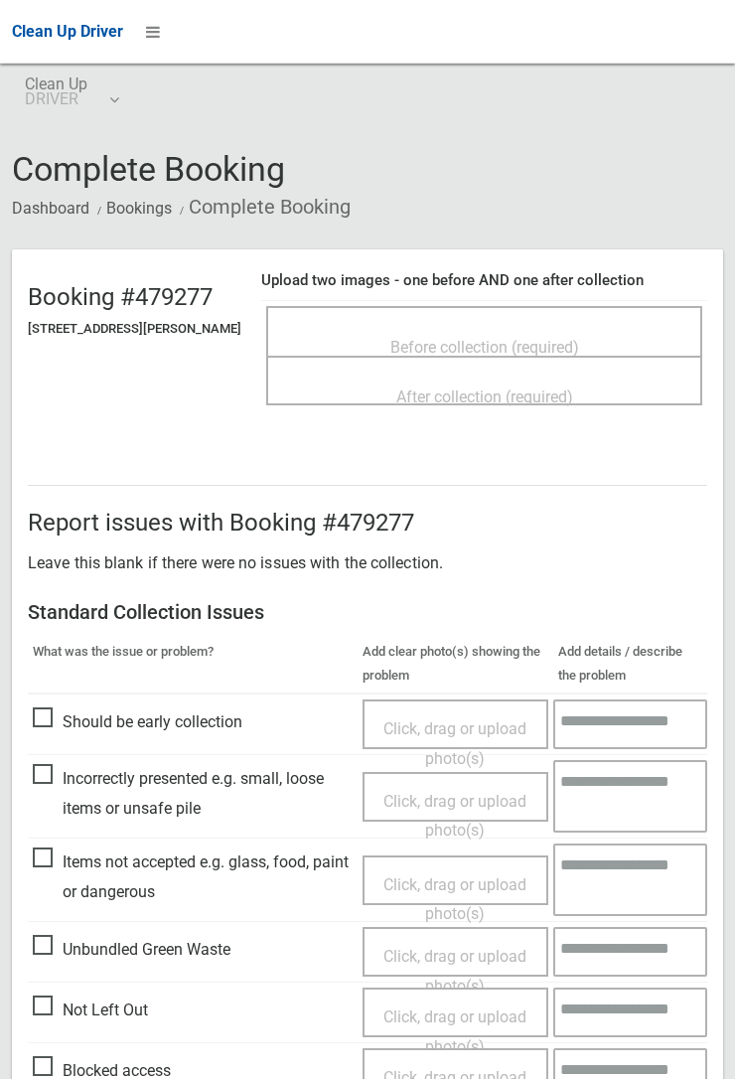
scroll to position [326, 0]
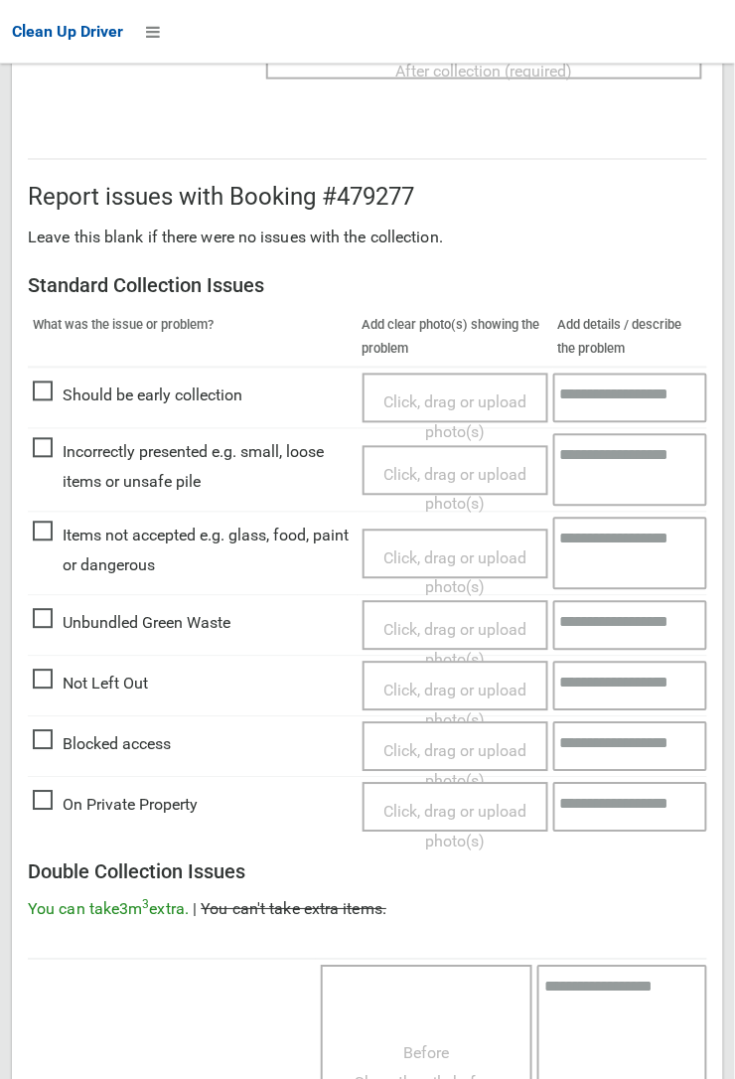
click at [48, 624] on span "Unbundled Green Waste" at bounding box center [132, 624] width 198 height 30
click at [432, 624] on span "Click, drag or upload photo(s)" at bounding box center [454, 645] width 143 height 49
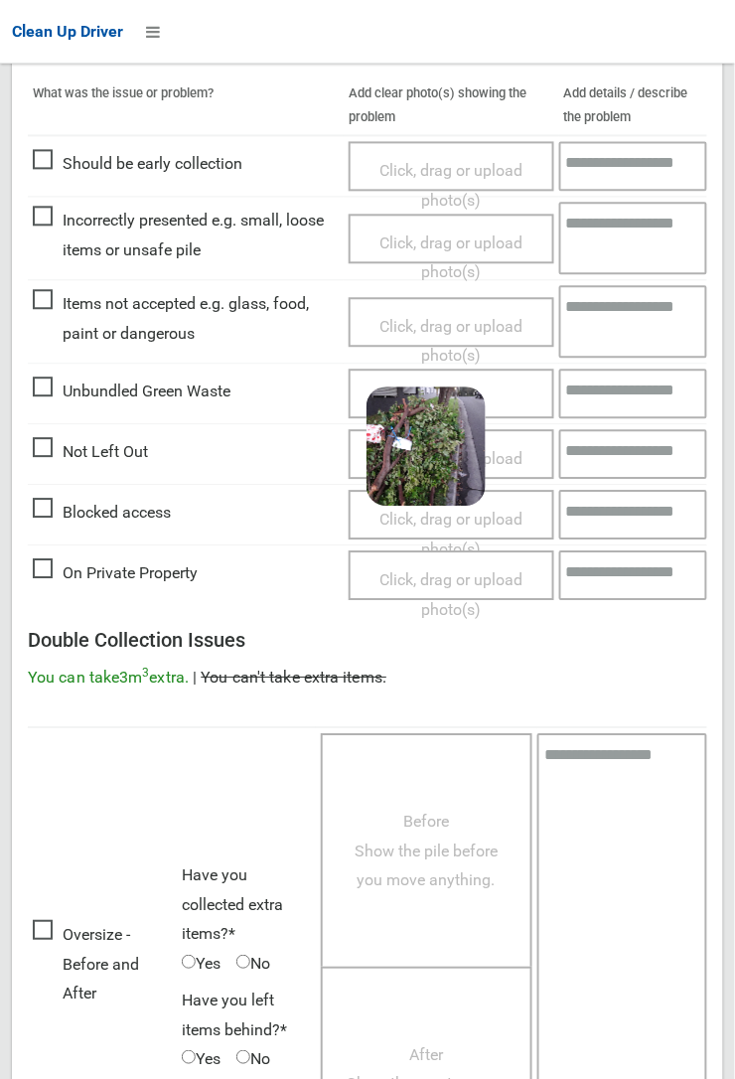
scroll to position [743, 0]
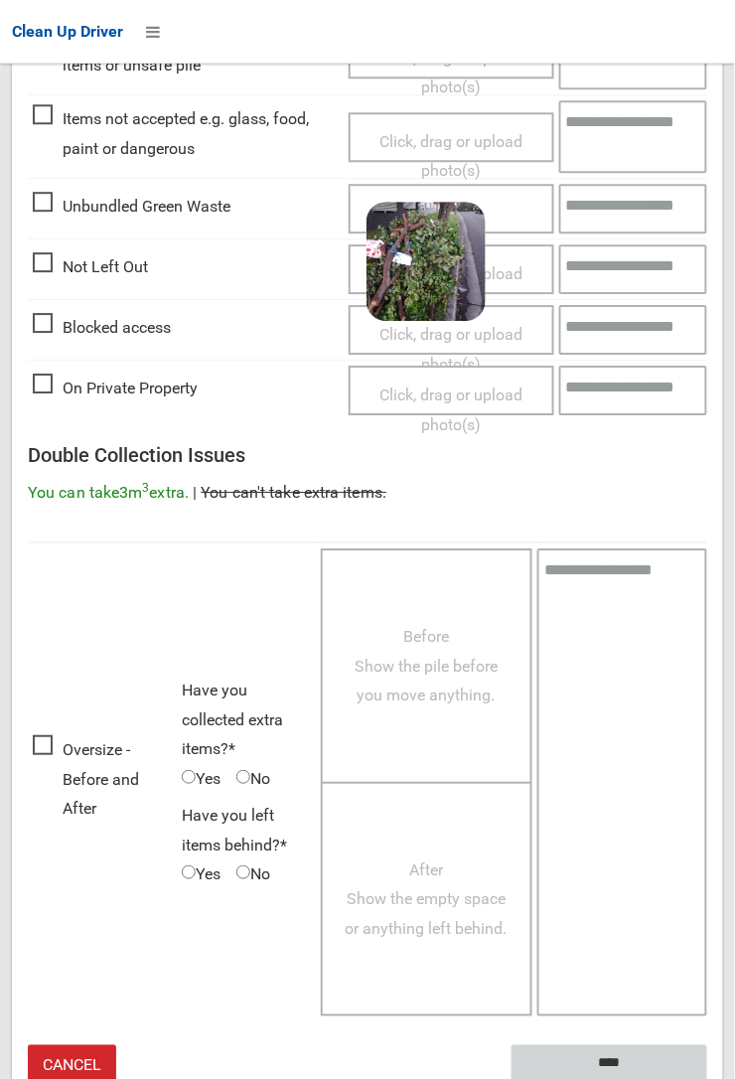
click at [608, 1064] on input "****" at bounding box center [610, 1063] width 196 height 37
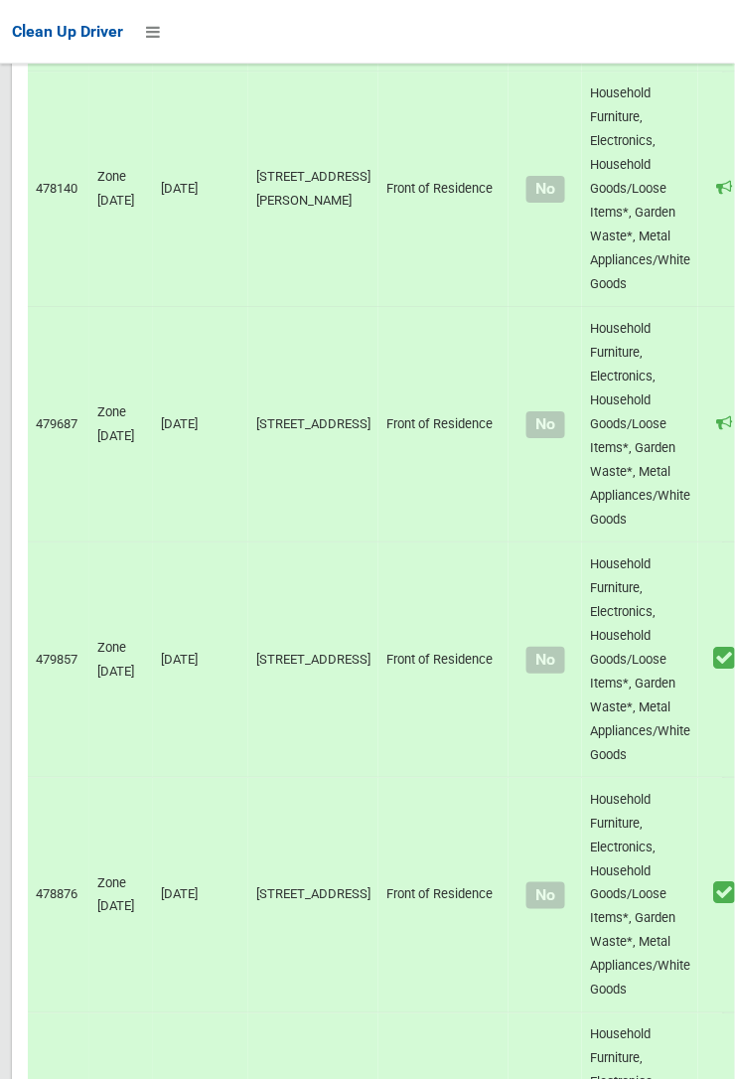
scroll to position [13758, 0]
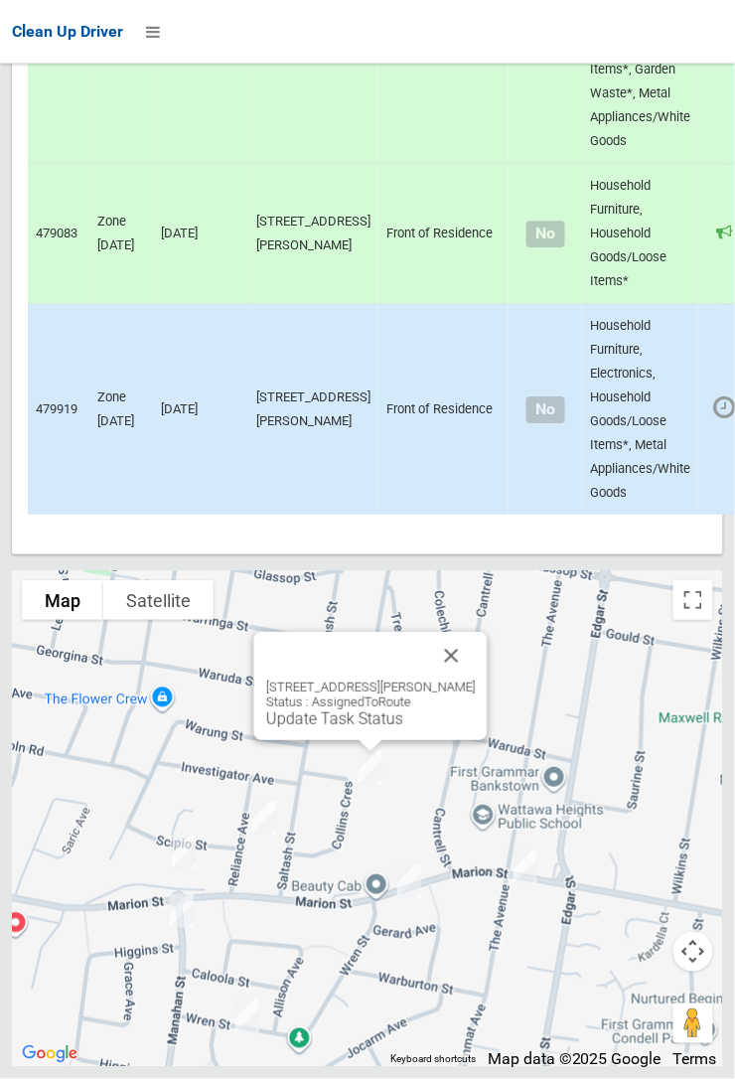
click at [476, 679] on button "Close" at bounding box center [452, 656] width 48 height 48
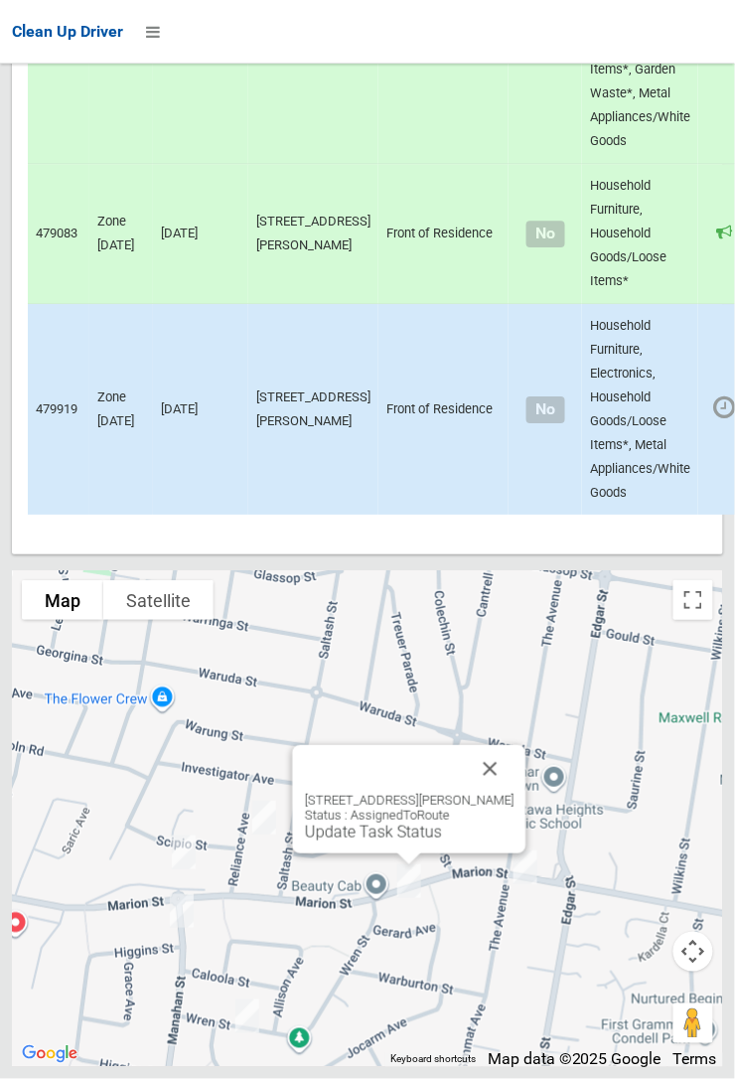
click at [377, 841] on link "Update Task Status" at bounding box center [373, 831] width 137 height 19
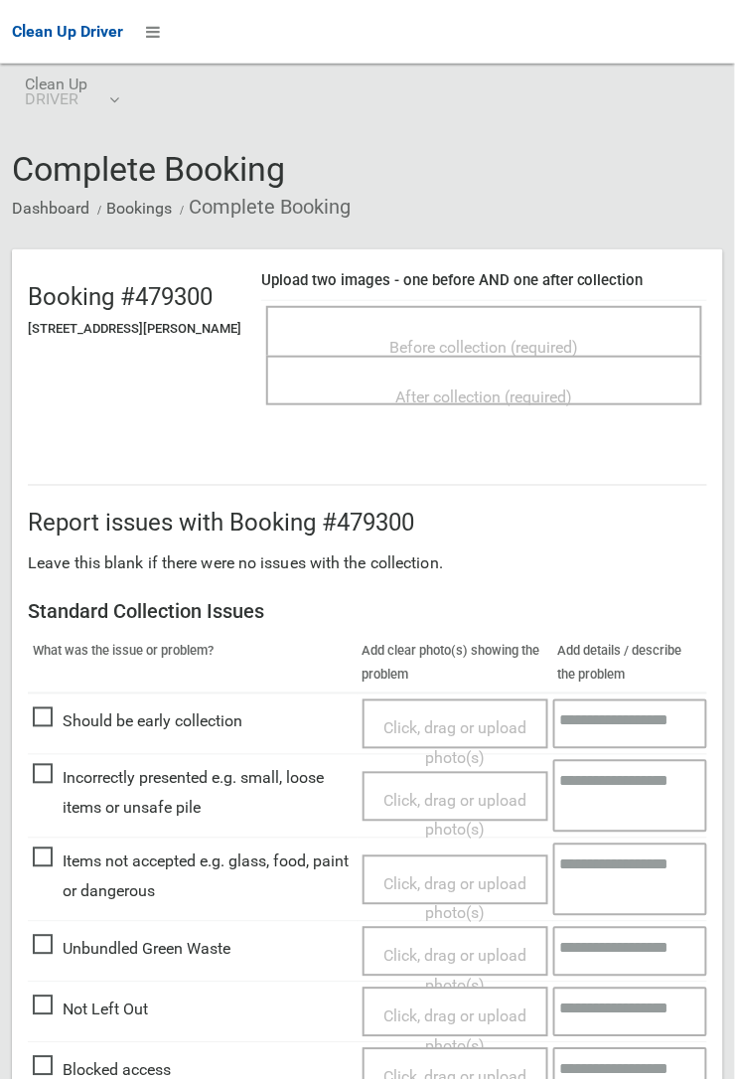
click at [480, 338] on span "Before collection (required)" at bounding box center [484, 347] width 189 height 19
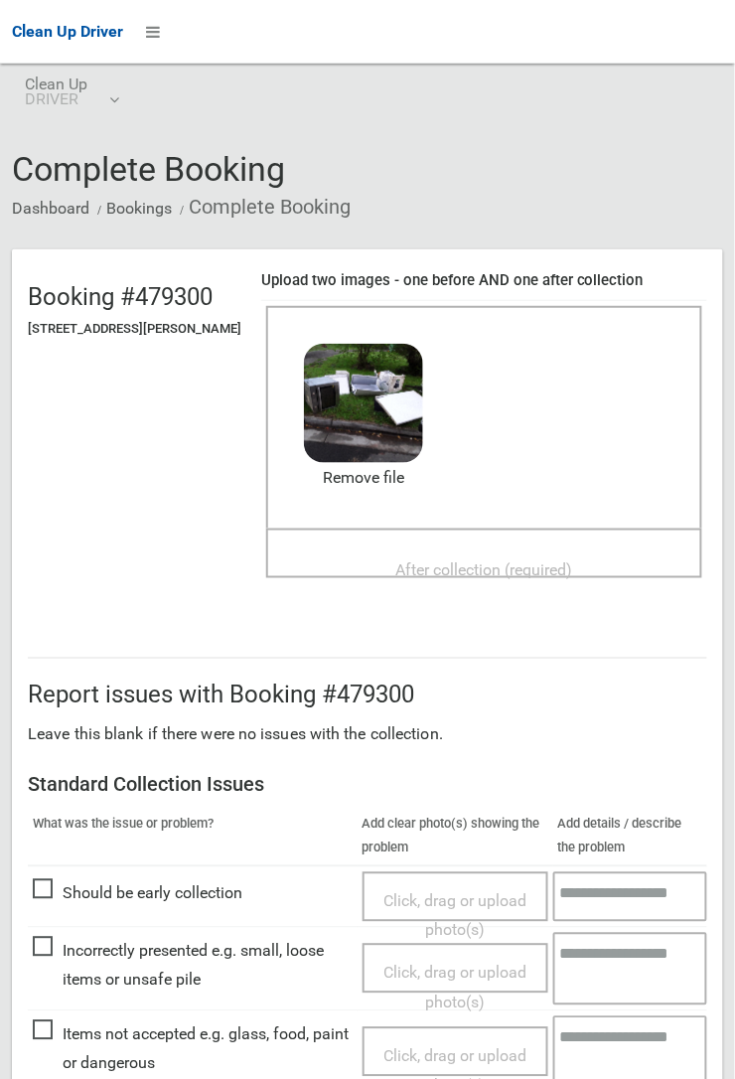
click at [428, 550] on div "After collection (required)" at bounding box center [484, 568] width 392 height 37
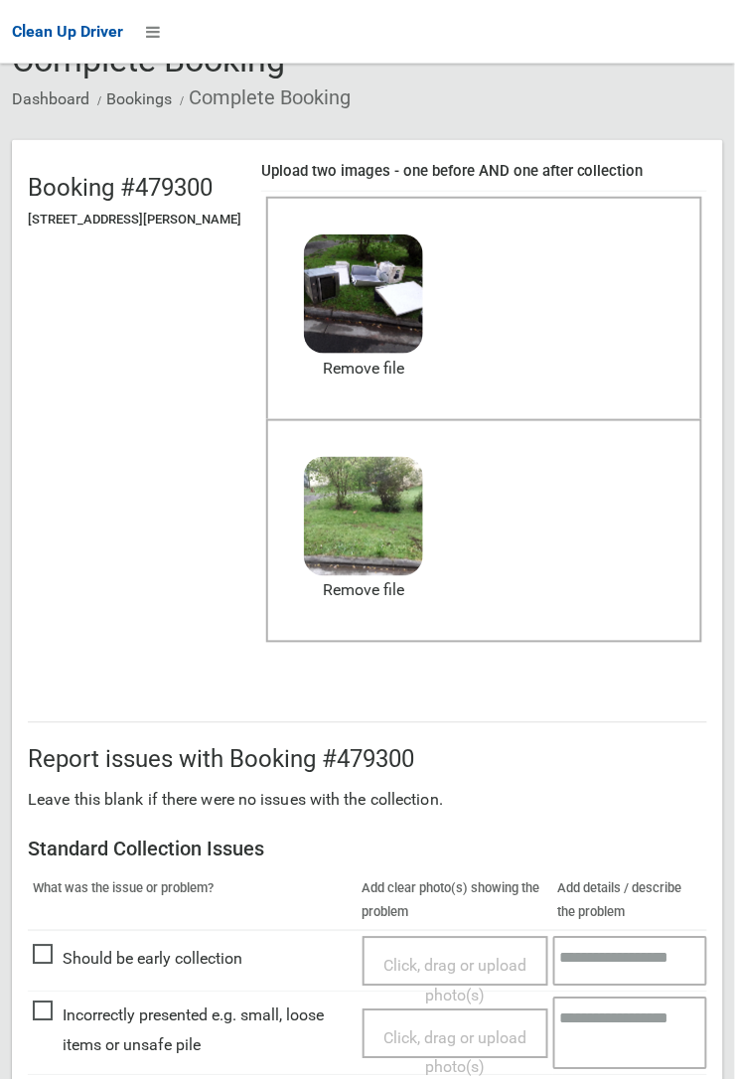
scroll to position [1090, 0]
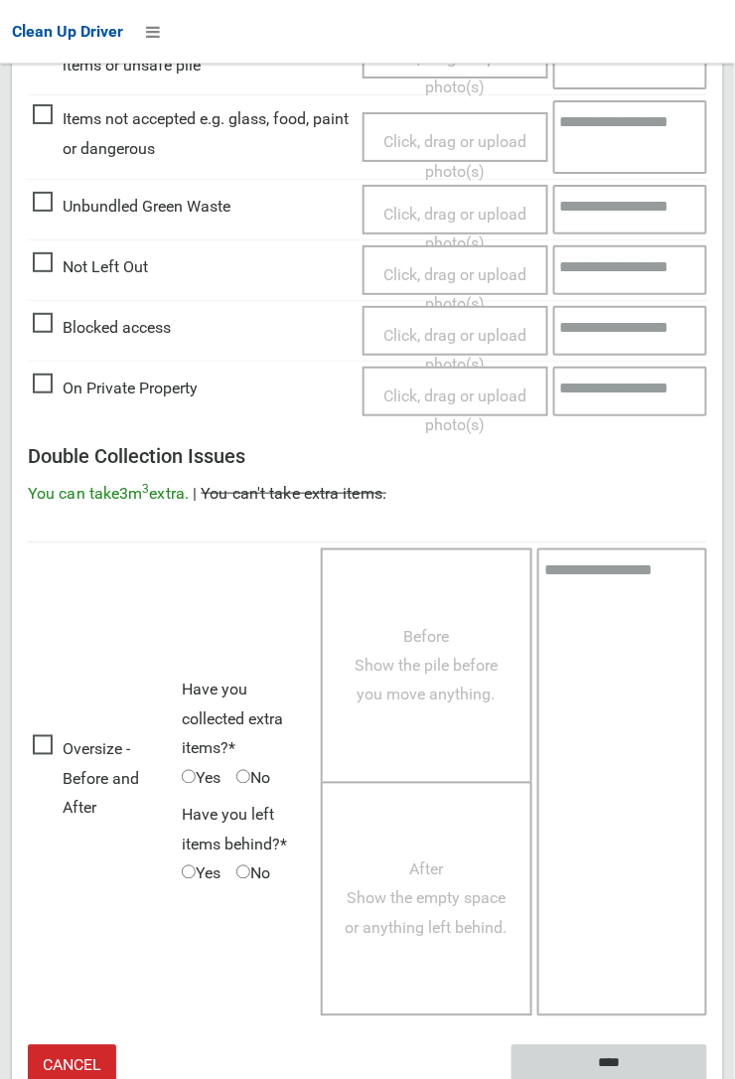
click at [620, 1059] on input "****" at bounding box center [610, 1063] width 196 height 37
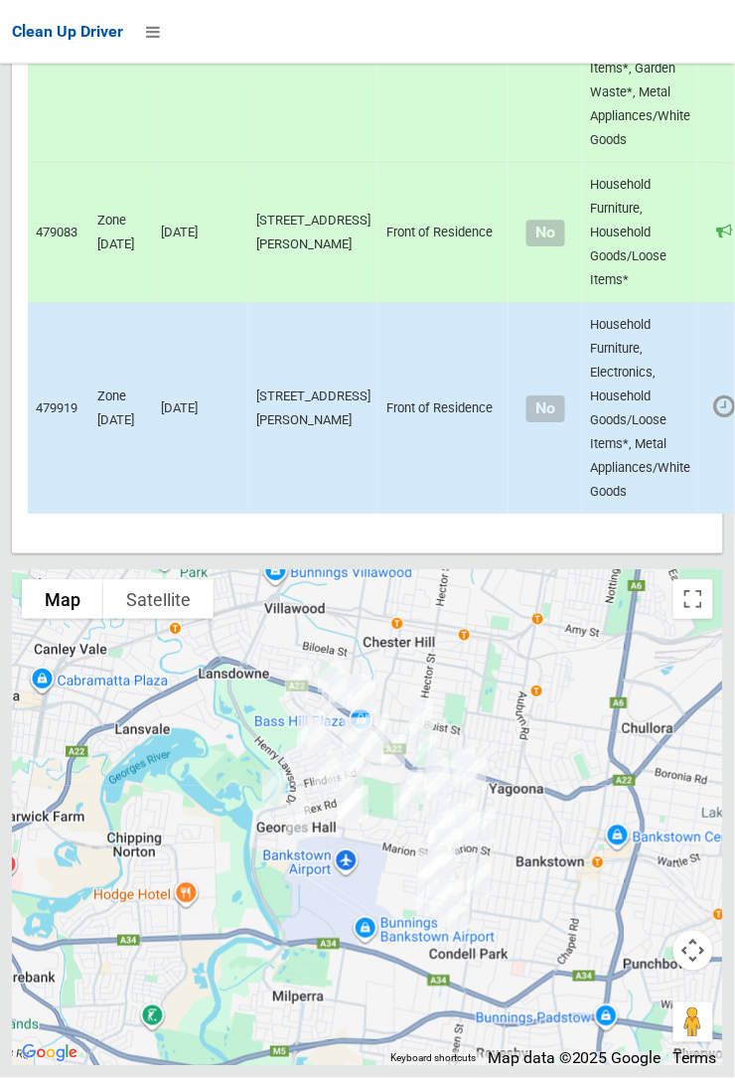
scroll to position [13758, 0]
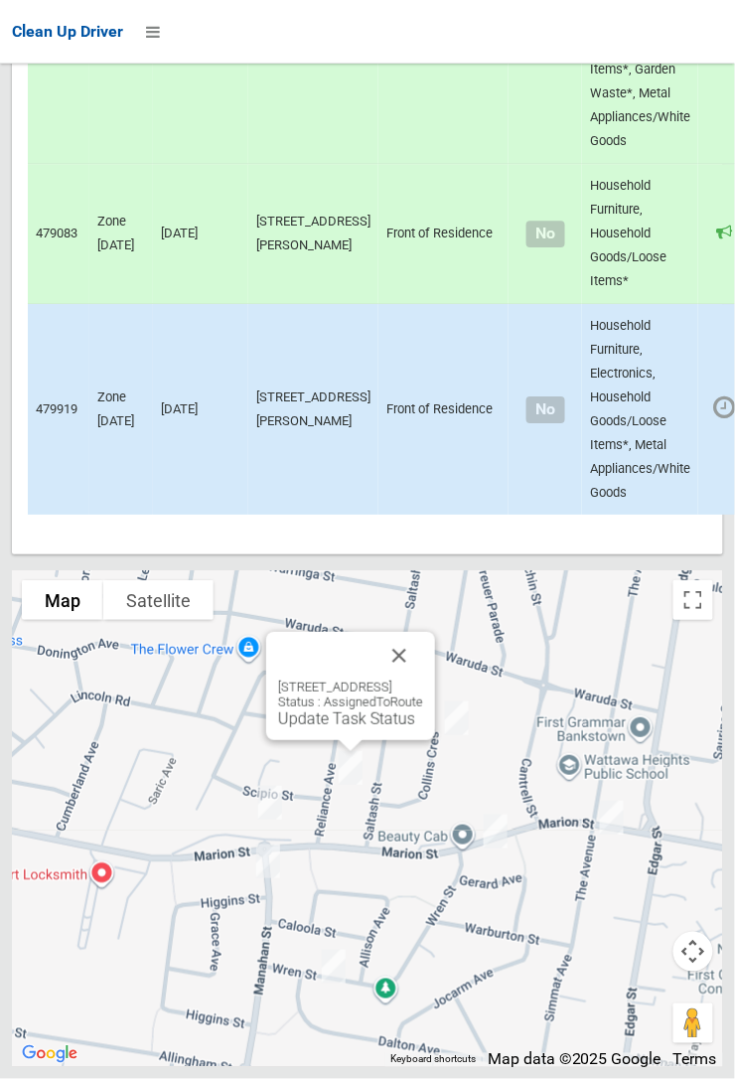
click at [423, 679] on button "Close" at bounding box center [399, 656] width 48 height 48
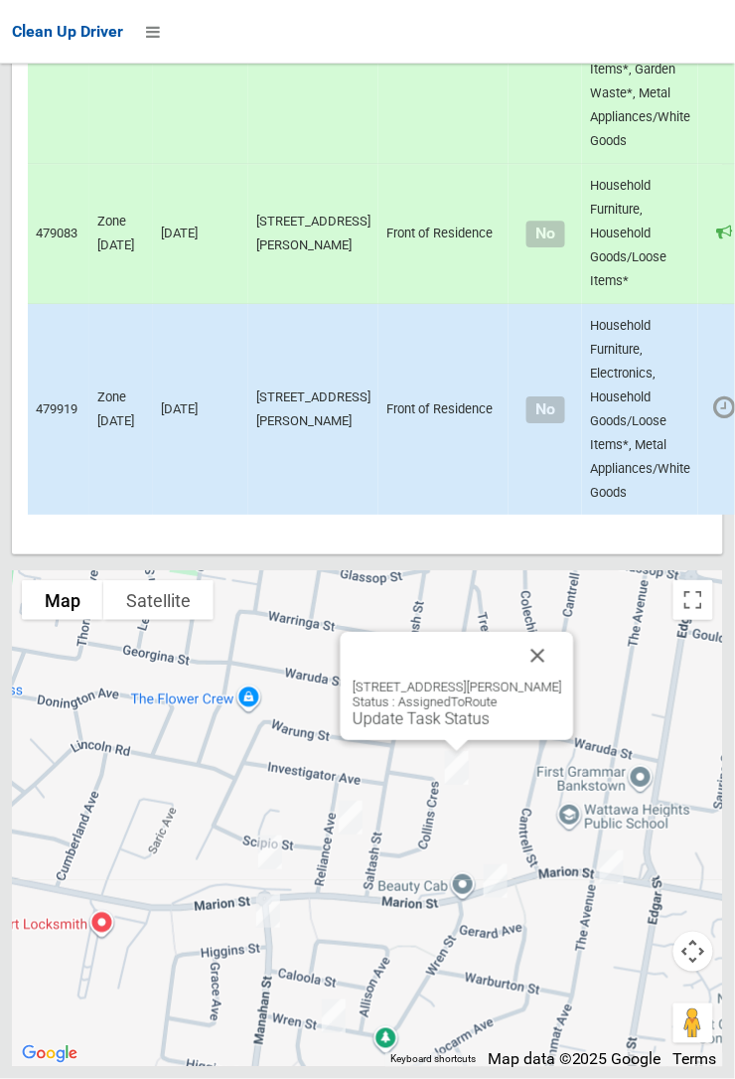
click at [422, 728] on link "Update Task Status" at bounding box center [421, 718] width 137 height 19
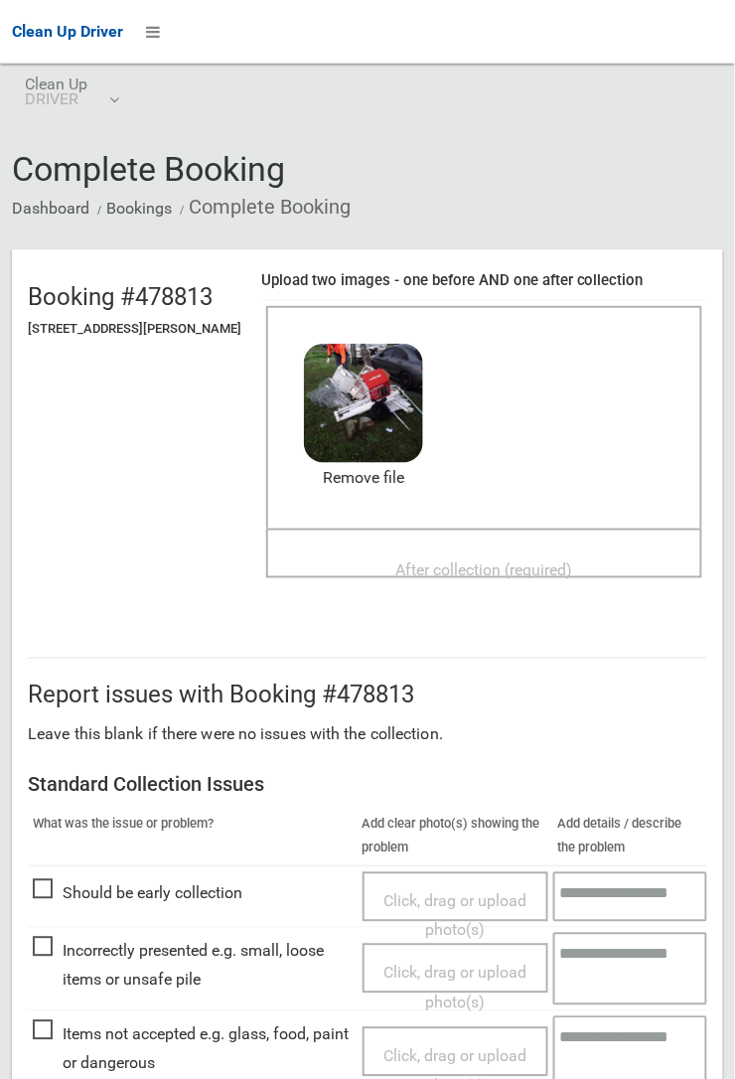
click at [460, 560] on span "After collection (required)" at bounding box center [484, 569] width 177 height 19
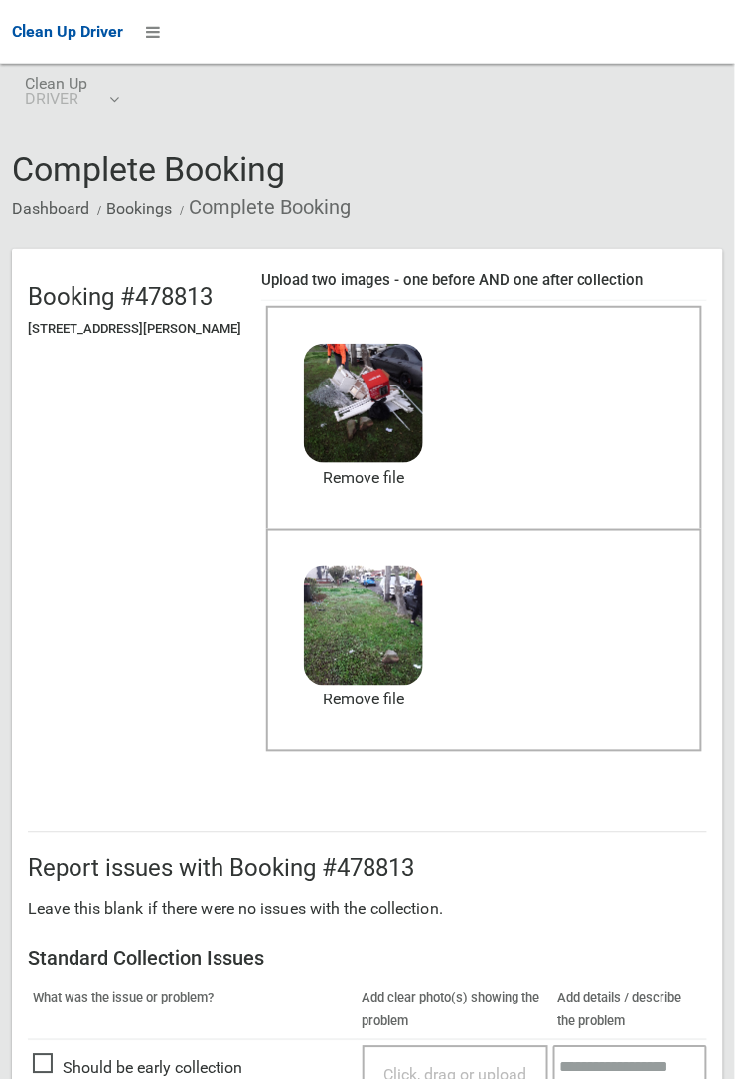
scroll to position [1090, 0]
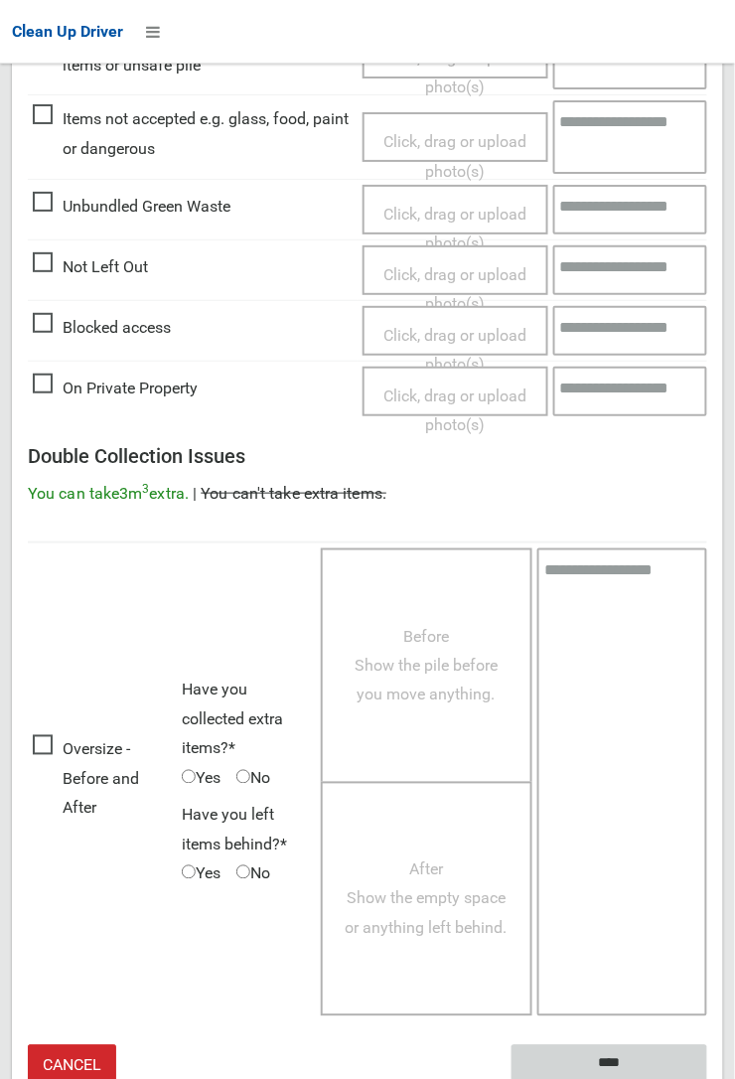
click at [609, 1062] on input "****" at bounding box center [610, 1063] width 196 height 37
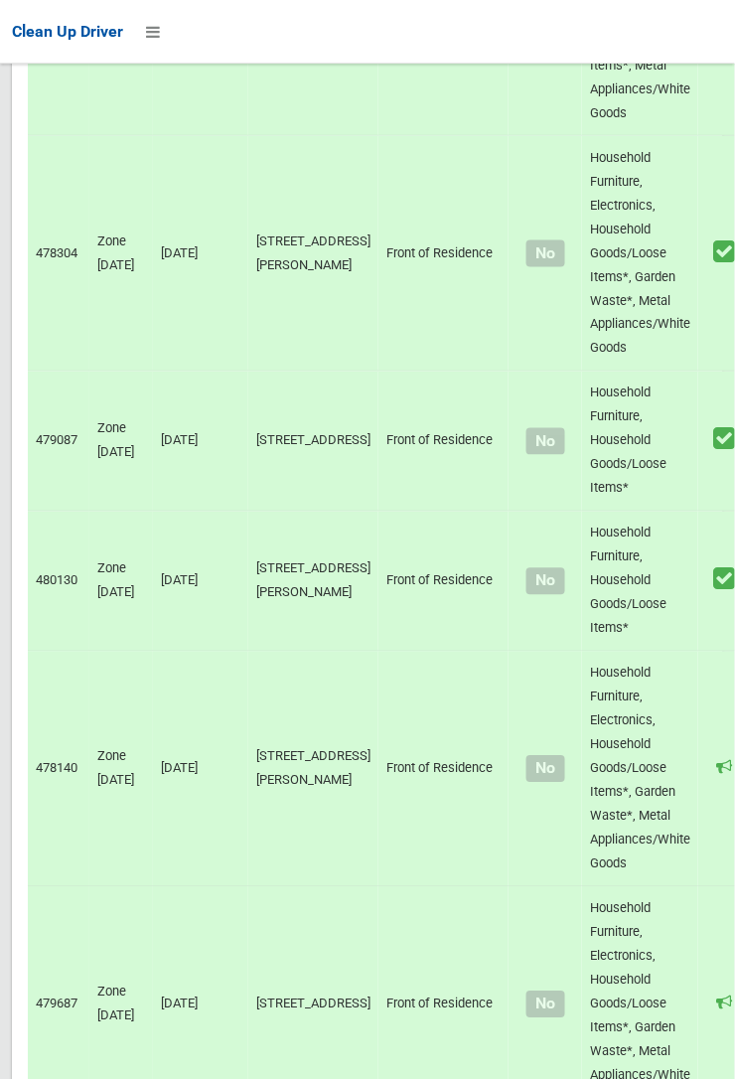
scroll to position [13758, 0]
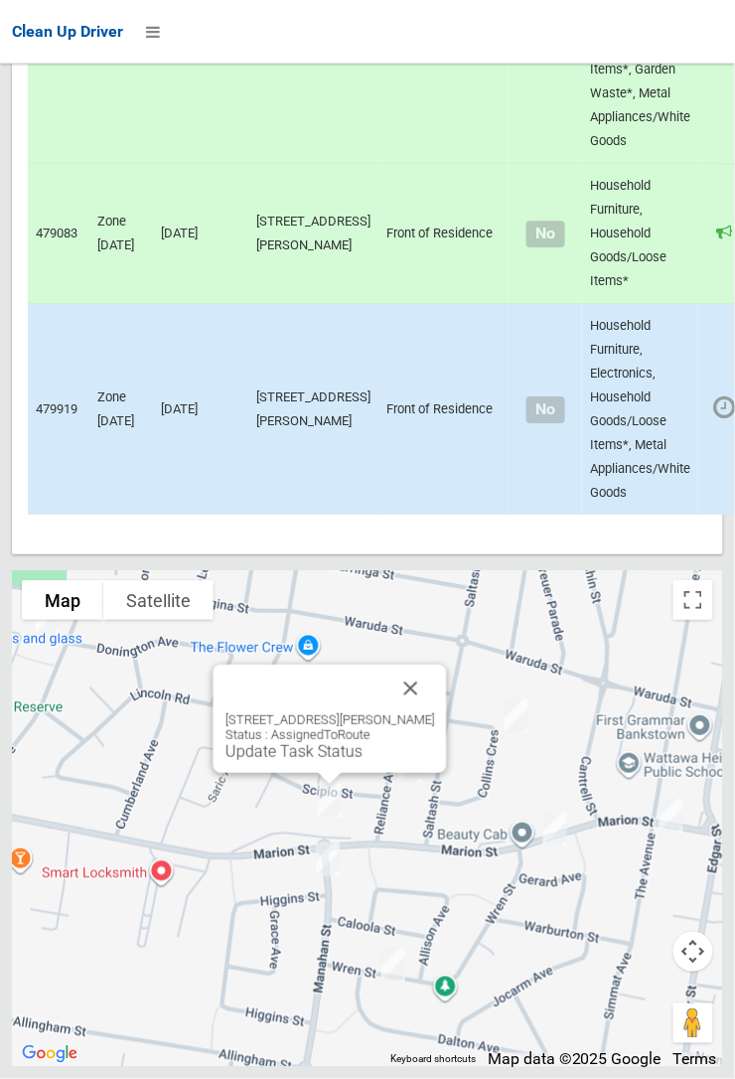
click at [433, 712] on button "Close" at bounding box center [411, 689] width 48 height 48
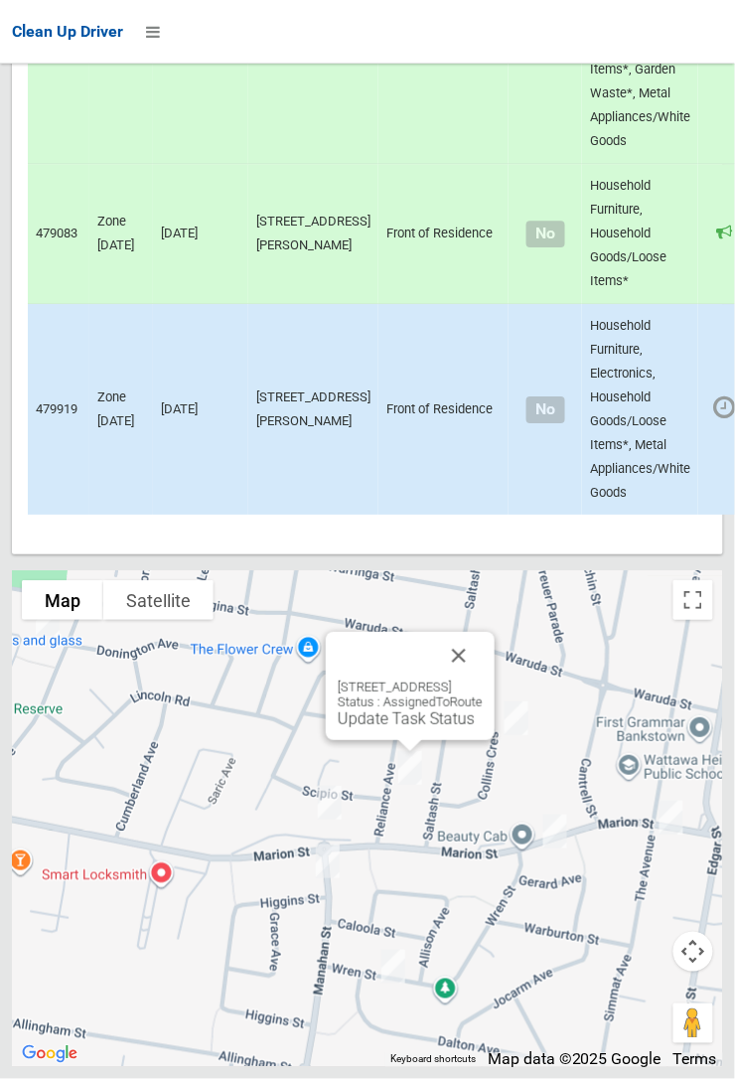
click at [397, 728] on link "Update Task Status" at bounding box center [406, 718] width 137 height 19
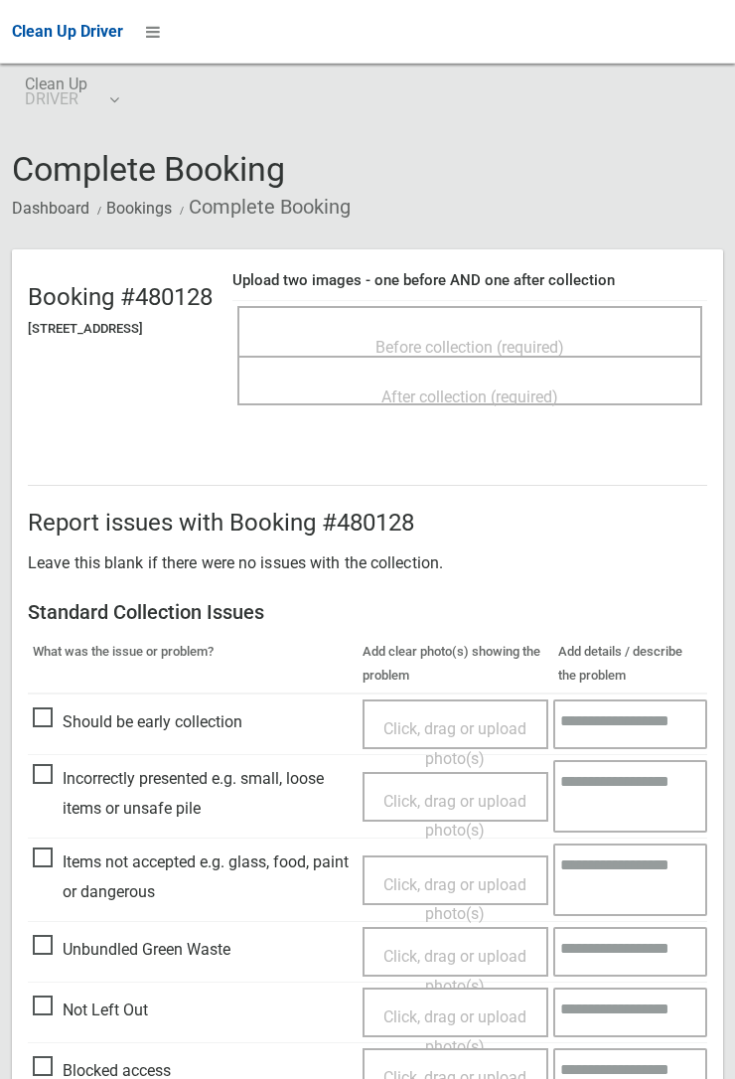
click at [461, 338] on span "Before collection (required)" at bounding box center [469, 347] width 189 height 19
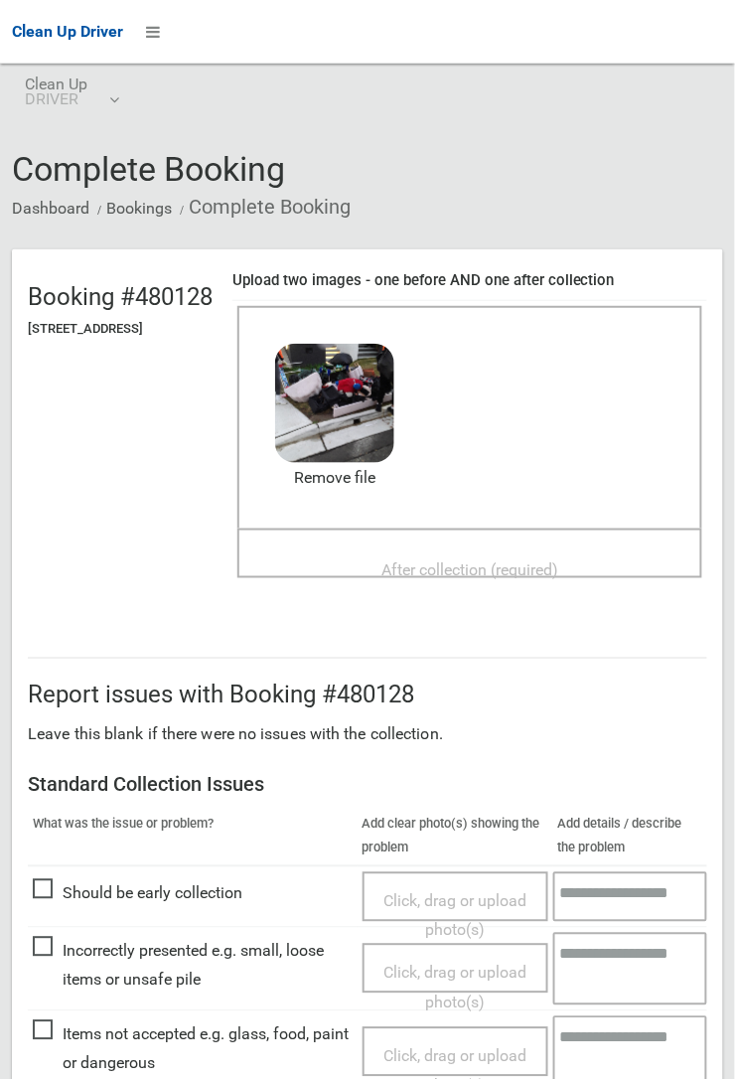
click at [457, 560] on span "After collection (required)" at bounding box center [469, 569] width 177 height 19
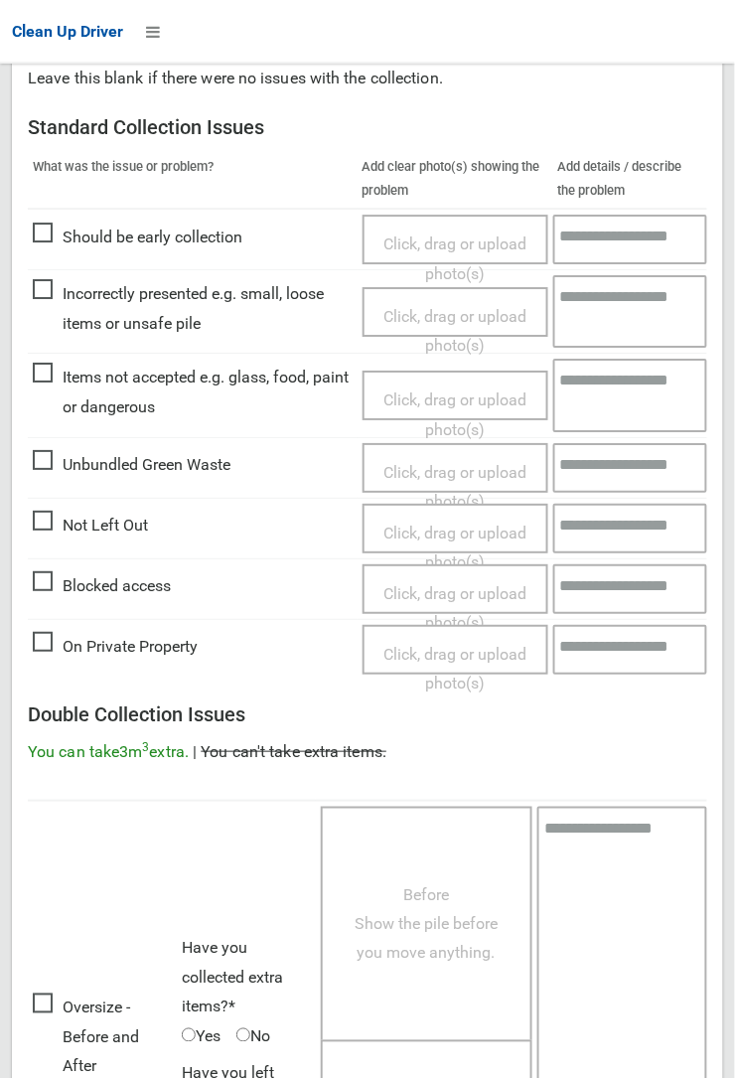
scroll to position [1090, 0]
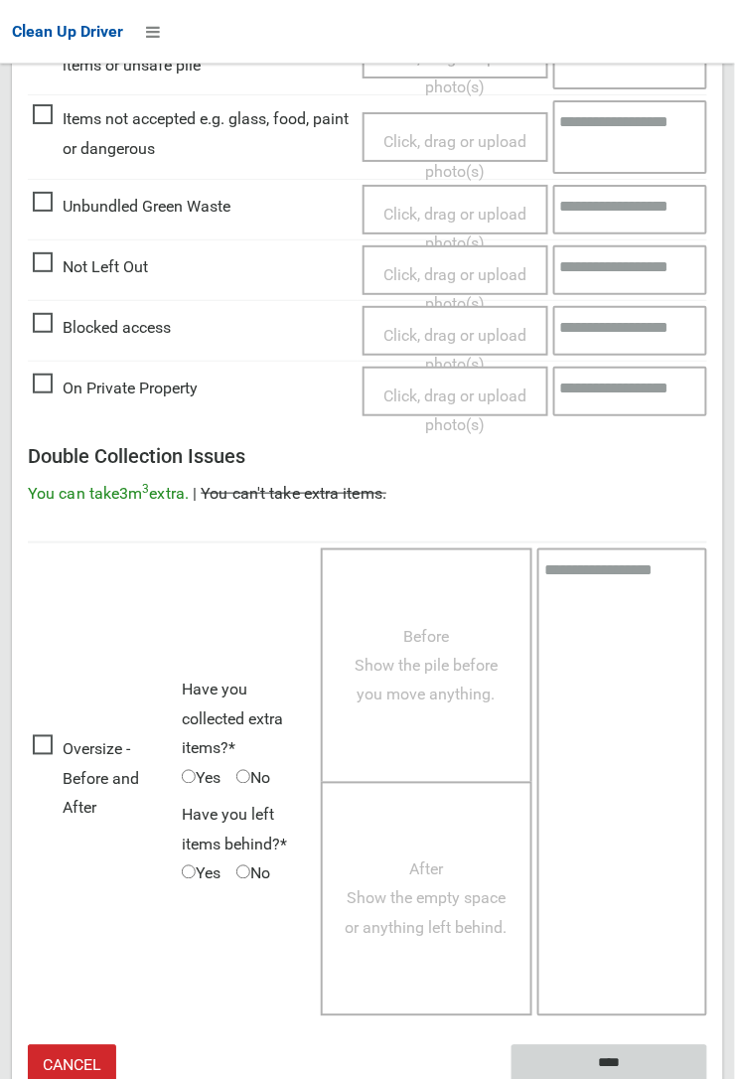
click at [707, 1078] on input "****" at bounding box center [610, 1063] width 196 height 37
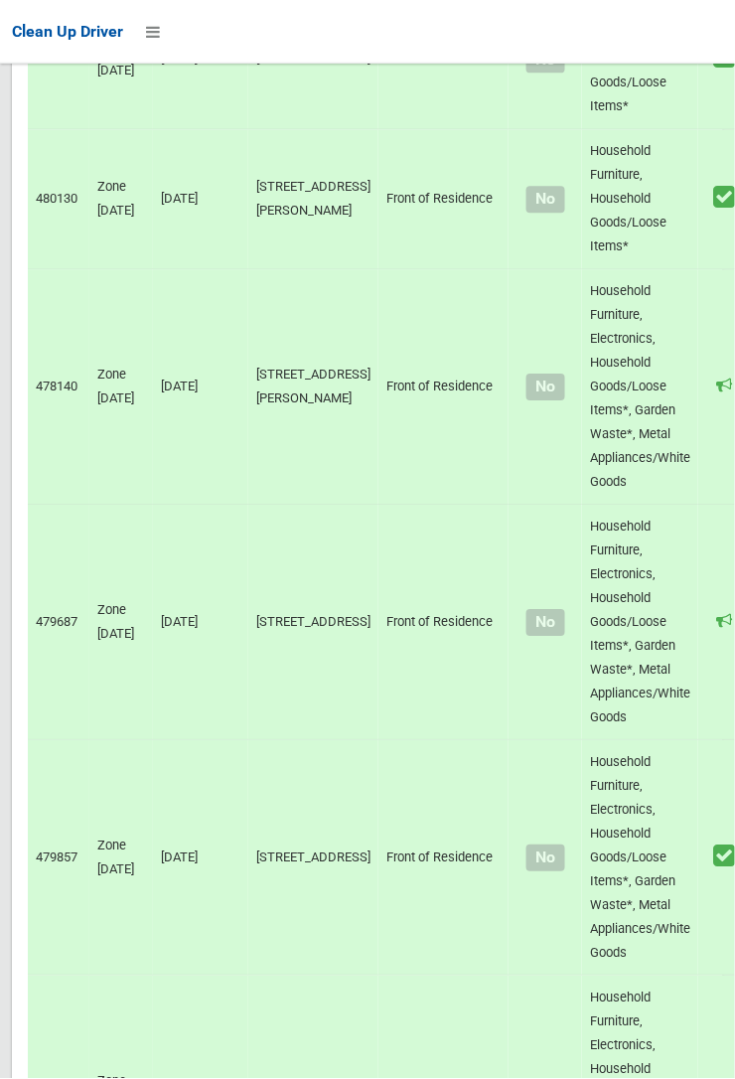
scroll to position [13758, 0]
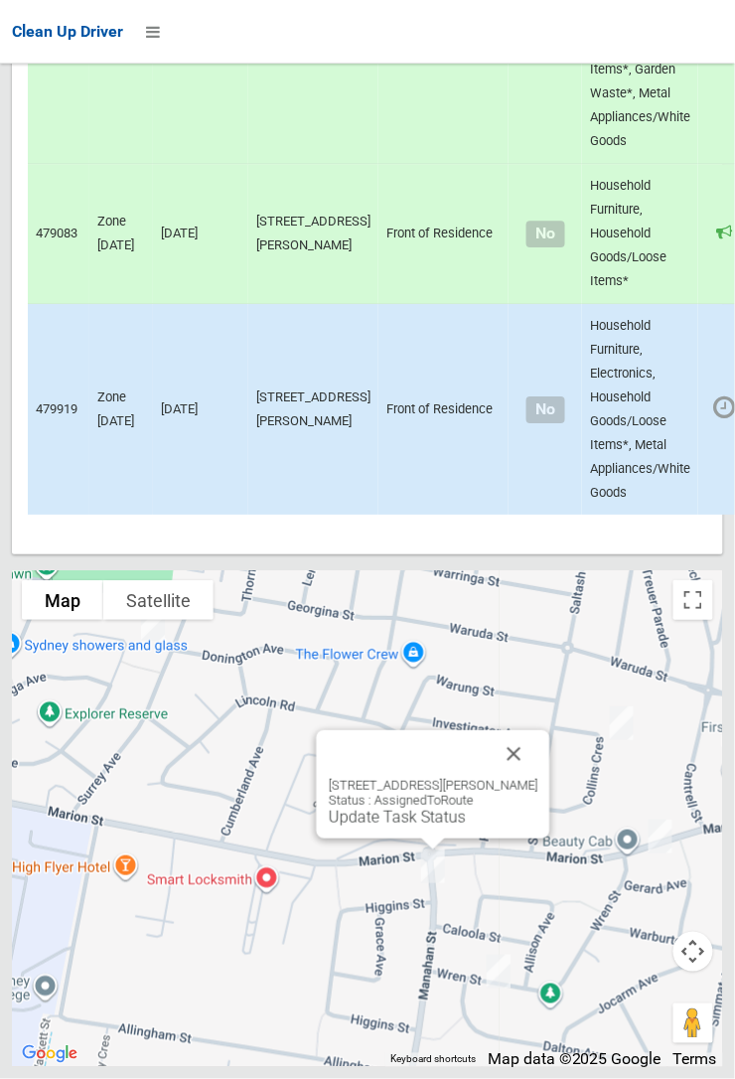
click at [538, 778] on button "Close" at bounding box center [515, 754] width 48 height 48
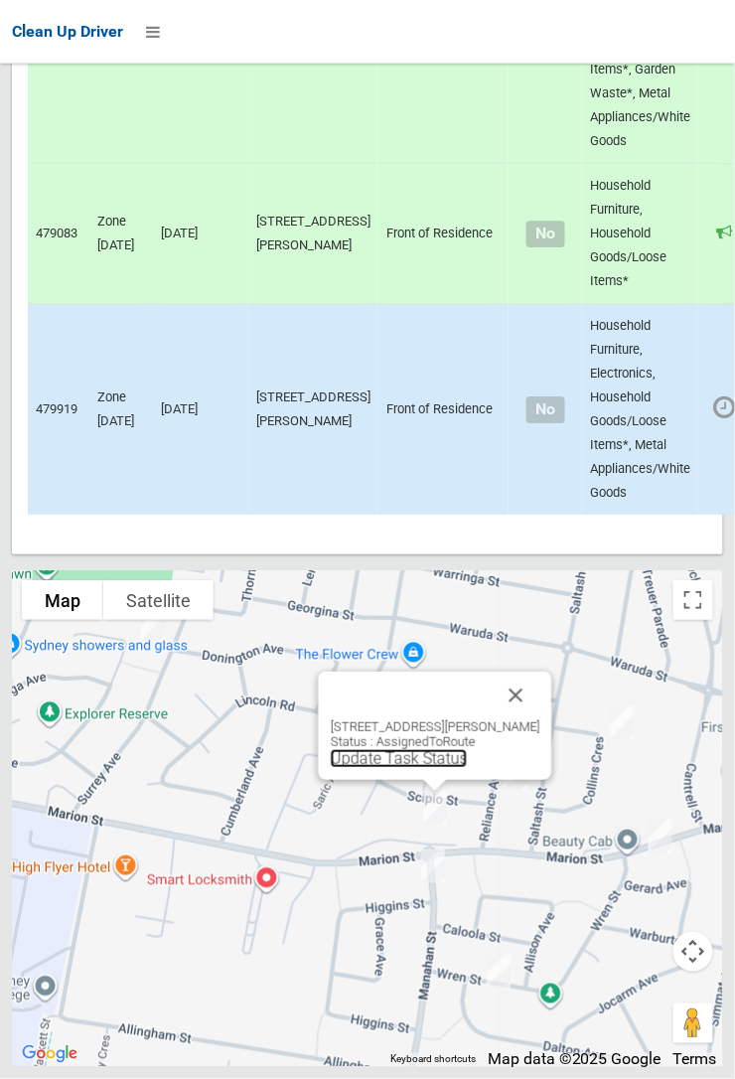
click at [398, 768] on link "Update Task Status" at bounding box center [399, 758] width 137 height 19
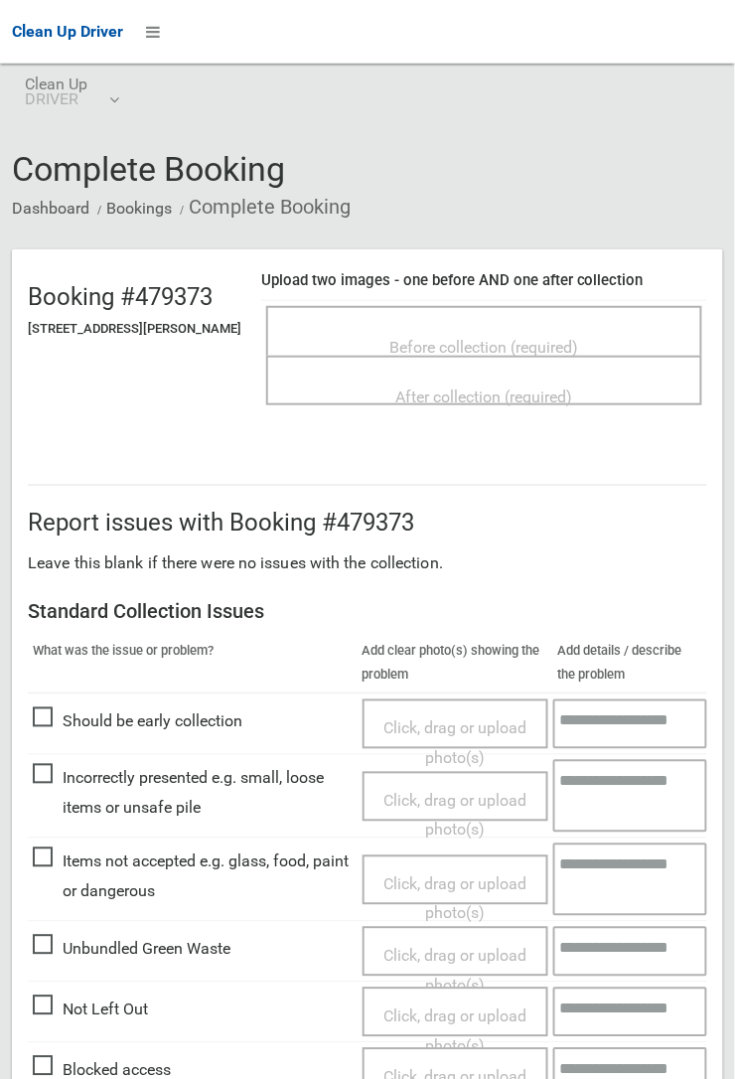
click at [478, 338] on span "Before collection (required)" at bounding box center [484, 347] width 189 height 19
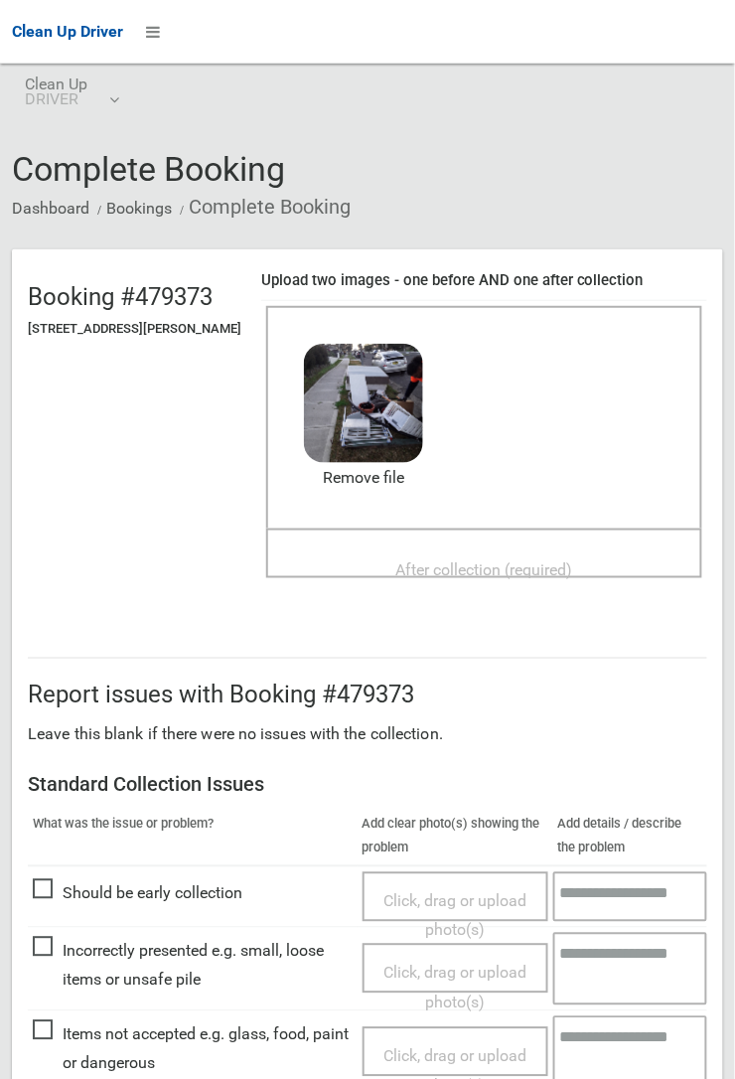
click at [392, 550] on div "After collection (required)" at bounding box center [484, 568] width 392 height 37
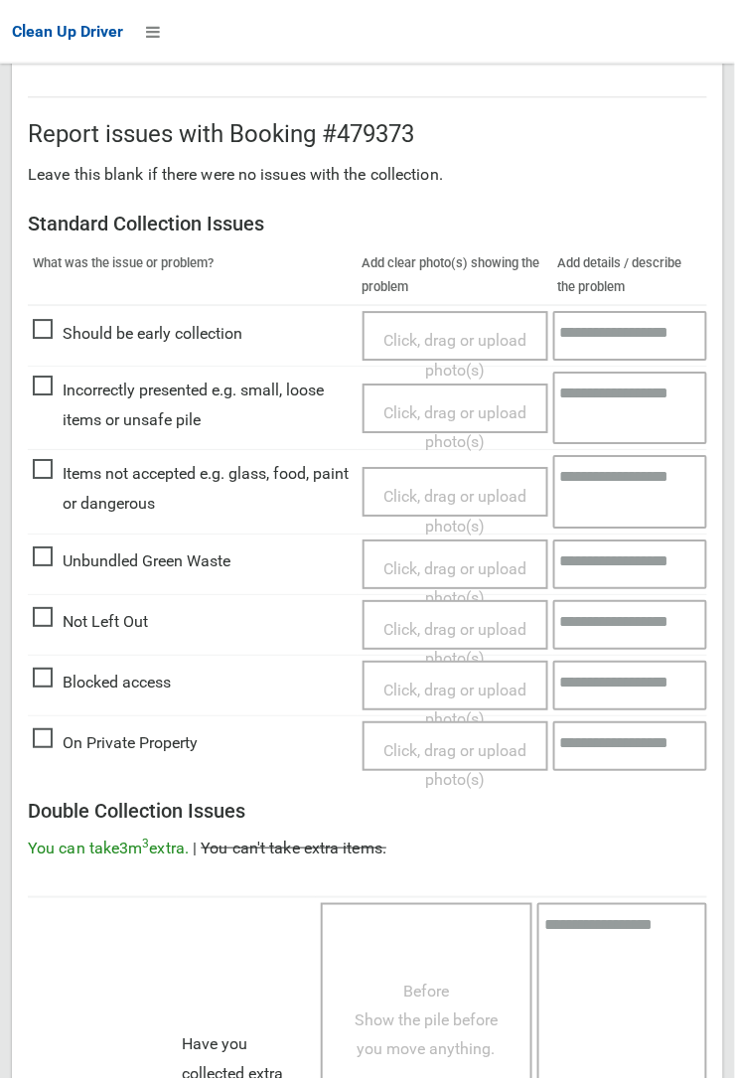
scroll to position [1090, 0]
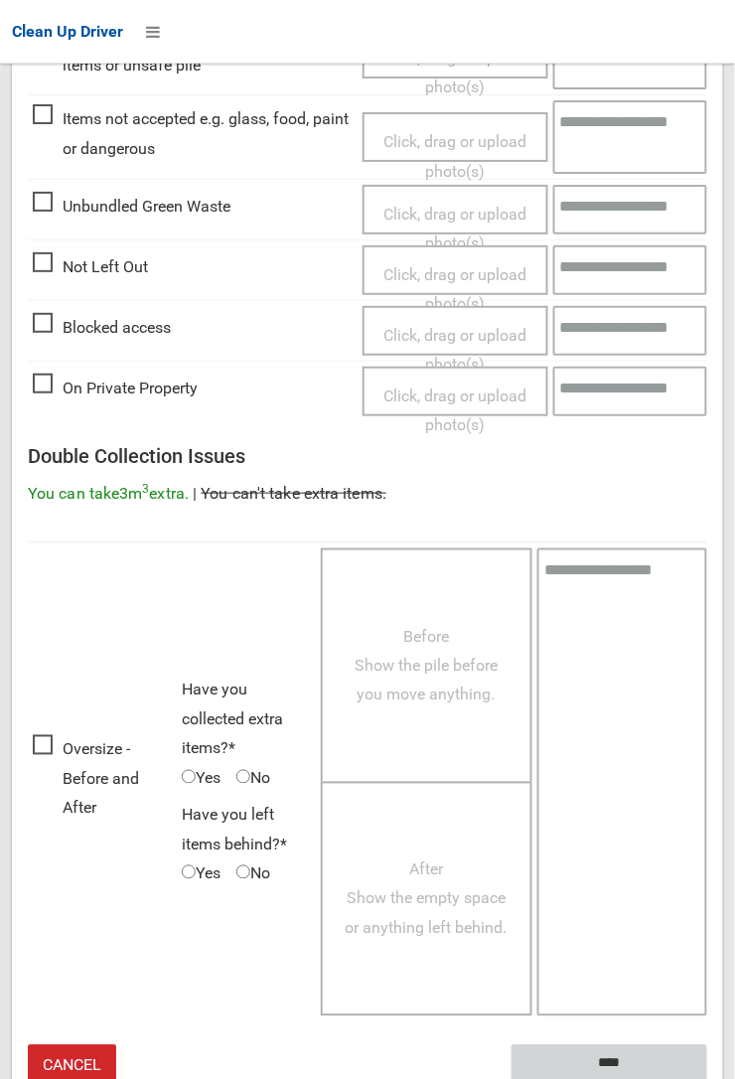
click at [615, 1059] on input "****" at bounding box center [610, 1063] width 196 height 37
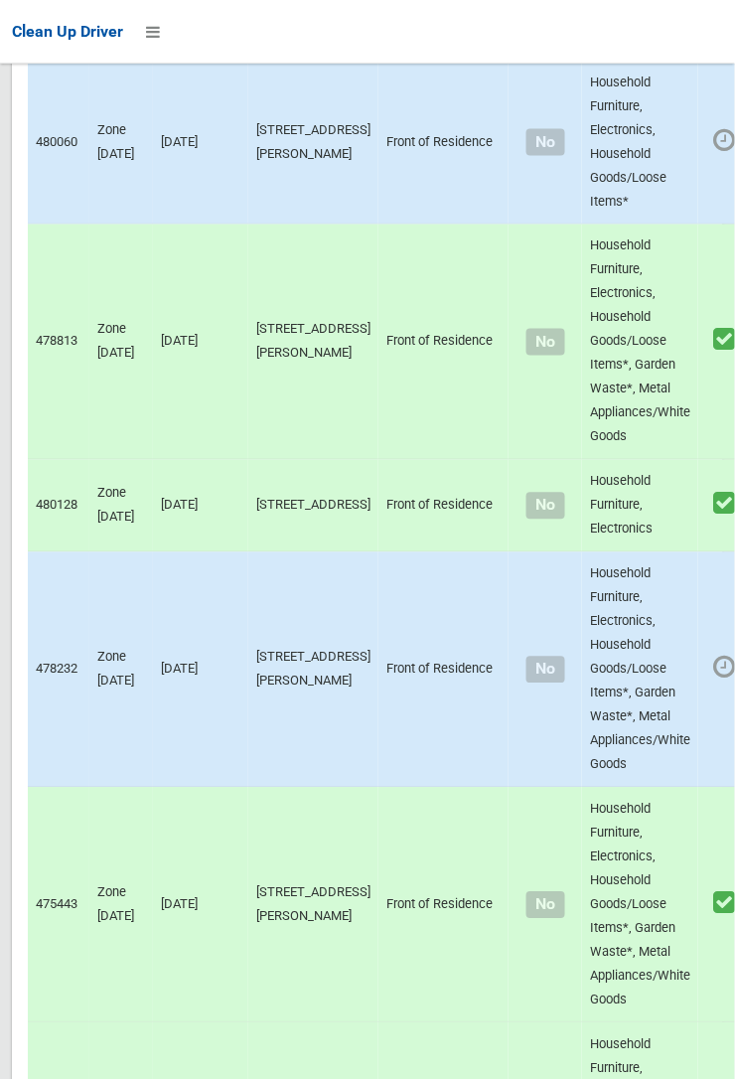
scroll to position [13758, 0]
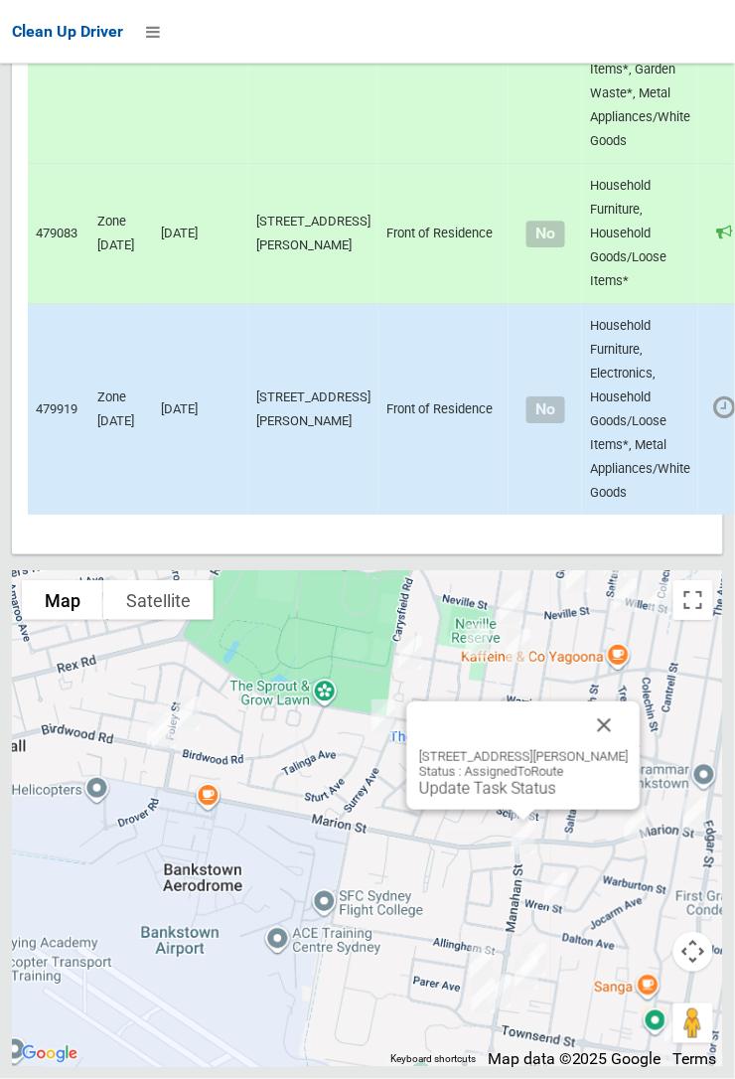
click at [481, 798] on link "Update Task Status" at bounding box center [487, 788] width 137 height 19
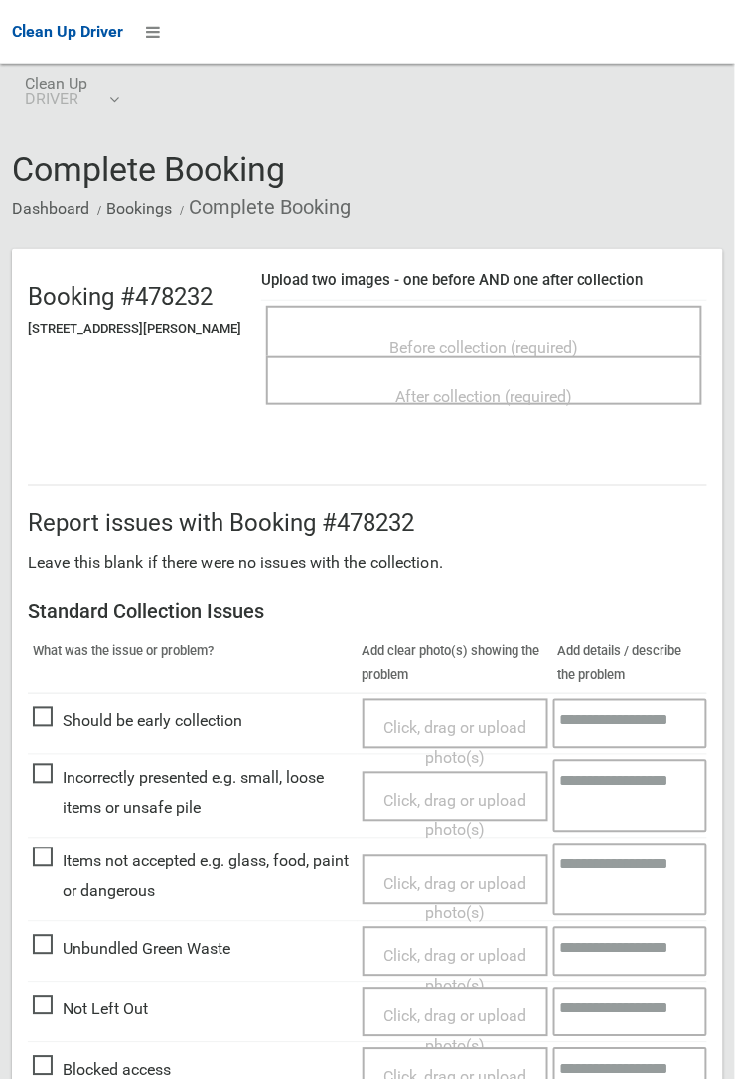
click at [494, 338] on span "Before collection (required)" at bounding box center [484, 347] width 189 height 19
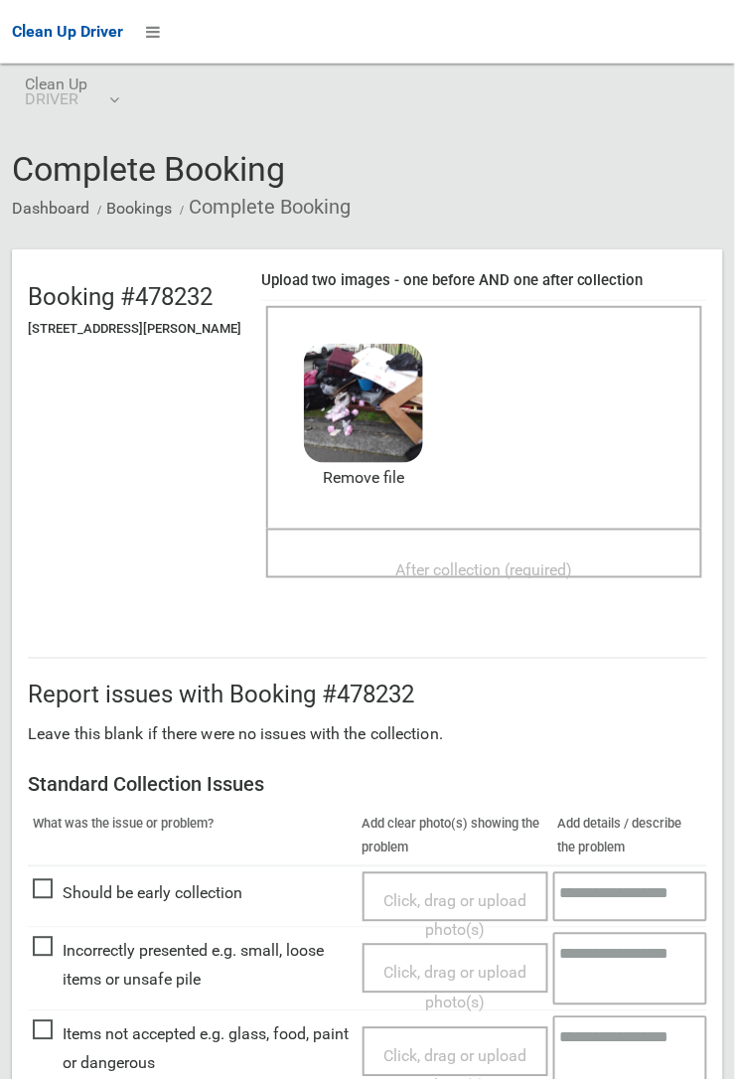
click at [475, 560] on span "After collection (required)" at bounding box center [484, 569] width 177 height 19
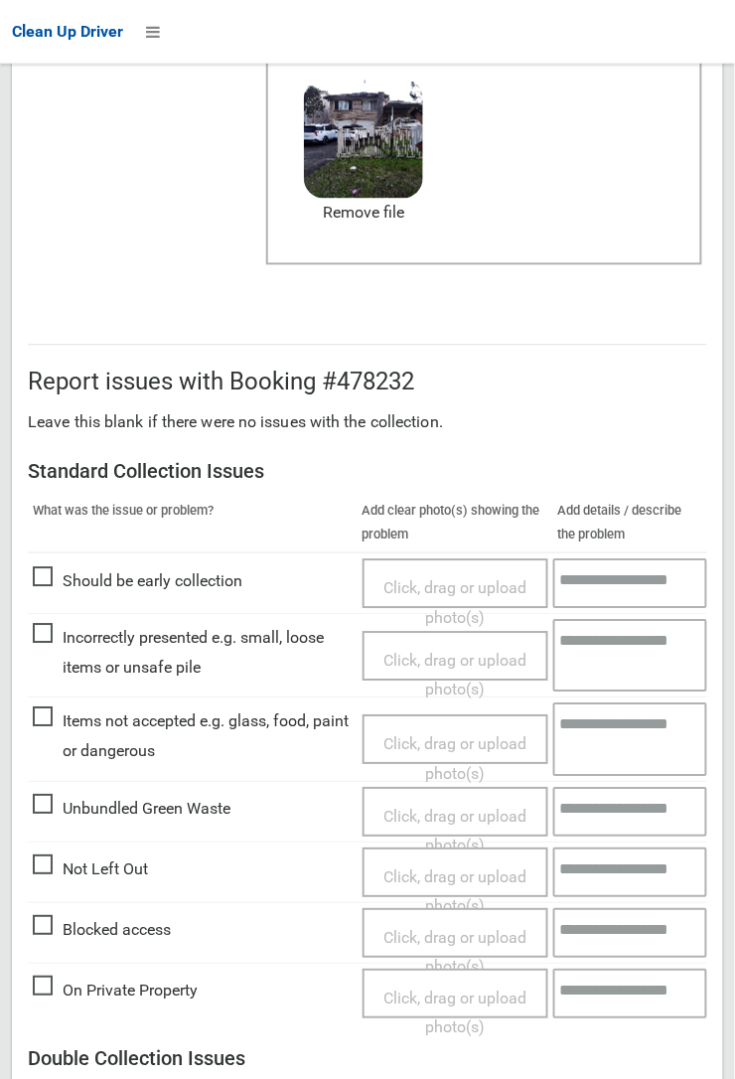
scroll to position [1090, 0]
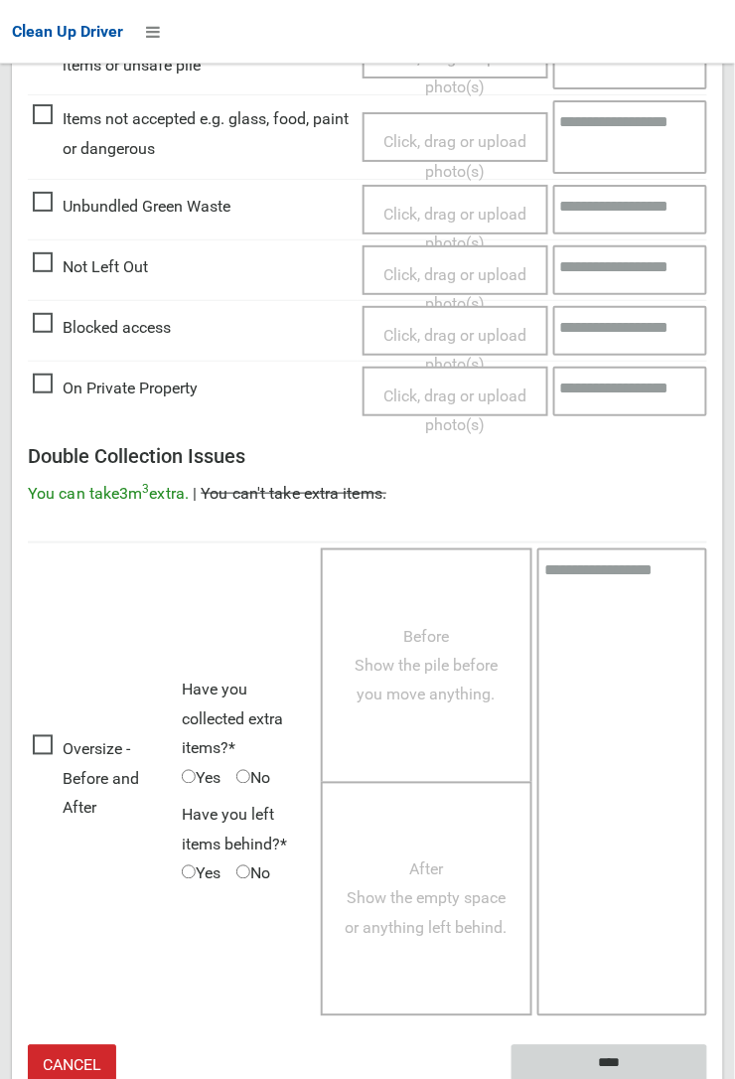
click at [616, 1061] on input "****" at bounding box center [610, 1063] width 196 height 37
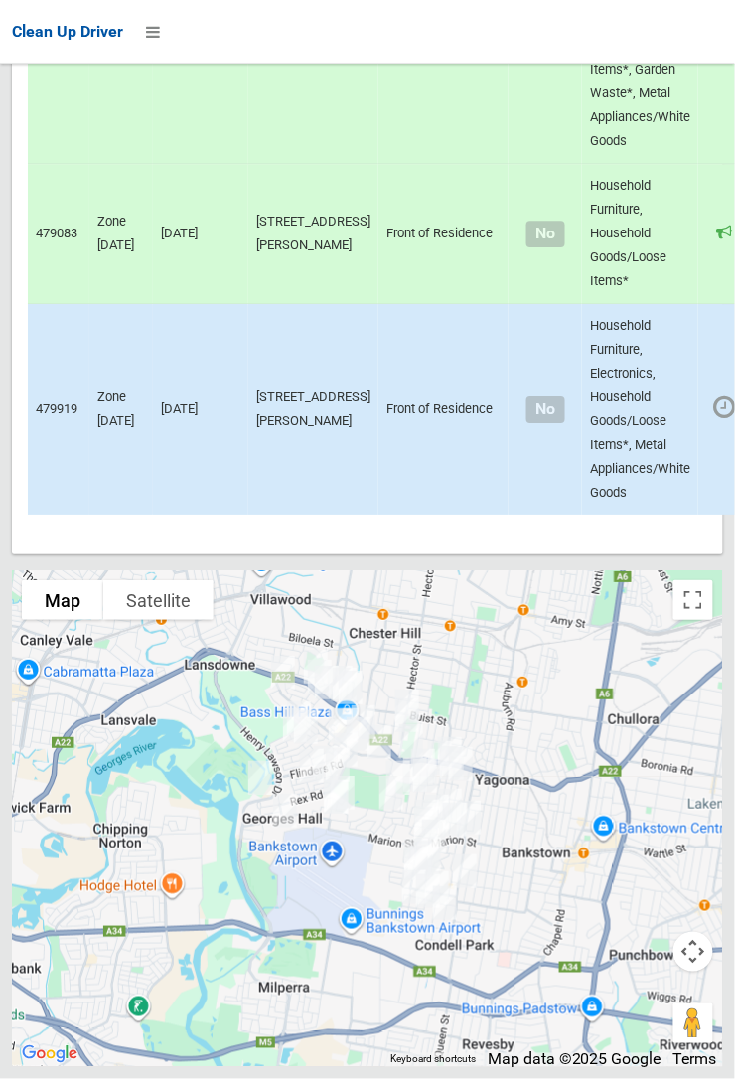
scroll to position [13747, 0]
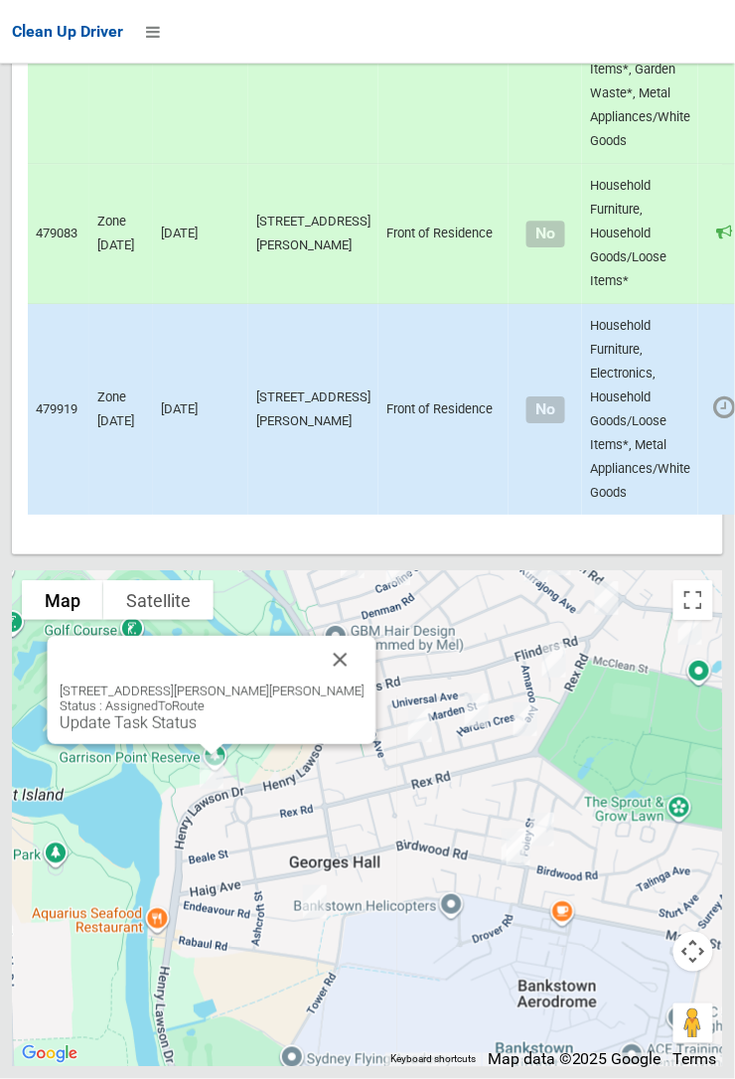
click at [321, 683] on button "Close" at bounding box center [341, 660] width 48 height 48
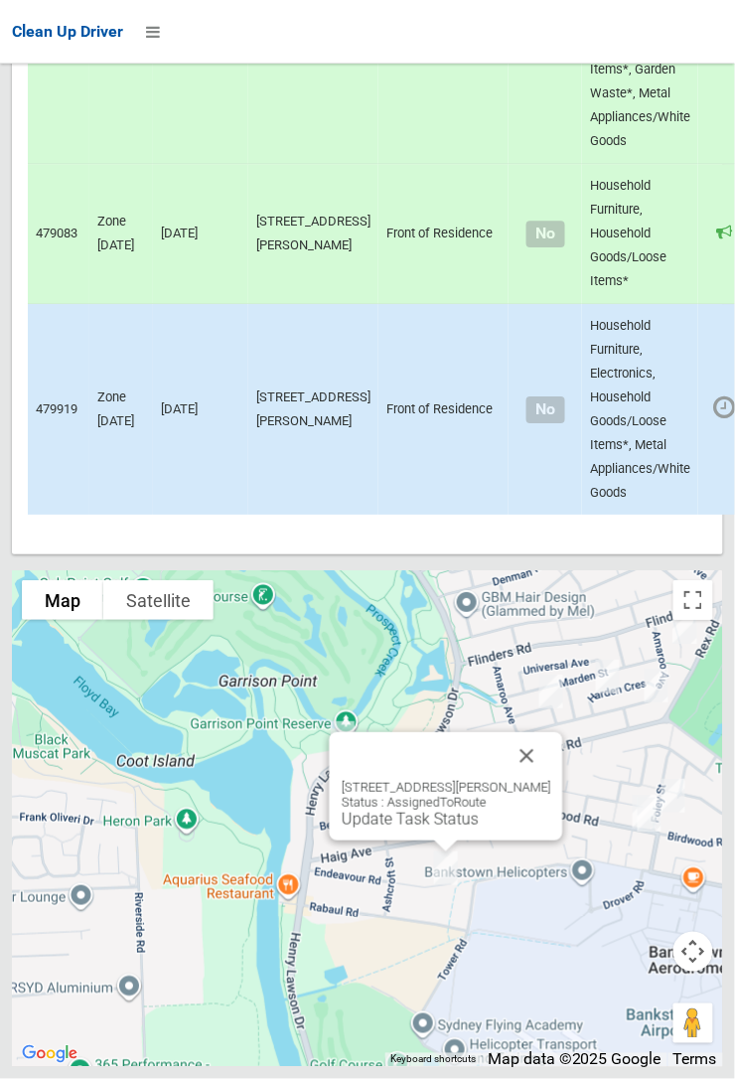
click at [551, 780] on button "Close" at bounding box center [528, 756] width 48 height 48
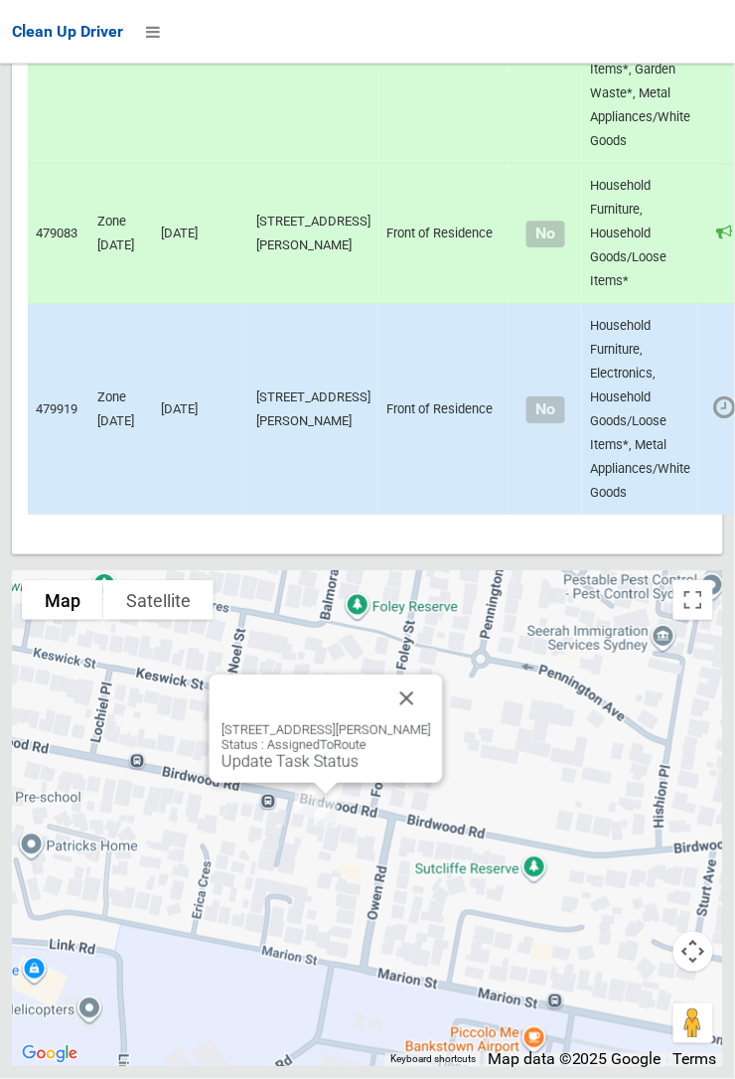
click at [431, 722] on button "Close" at bounding box center [407, 698] width 48 height 48
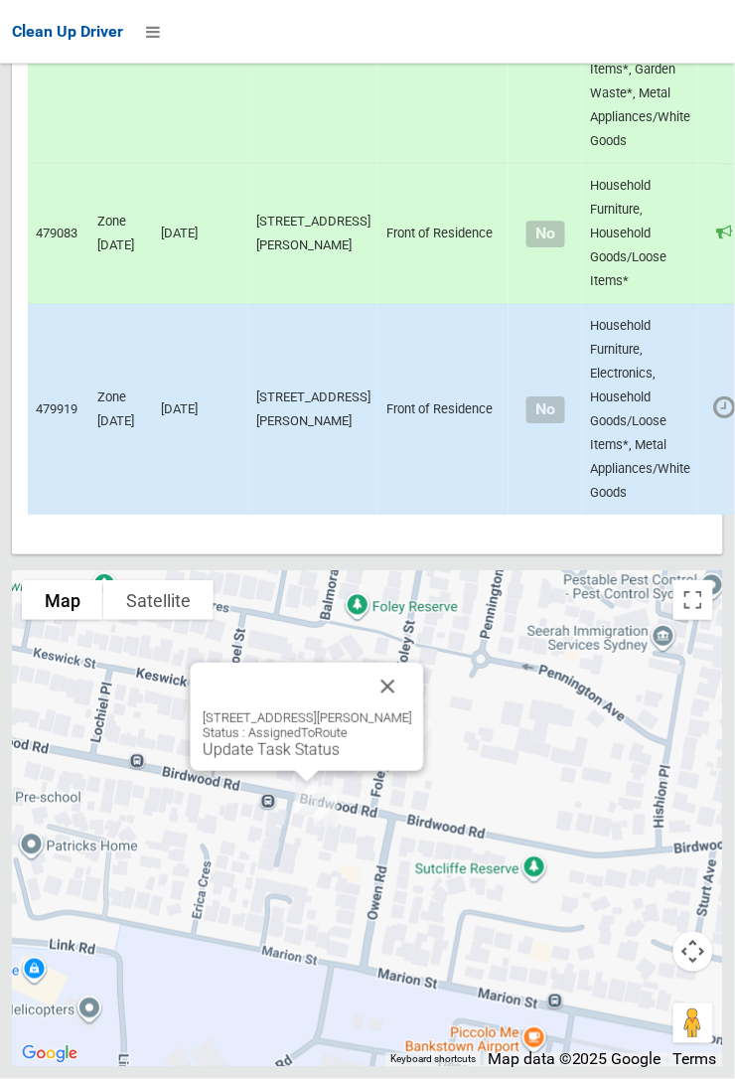
click at [412, 710] on button "Close" at bounding box center [389, 687] width 48 height 48
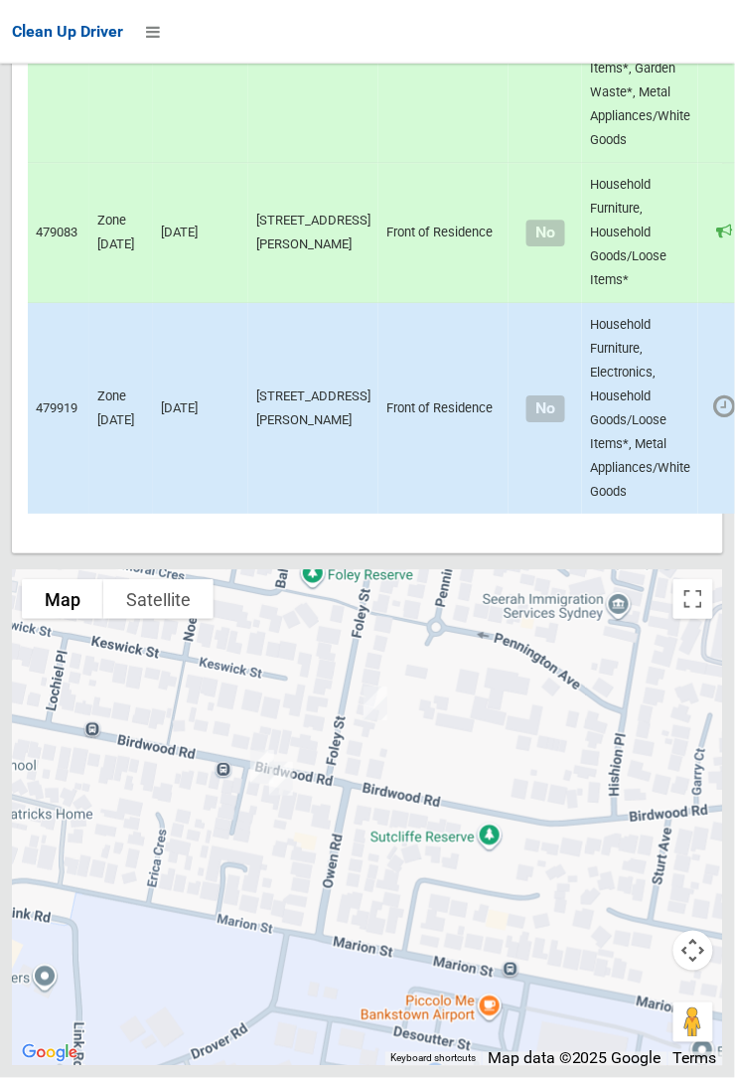
scroll to position [13758, 0]
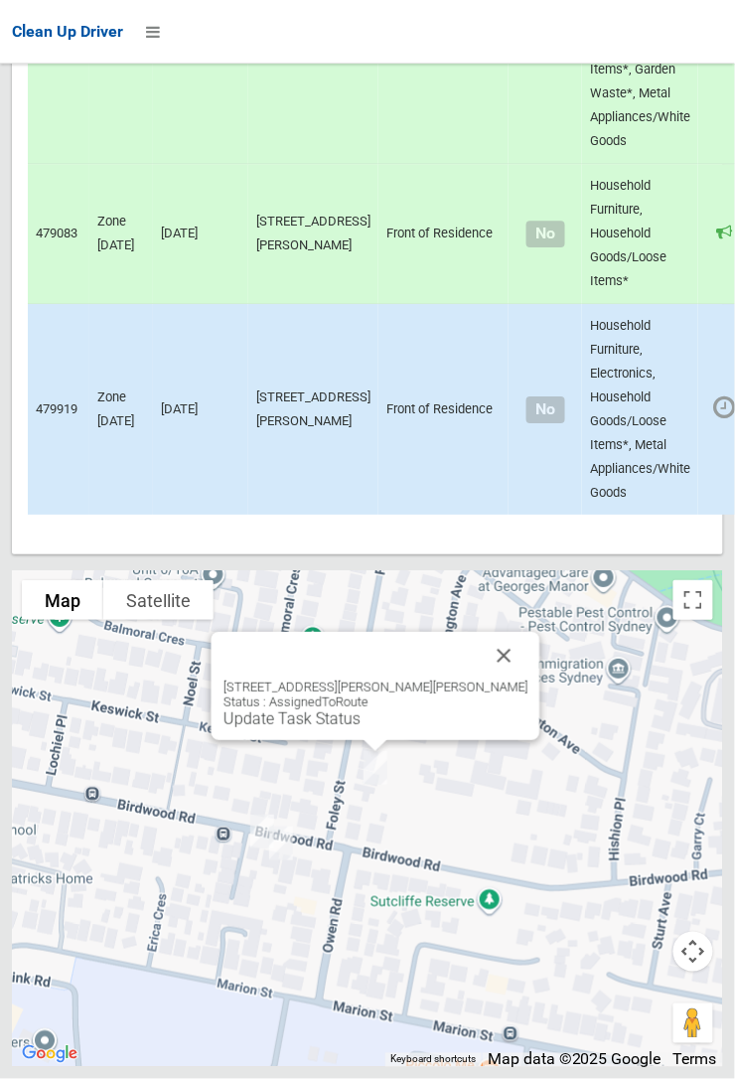
click at [361, 728] on link "Update Task Status" at bounding box center [291, 718] width 137 height 19
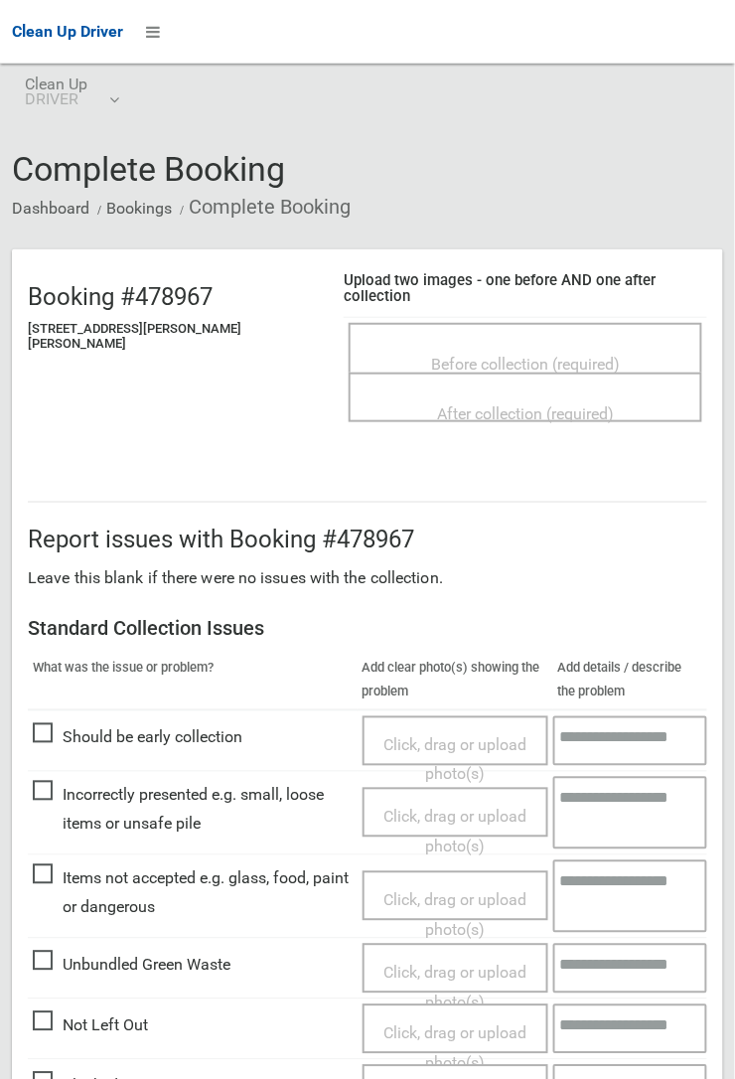
click at [480, 355] on span "Before collection (required)" at bounding box center [525, 364] width 189 height 19
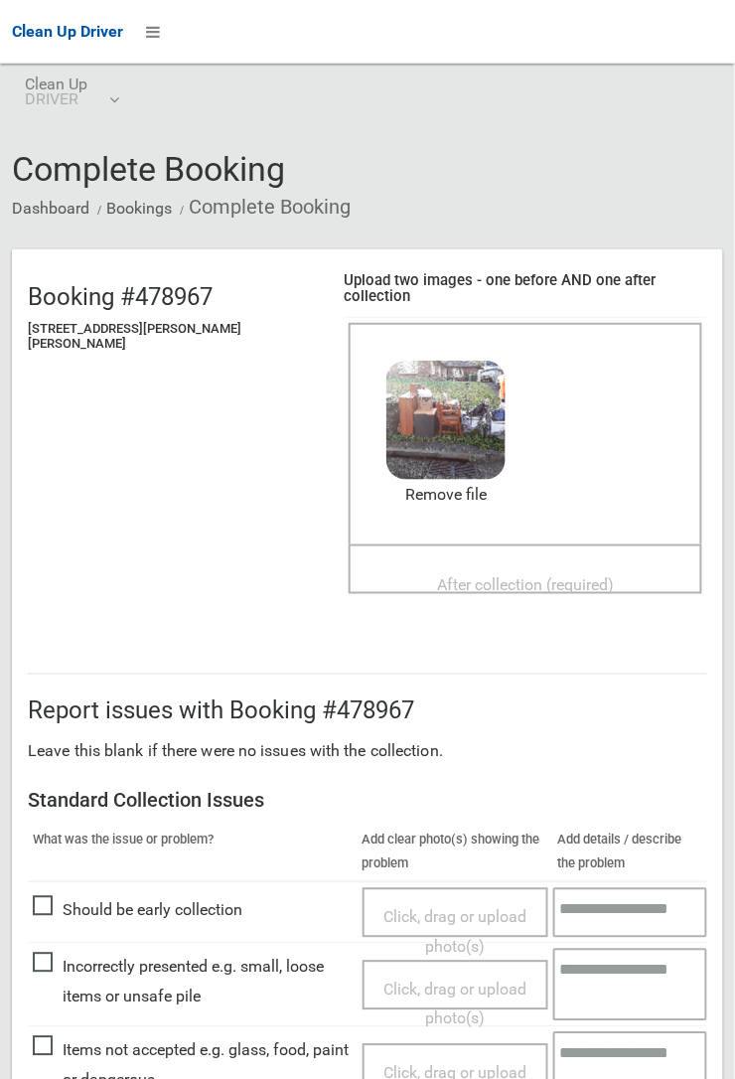
click at [452, 524] on div "Before collection (required) 3.8 MB 2025-08-2607.48.156215230166531460058.jpg C…" at bounding box center [526, 434] width 354 height 223
click at [507, 576] on span "After collection (required)" at bounding box center [525, 585] width 177 height 19
click at [426, 480] on link "Remove file" at bounding box center [445, 495] width 119 height 30
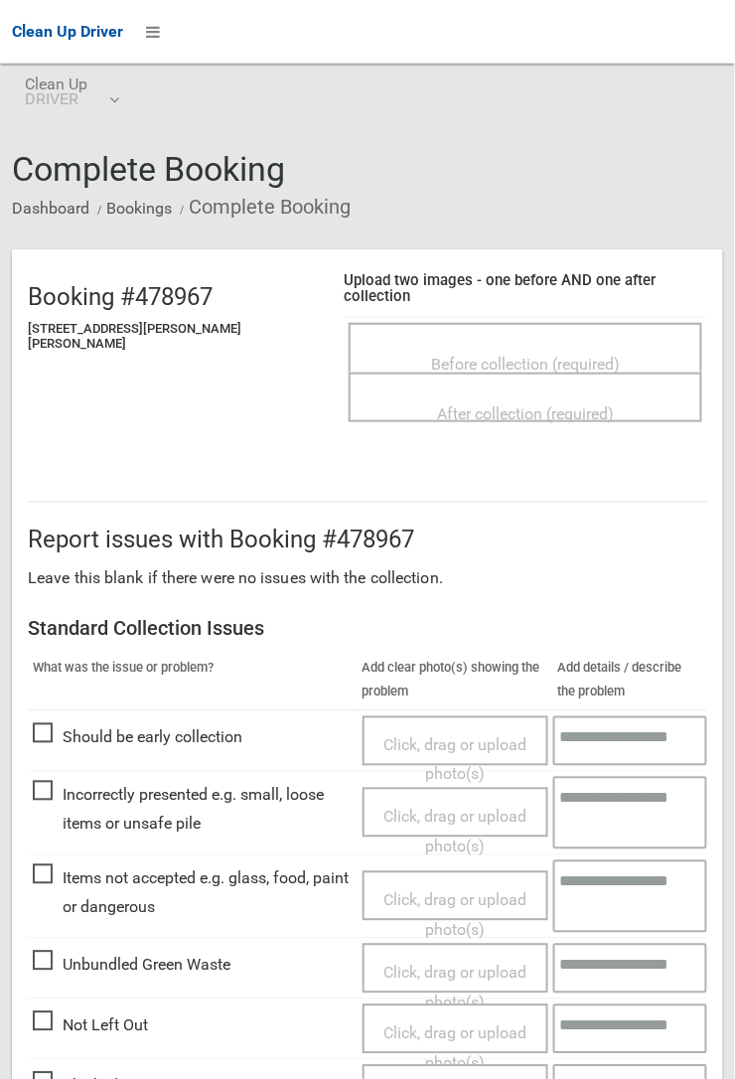
click at [509, 355] on span "Before collection (required)" at bounding box center [525, 364] width 189 height 19
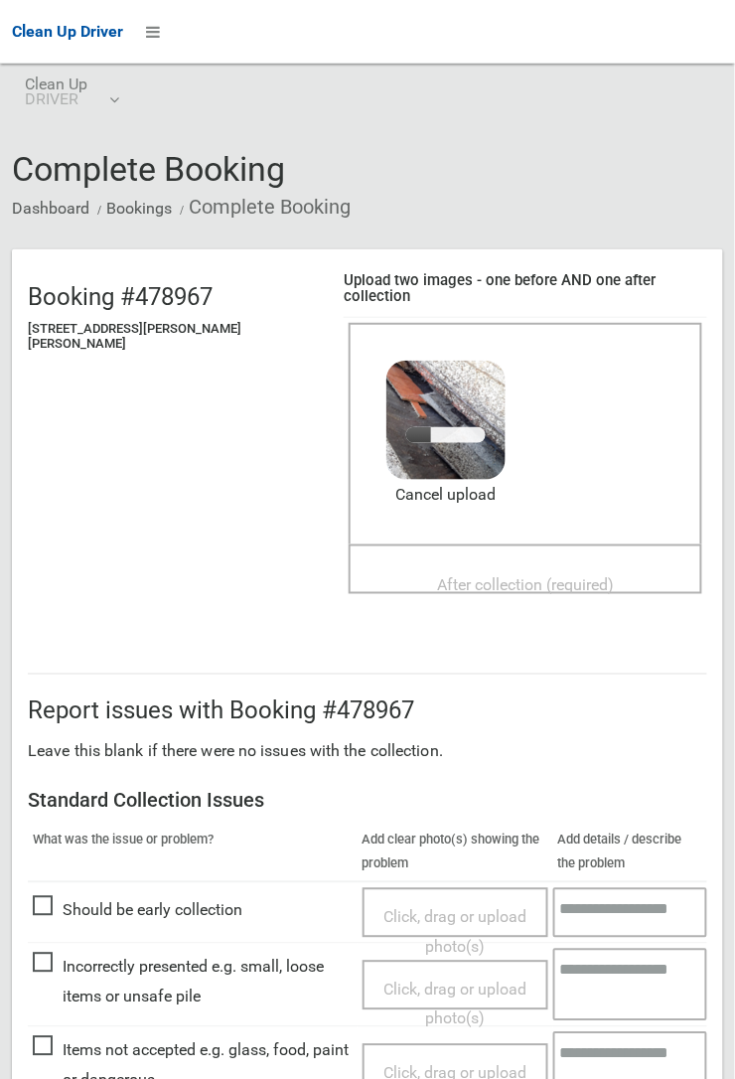
click at [443, 576] on span "After collection (required)" at bounding box center [525, 585] width 177 height 19
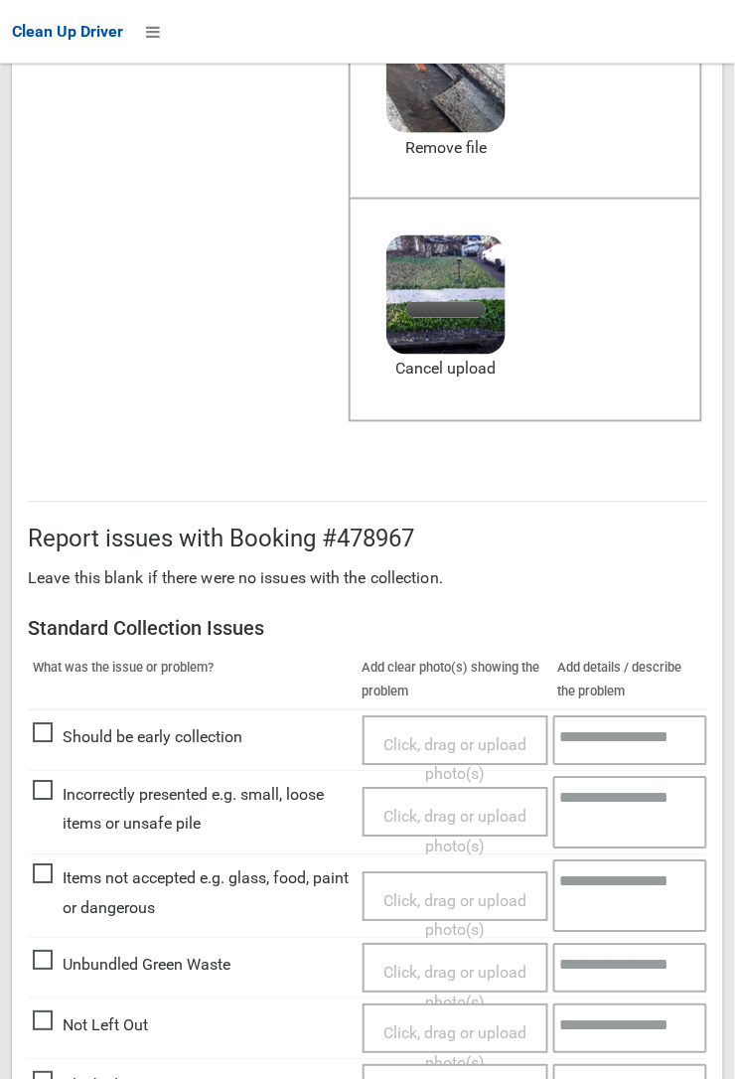
scroll to position [1090, 0]
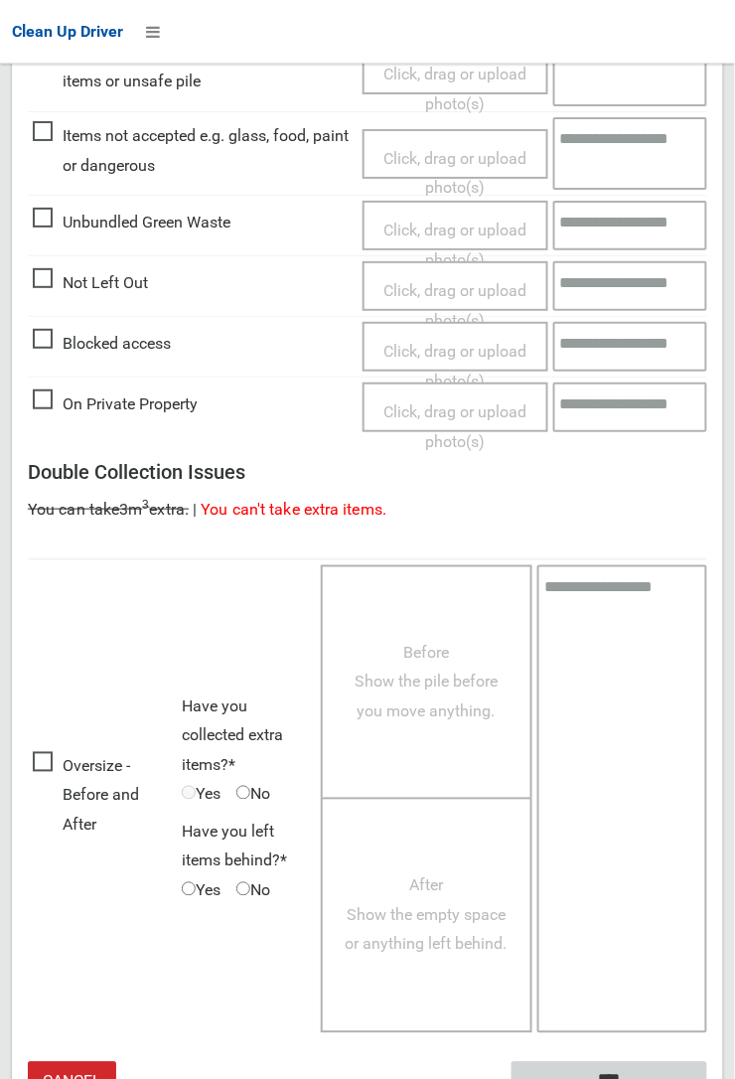
click at [615, 1062] on input "****" at bounding box center [610, 1080] width 196 height 37
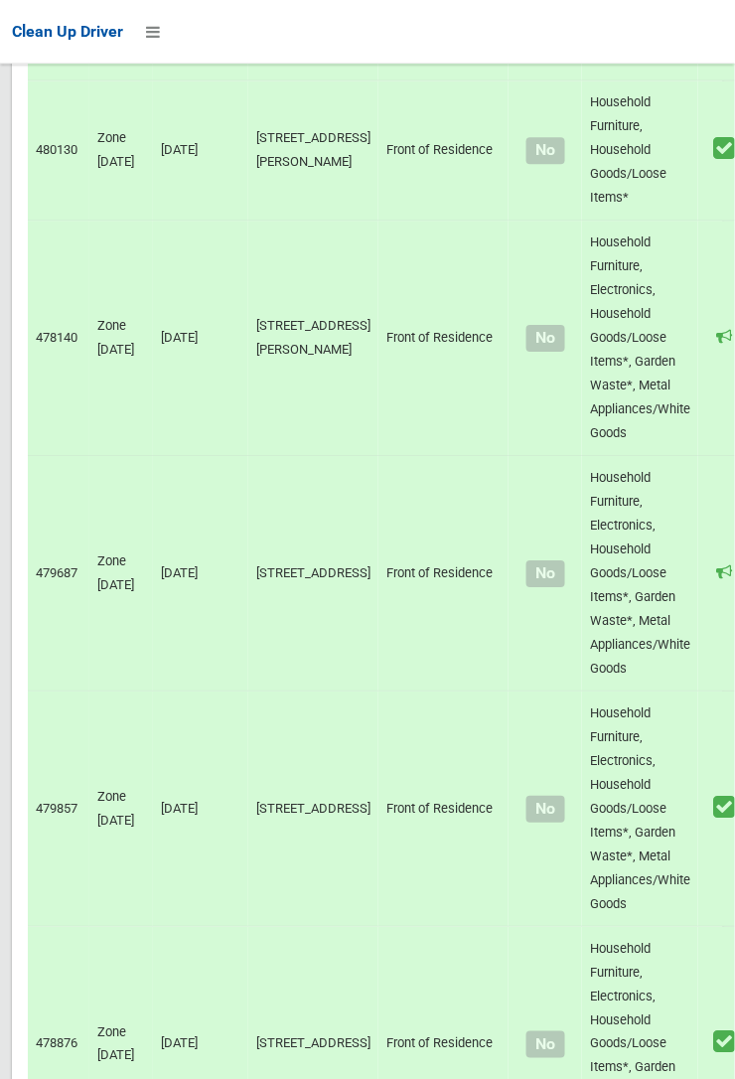
scroll to position [13758, 0]
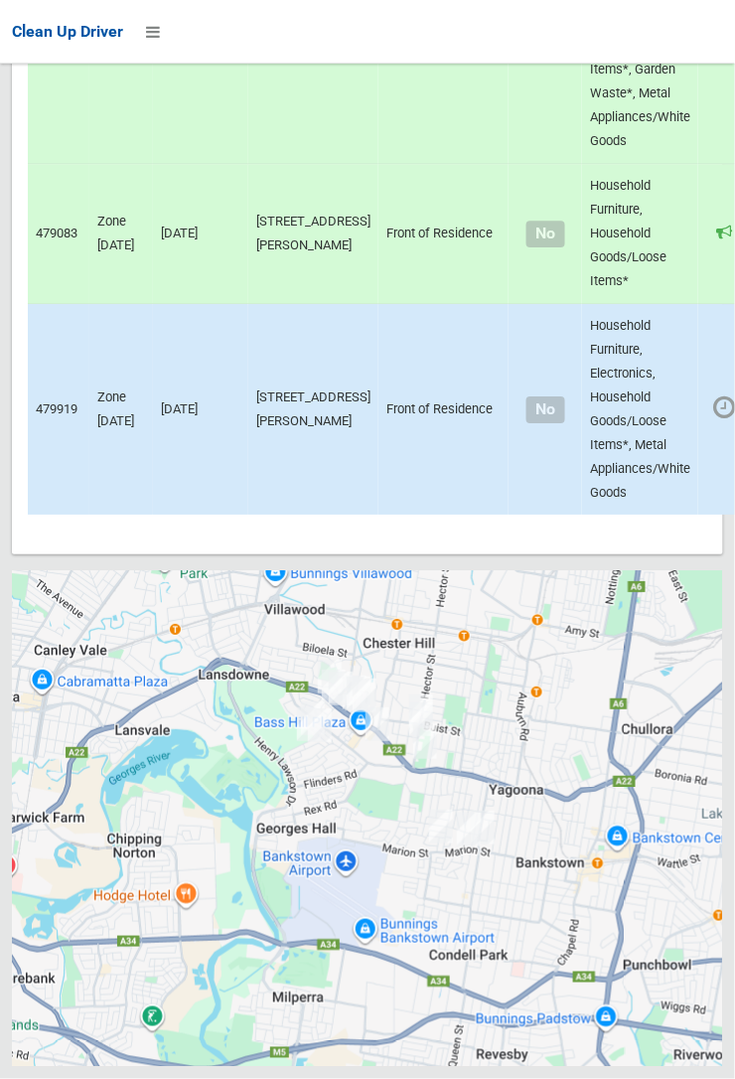
scroll to position [13758, 0]
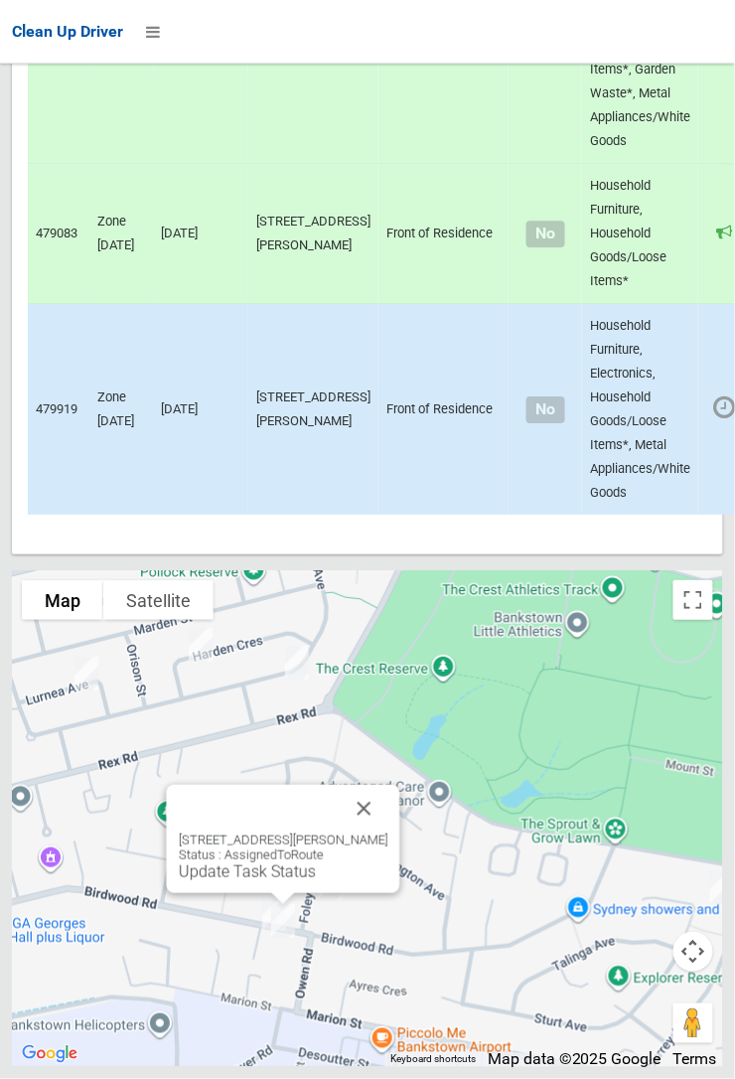
click at [270, 881] on link "Update Task Status" at bounding box center [247, 871] width 137 height 19
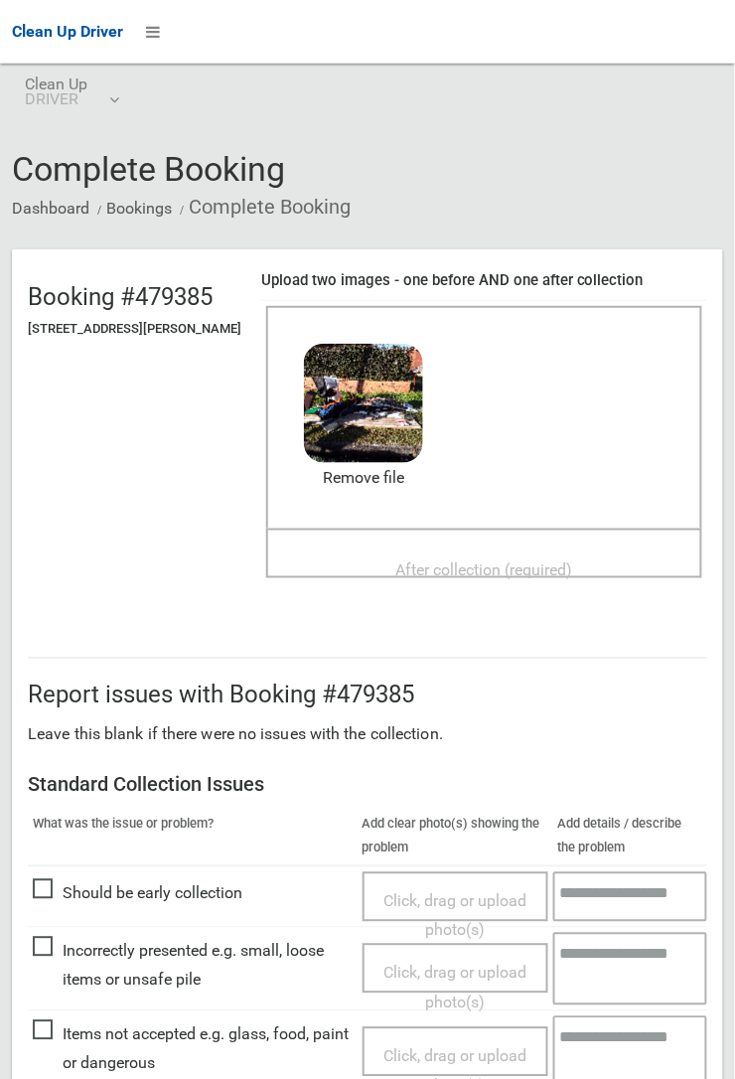
click at [477, 560] on span "After collection (required)" at bounding box center [484, 569] width 177 height 19
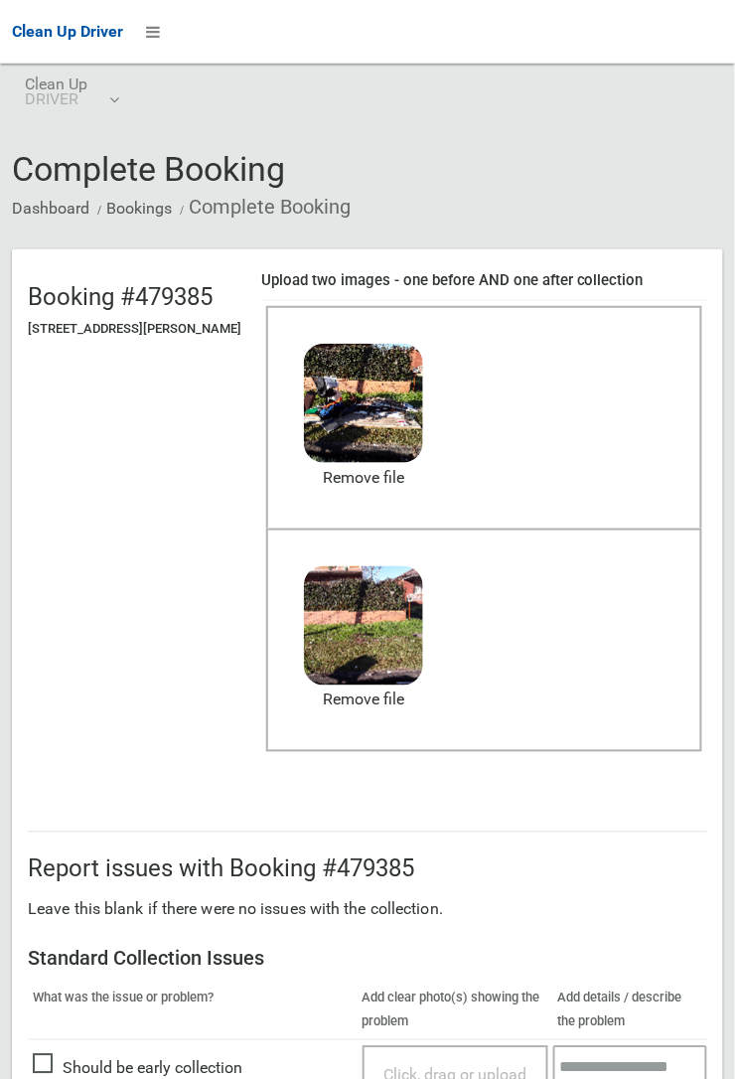
scroll to position [1090, 0]
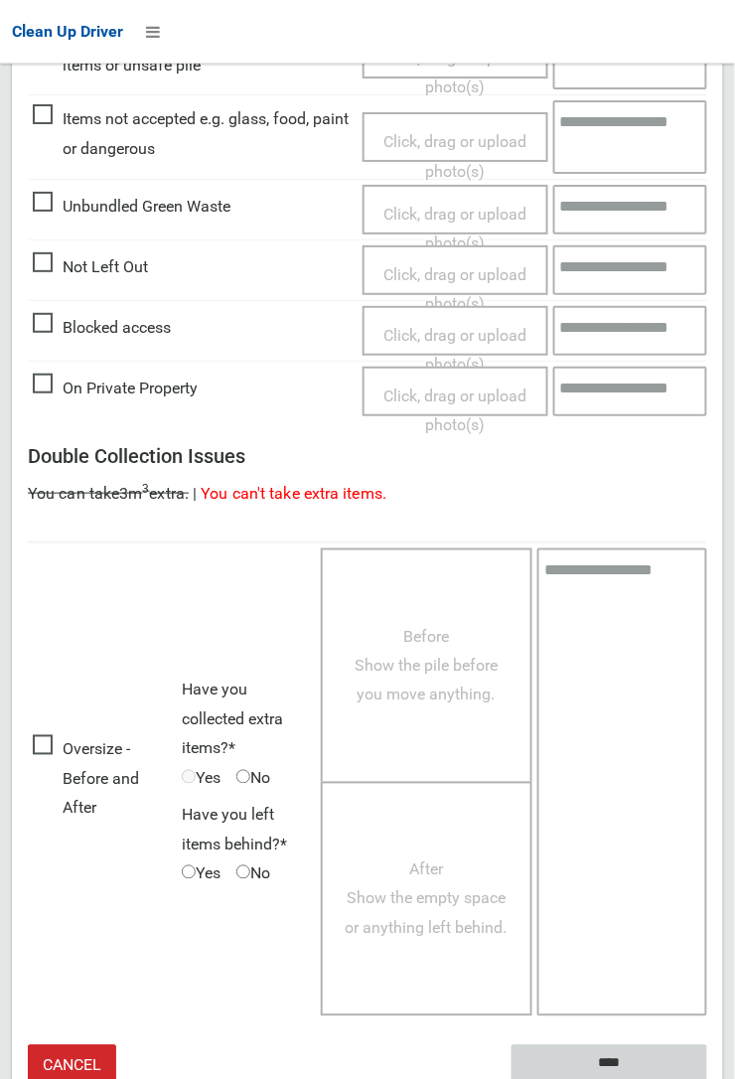
click at [624, 1059] on input "****" at bounding box center [610, 1063] width 196 height 37
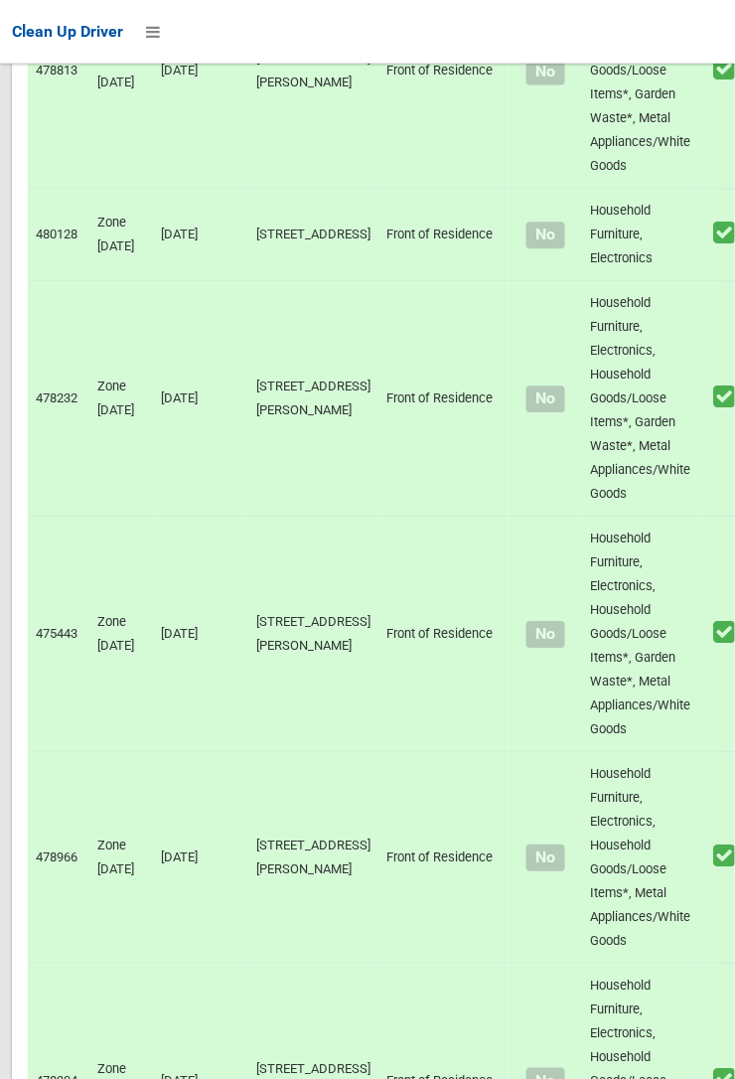
scroll to position [13758, 0]
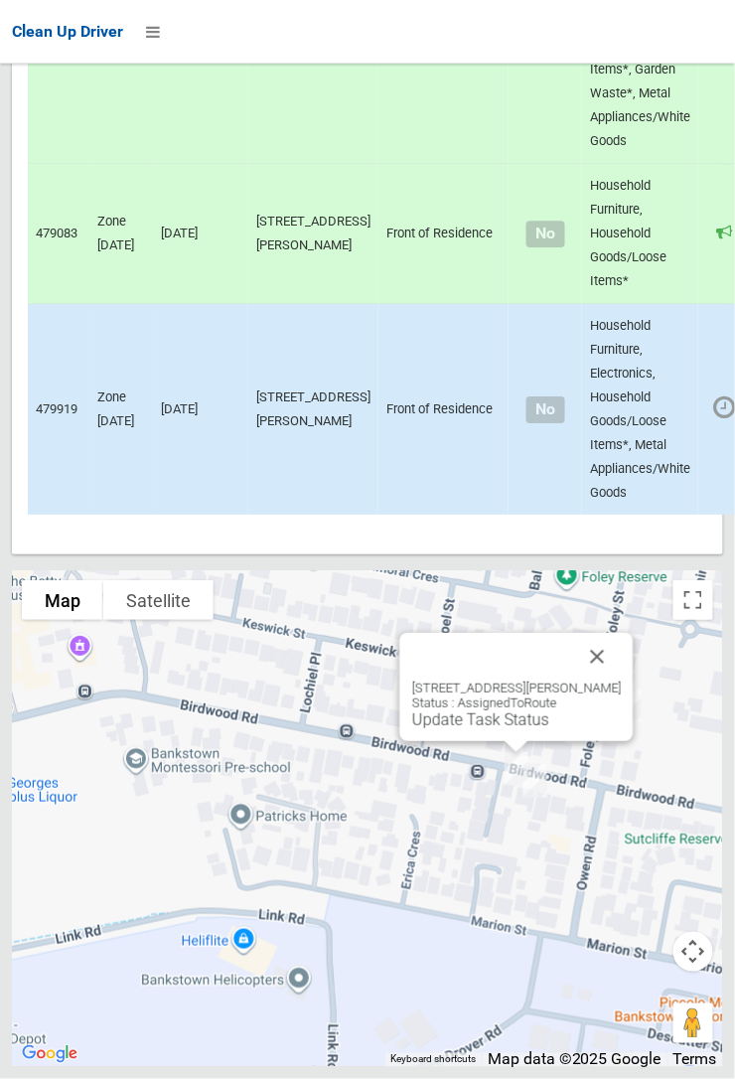
click at [474, 729] on link "Update Task Status" at bounding box center [480, 719] width 137 height 19
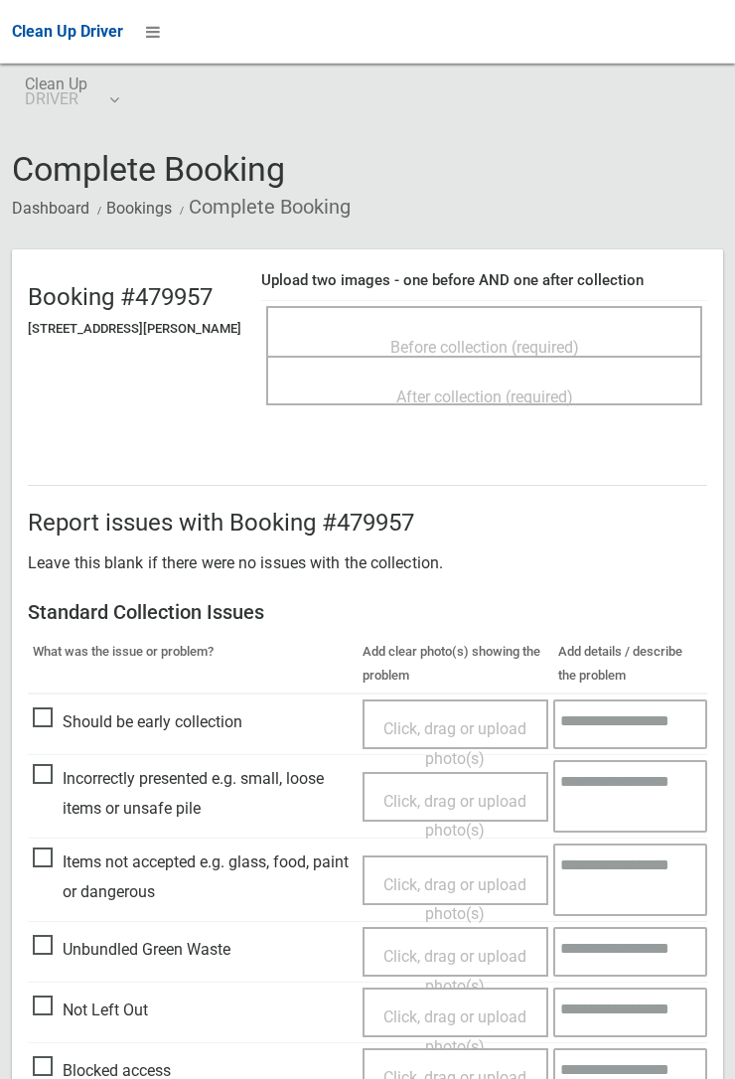
click at [515, 338] on span "Before collection (required)" at bounding box center [484, 347] width 189 height 19
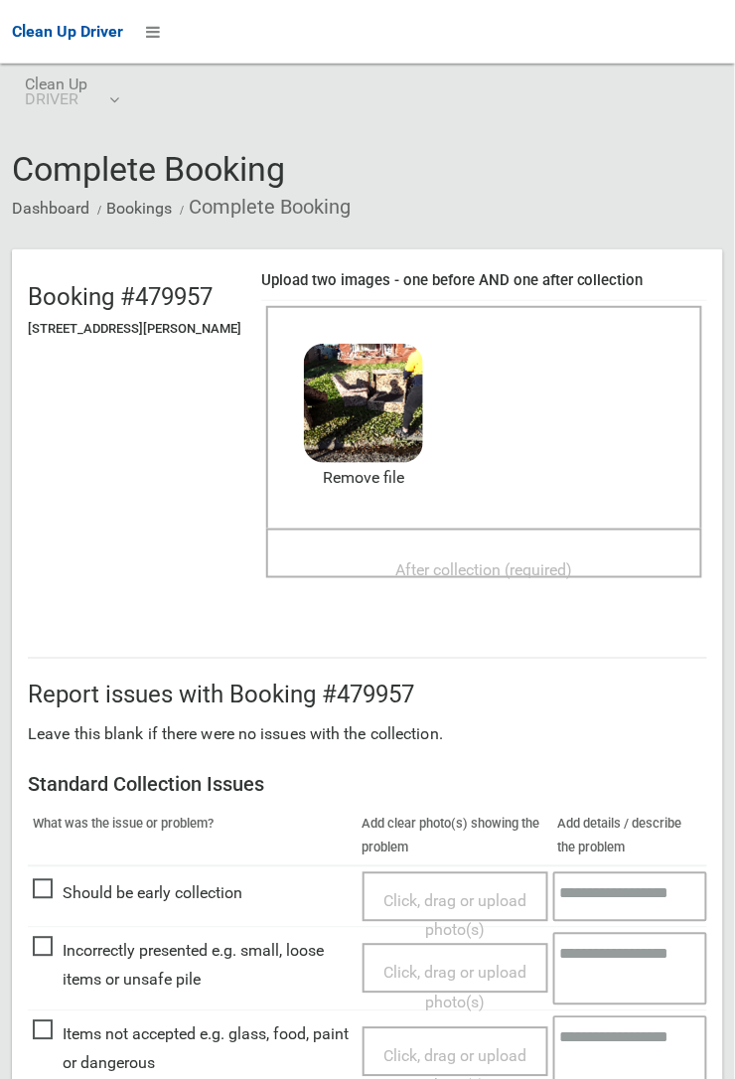
click at [484, 560] on span "After collection (required)" at bounding box center [484, 569] width 177 height 19
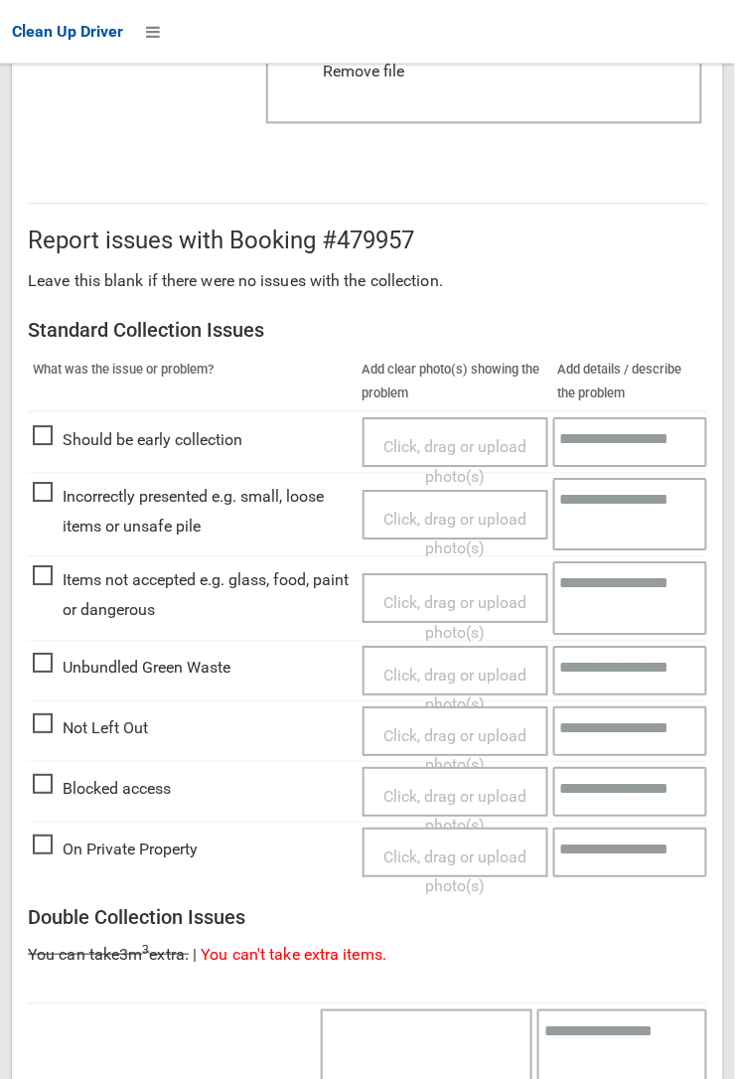
scroll to position [1090, 0]
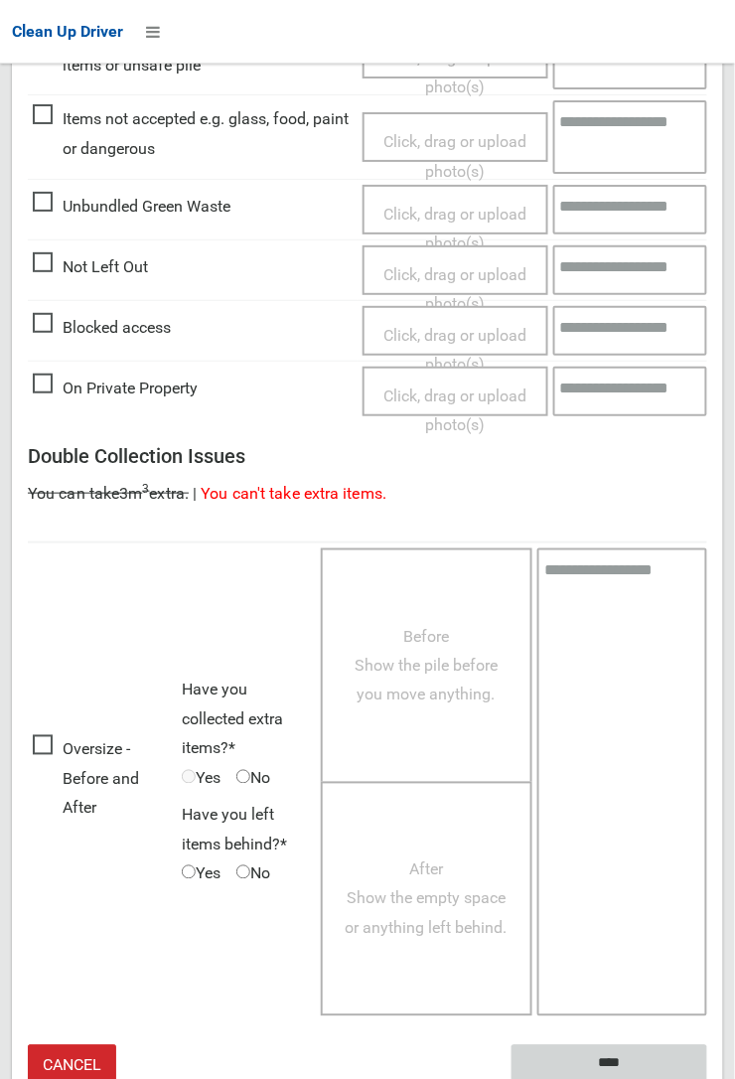
click at [707, 1078] on input "****" at bounding box center [610, 1063] width 196 height 37
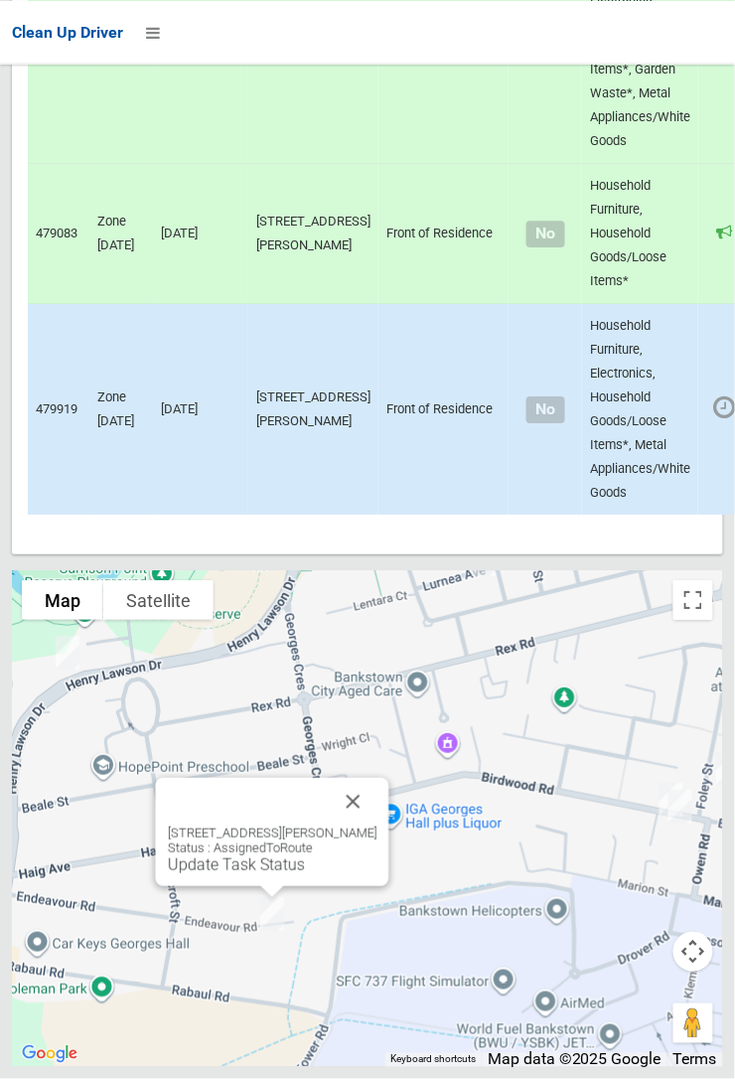
scroll to position [13700, 0]
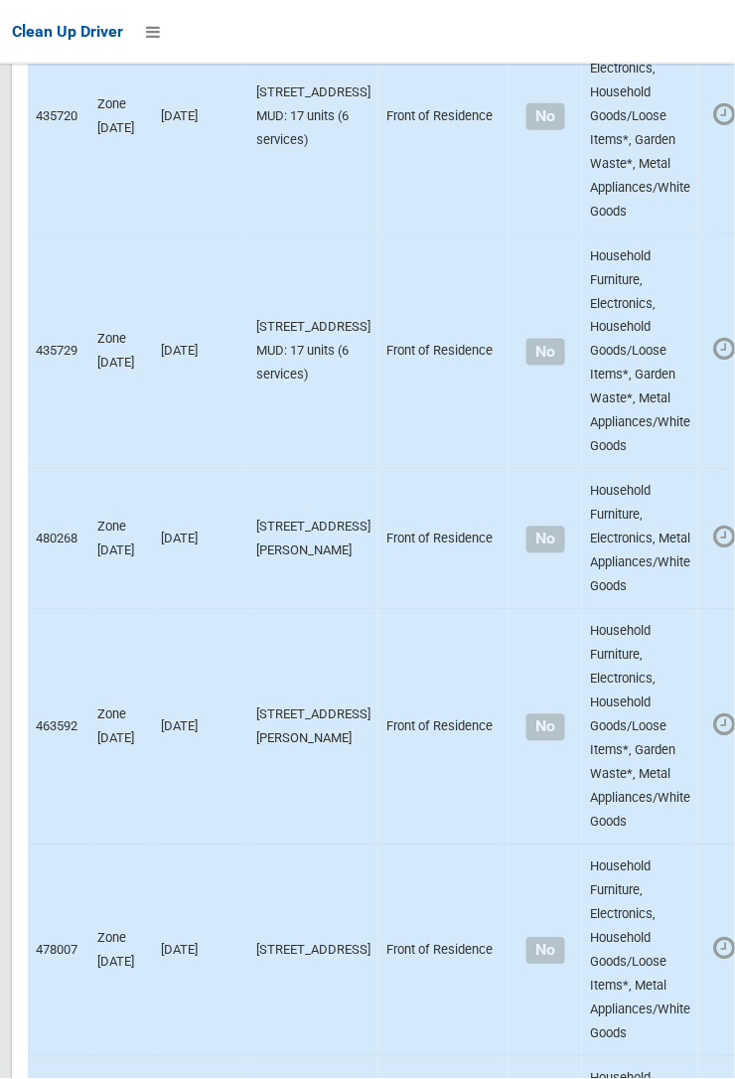
scroll to position [6076, 0]
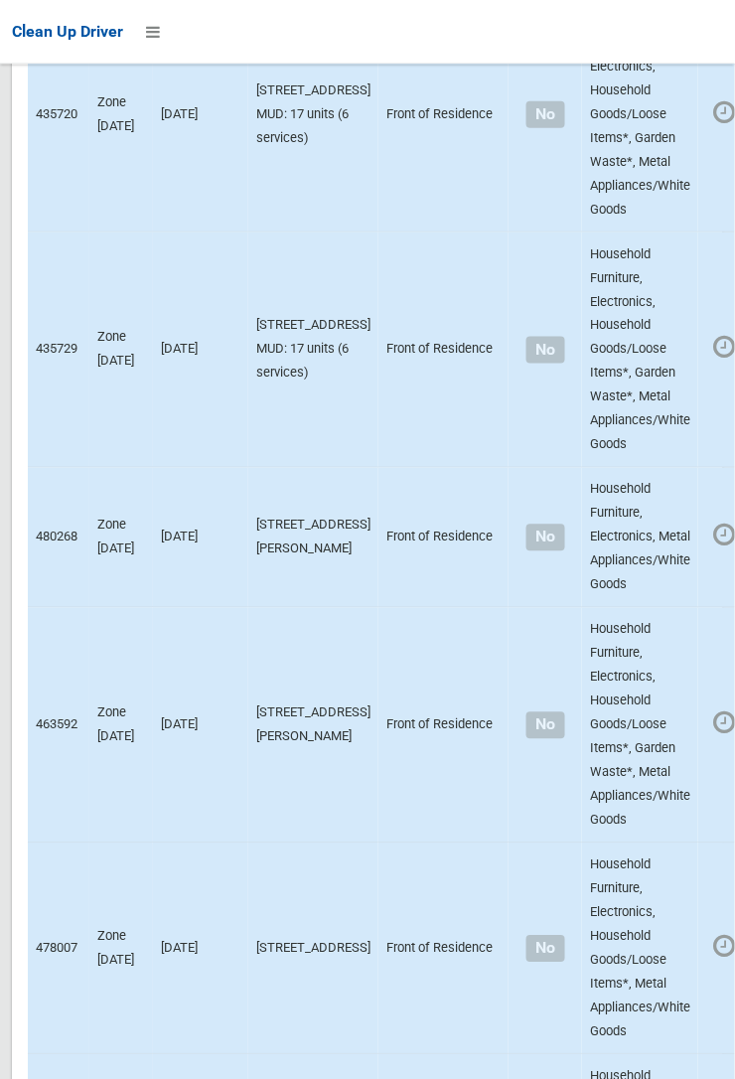
click at [731, 609] on div at bounding box center [367, 539] width 735 height 1079
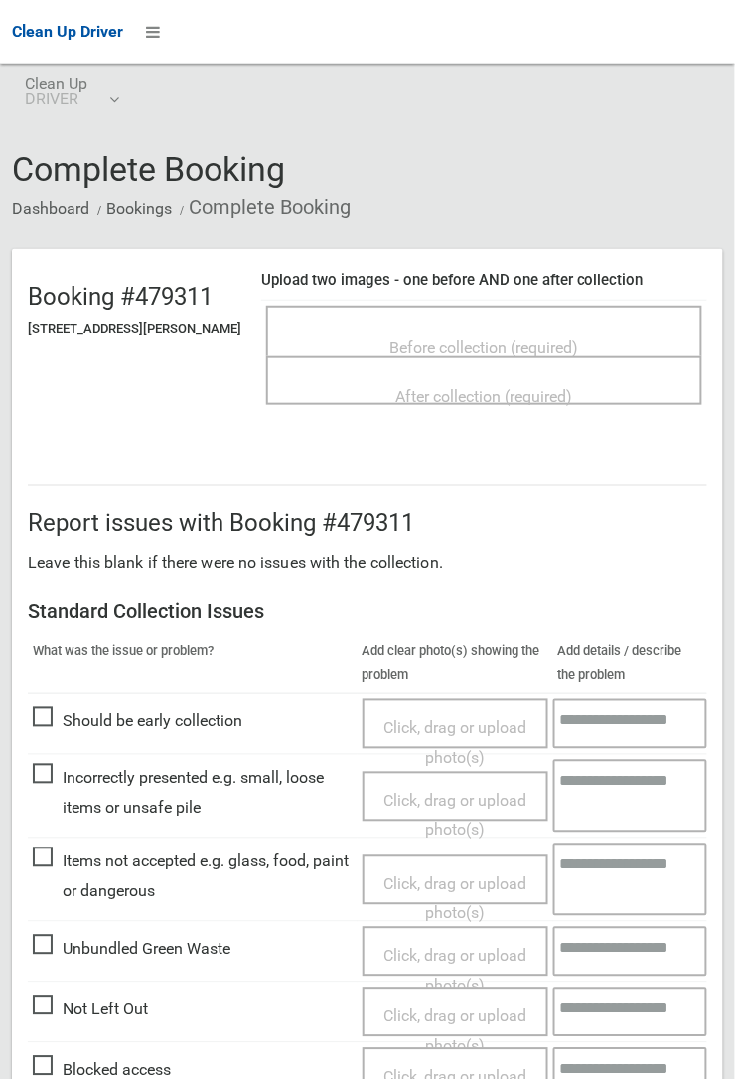
click at [495, 338] on span "Before collection (required)" at bounding box center [484, 347] width 189 height 19
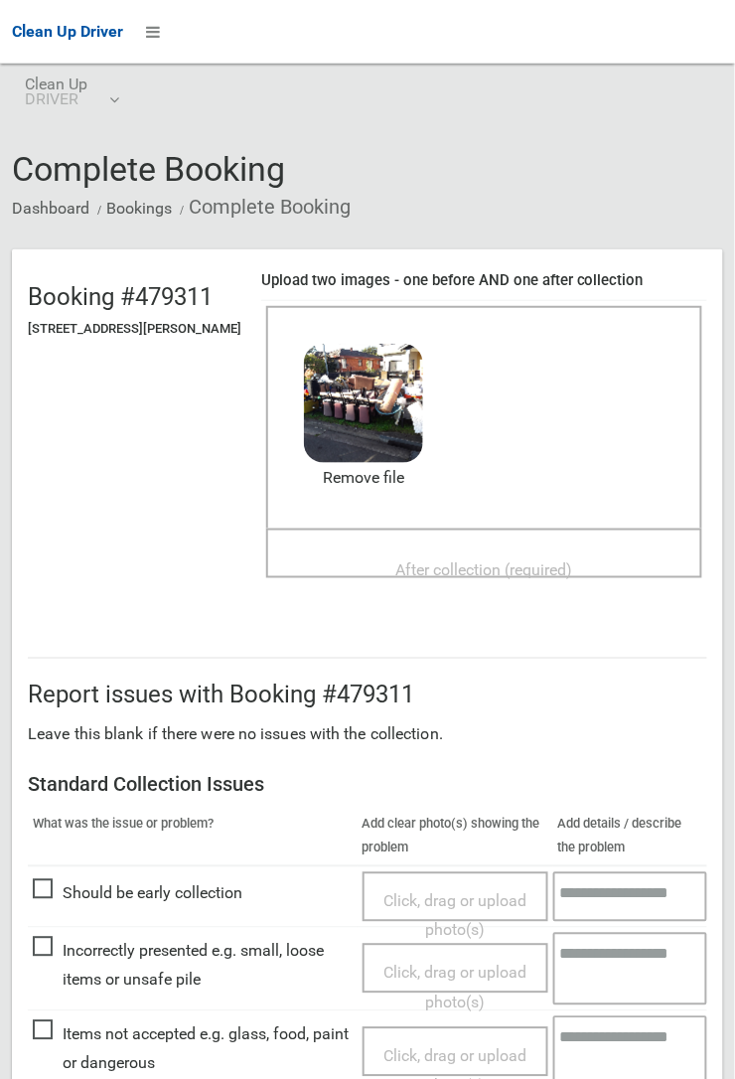
click at [467, 560] on span "After collection (required)" at bounding box center [484, 569] width 177 height 19
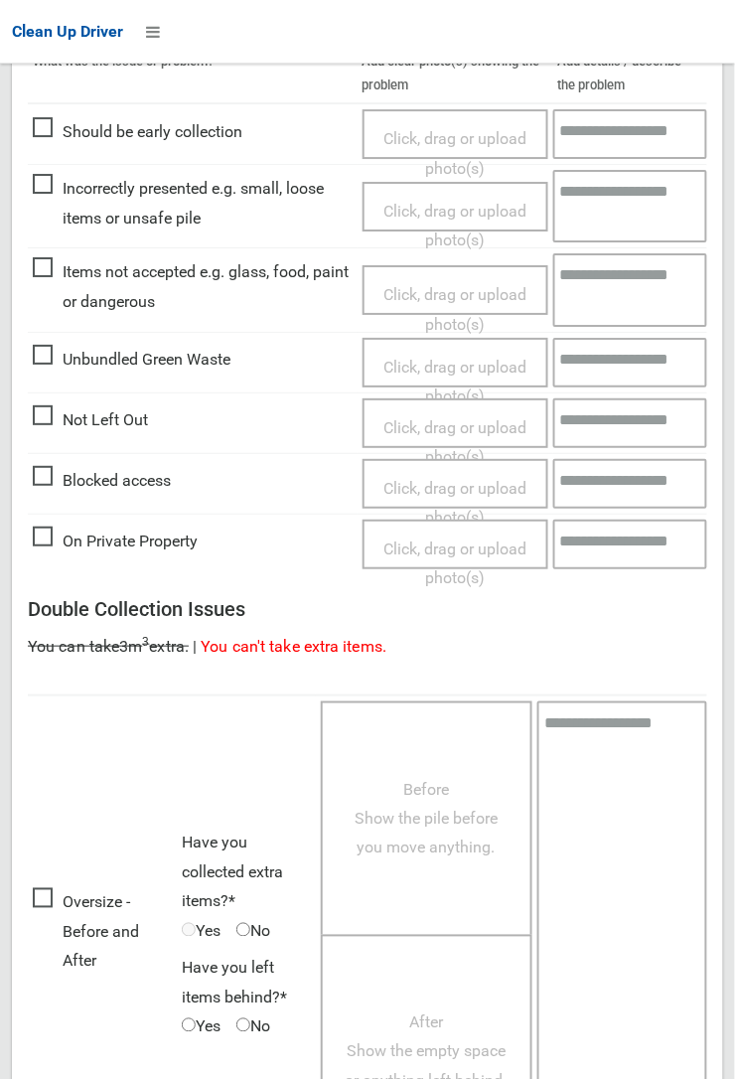
scroll to position [1090, 0]
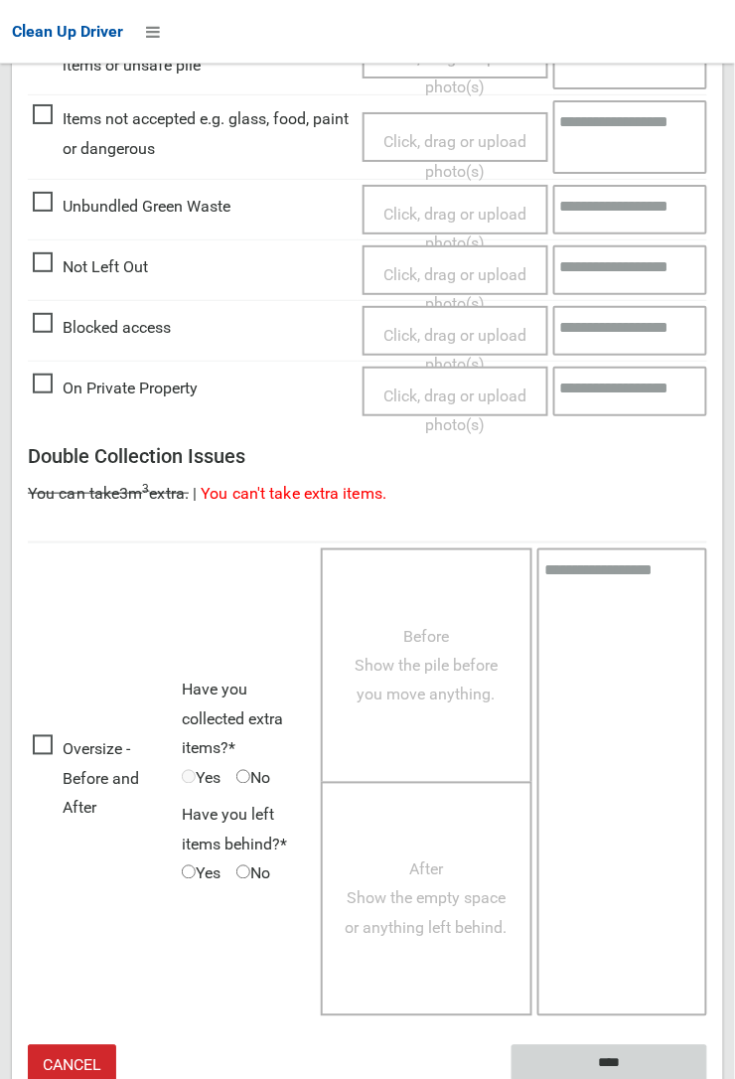
click at [707, 1078] on input "****" at bounding box center [610, 1063] width 196 height 37
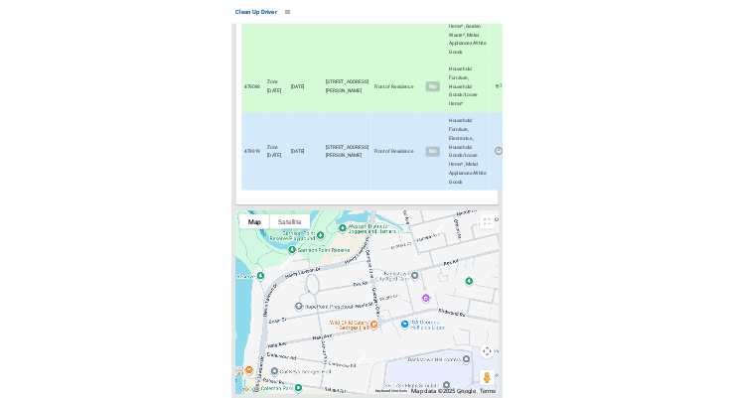
scroll to position [13749, 0]
